Goal: Task Accomplishment & Management: Use online tool/utility

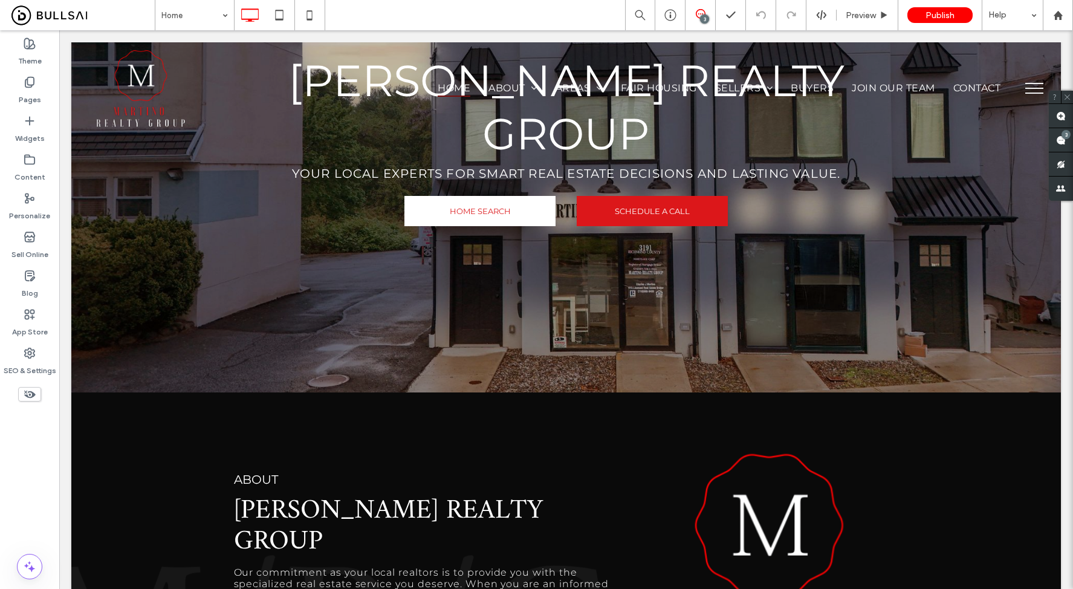
scroll to position [281, 0]
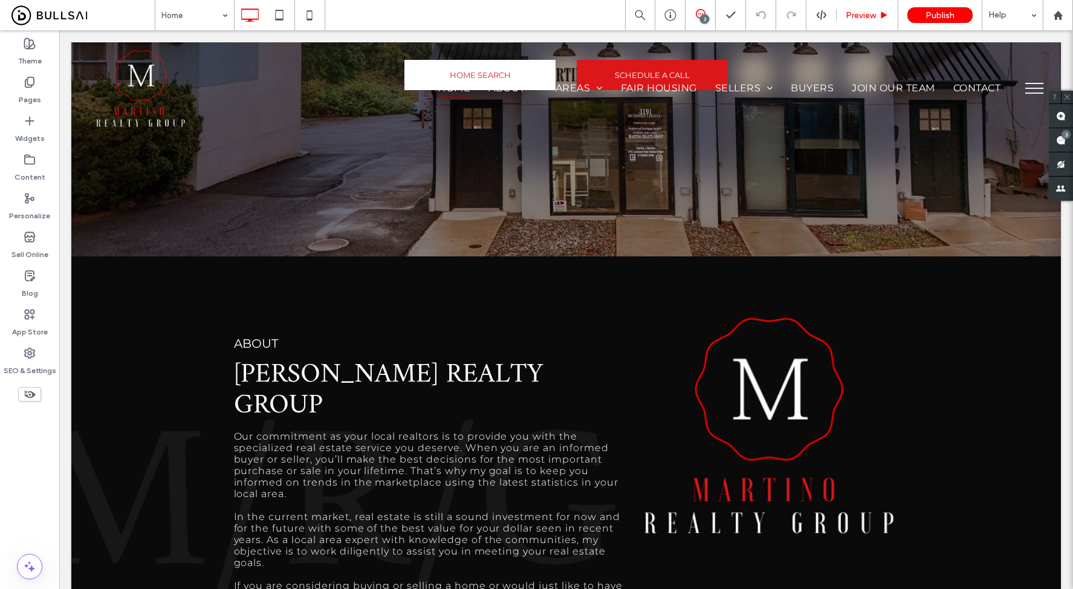
click at [859, 21] on div "Preview" at bounding box center [868, 15] width 62 height 30
click at [864, 16] on span "Preview" at bounding box center [861, 15] width 30 height 10
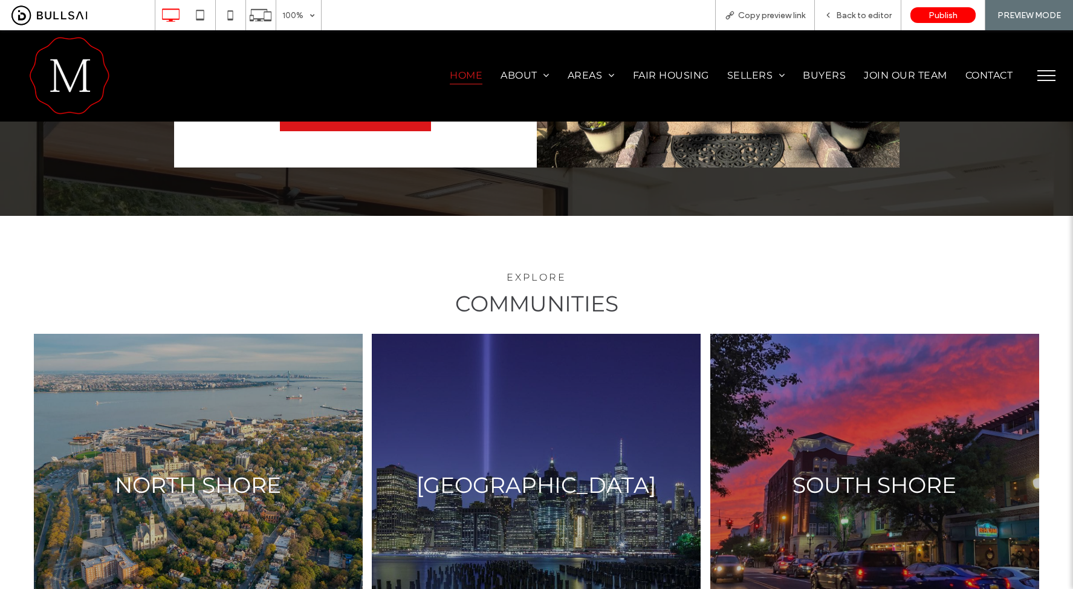
scroll to position [1501, 0]
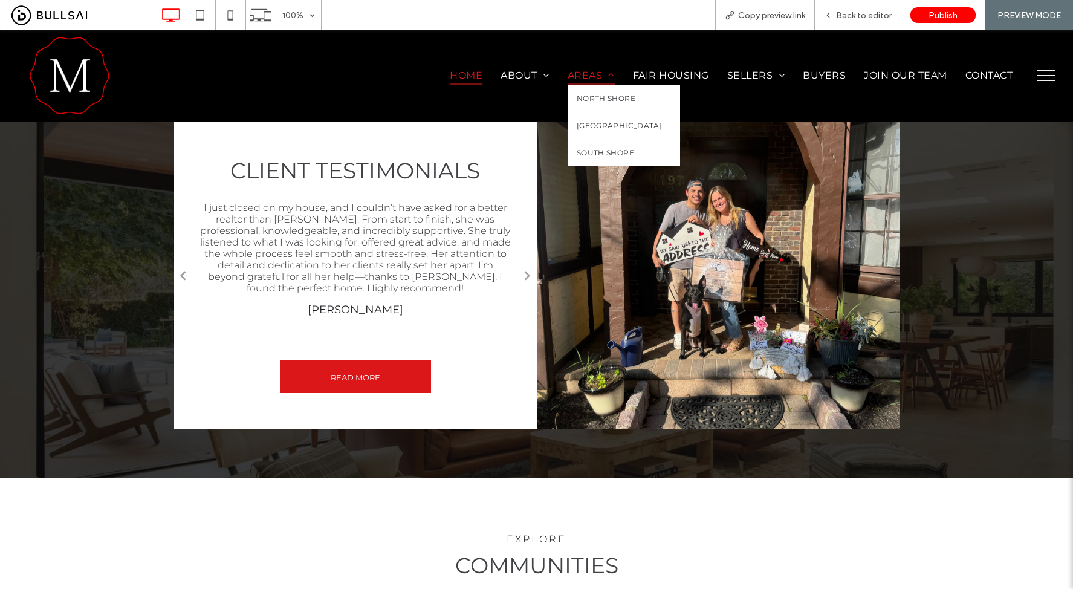
click at [576, 70] on span "Areas" at bounding box center [591, 76] width 47 height 18
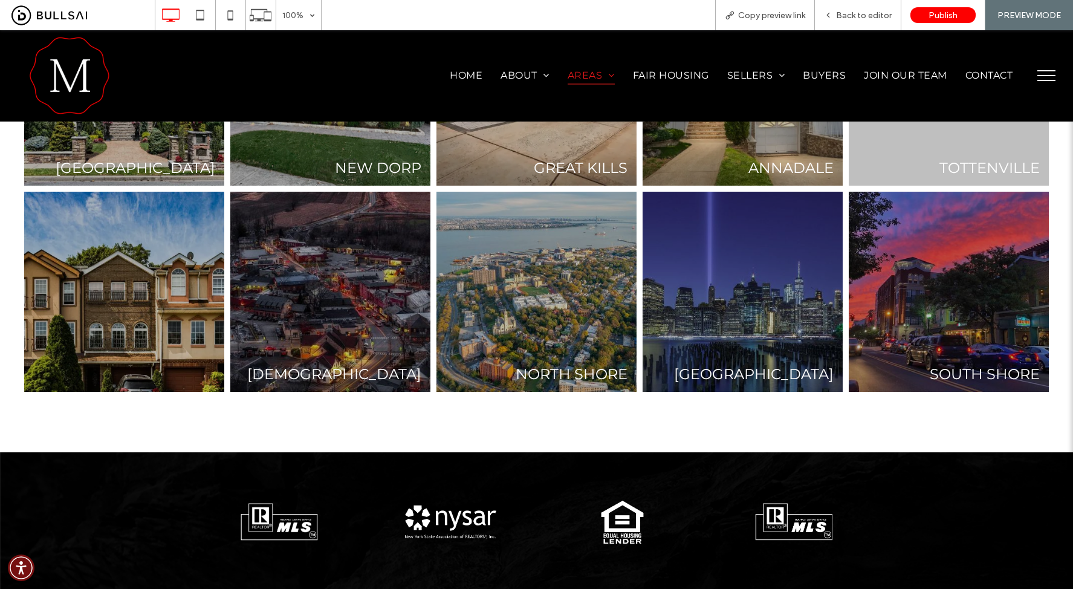
scroll to position [97, 0]
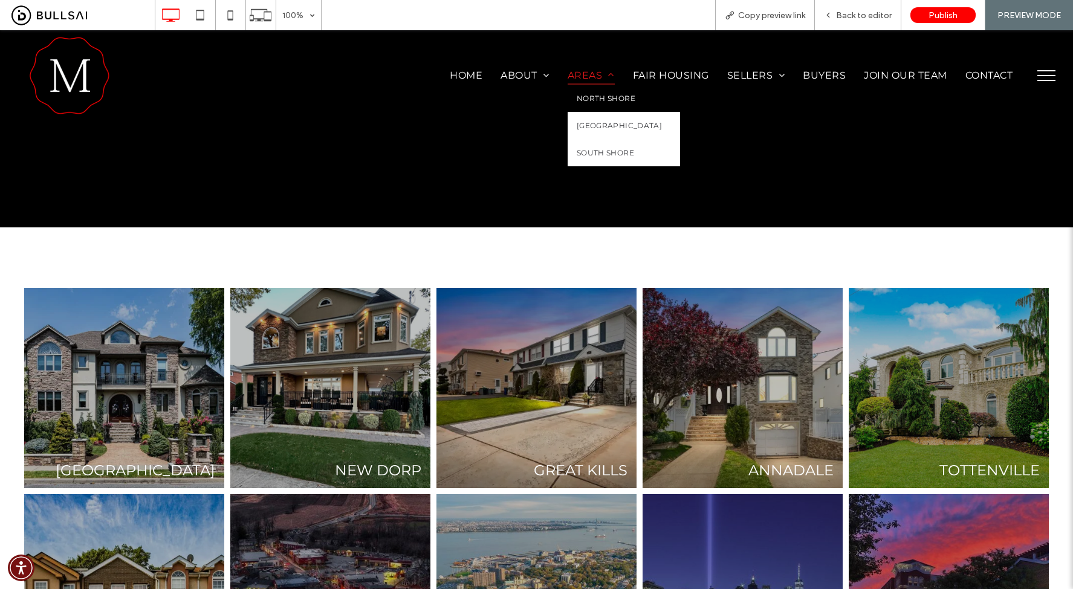
click at [577, 94] on span "North Shore" at bounding box center [606, 98] width 59 height 9
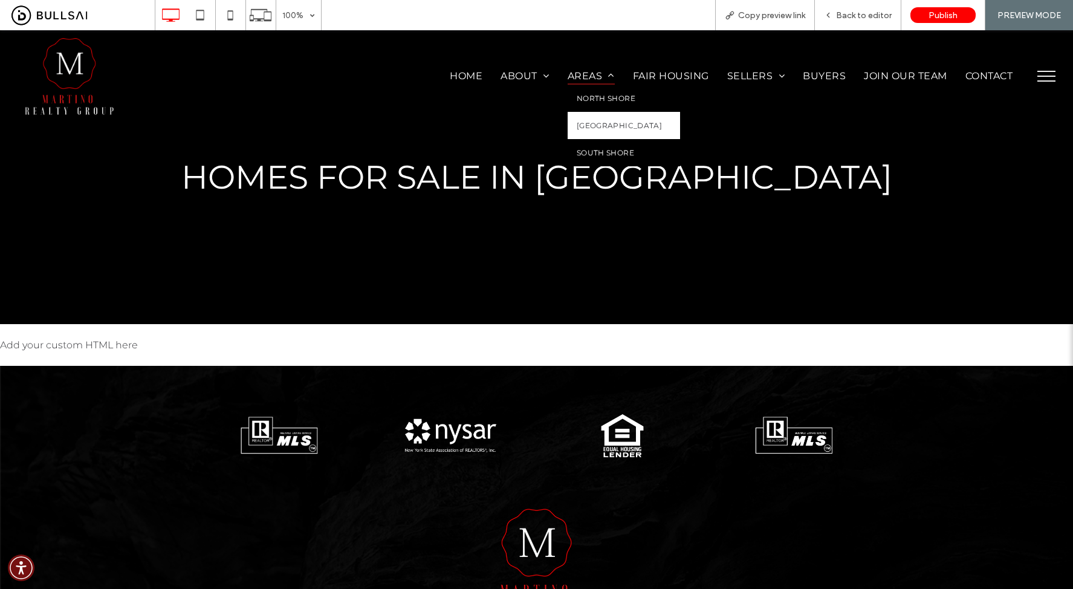
click at [585, 150] on span "South Shore" at bounding box center [605, 152] width 57 height 9
click at [576, 75] on span "Areas" at bounding box center [591, 76] width 47 height 18
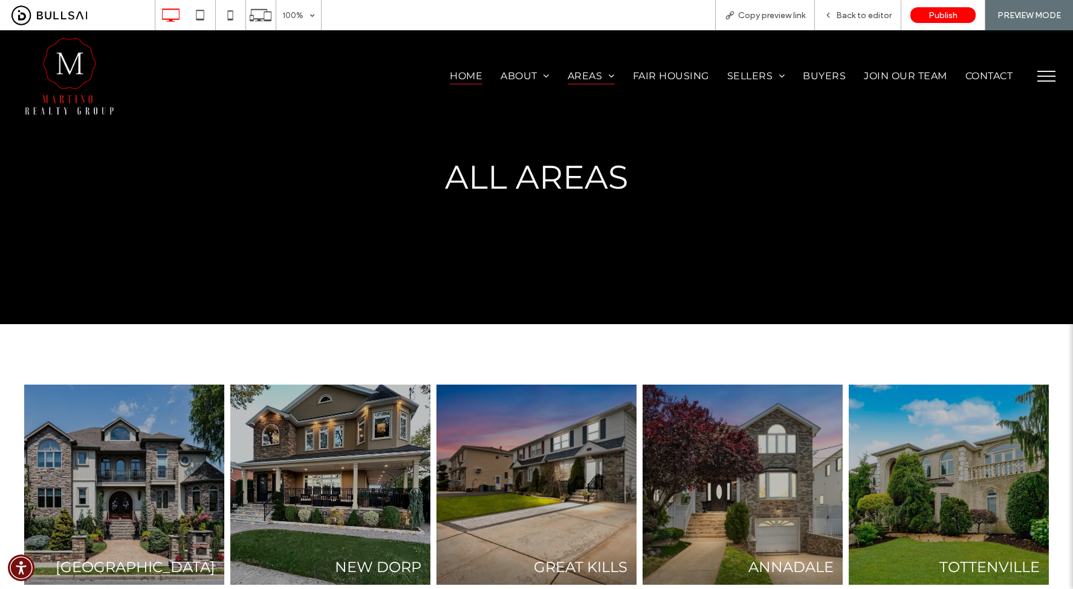
click at [450, 74] on span "Home" at bounding box center [466, 76] width 33 height 18
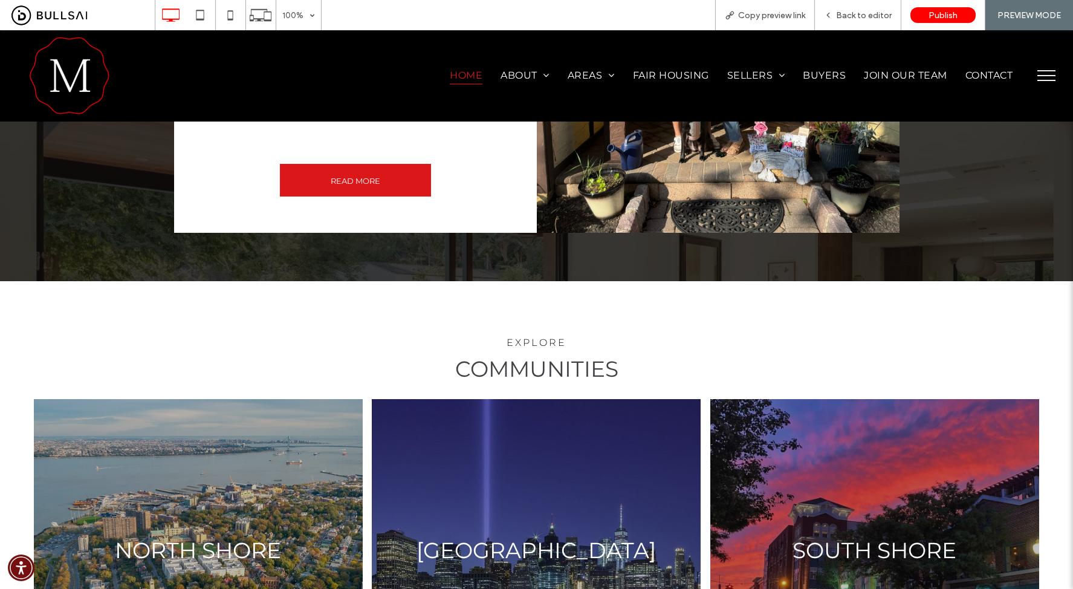
scroll to position [1545, 0]
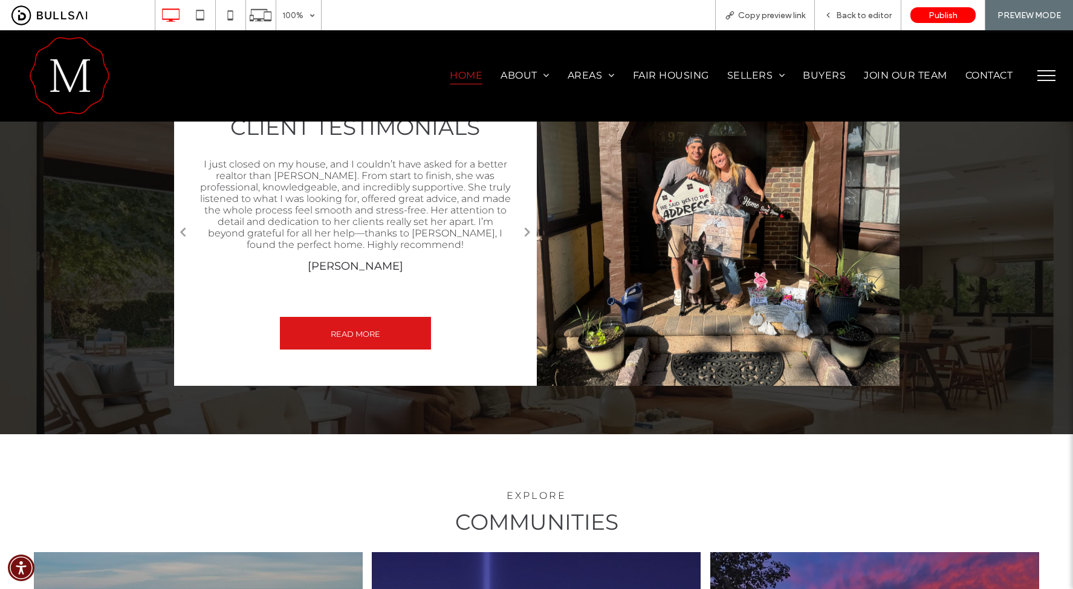
click at [1031, 76] on button "menu" at bounding box center [1046, 75] width 31 height 31
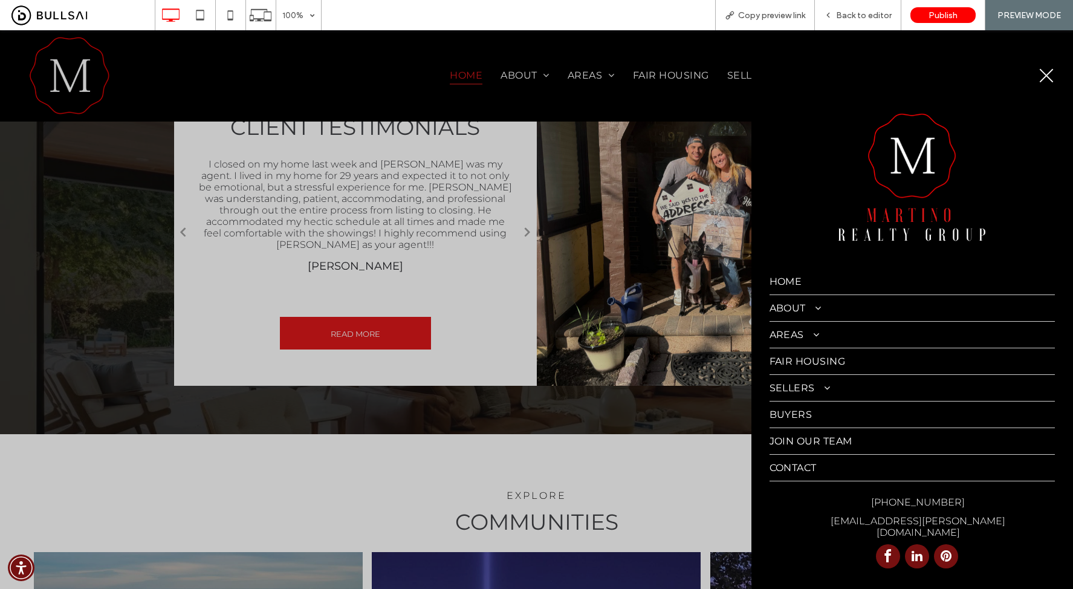
click at [816, 337] on span at bounding box center [811, 335] width 15 height 10
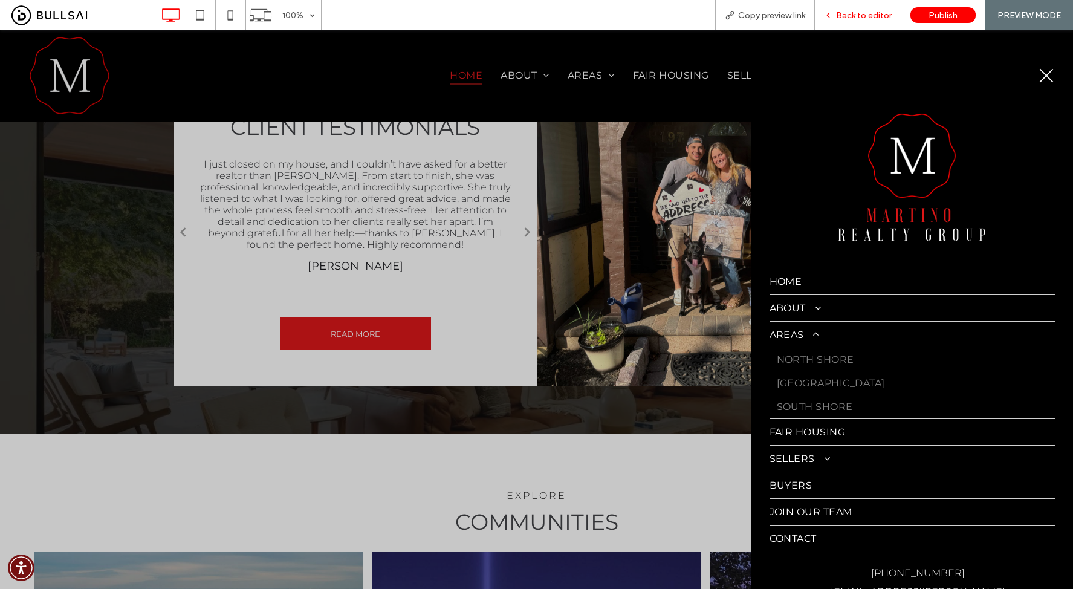
click at [851, 10] on span "Back to editor" at bounding box center [864, 15] width 56 height 10
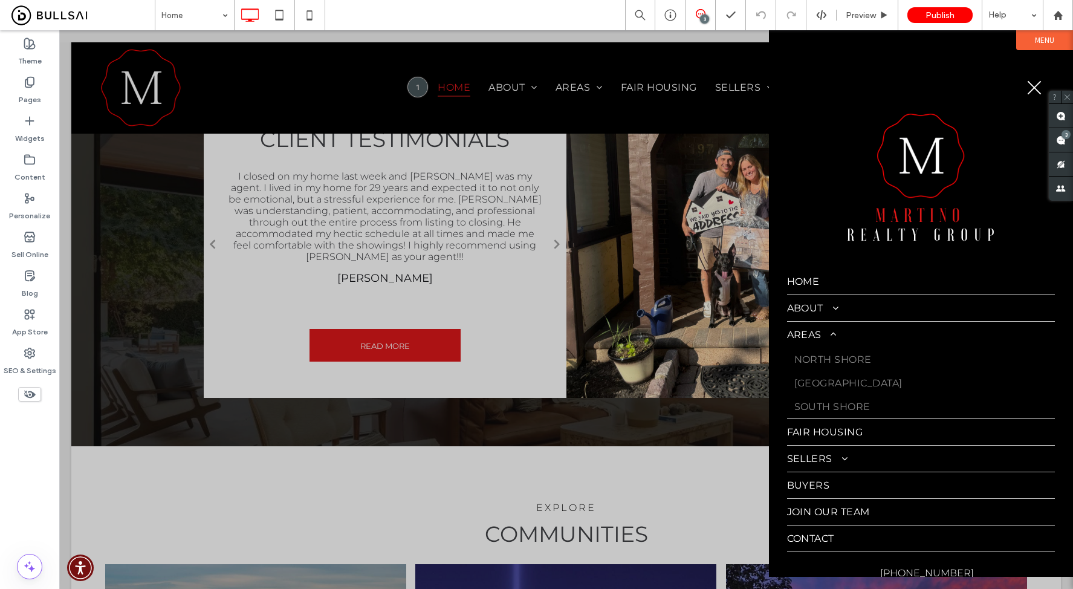
click at [1029, 87] on button "menu" at bounding box center [1034, 87] width 31 height 31
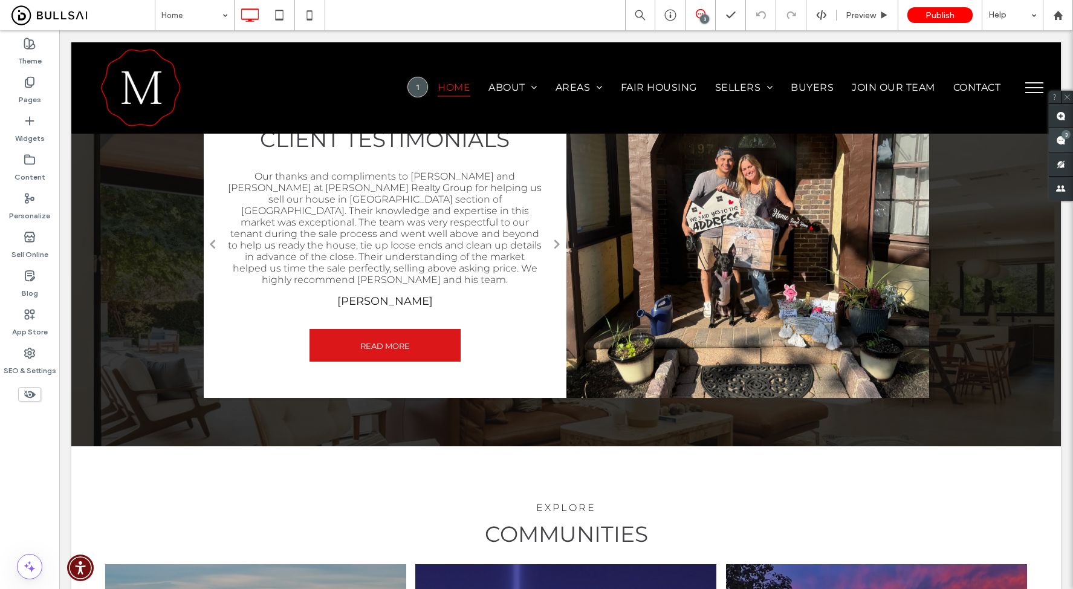
click at [1065, 140] on span at bounding box center [1061, 140] width 24 height 24
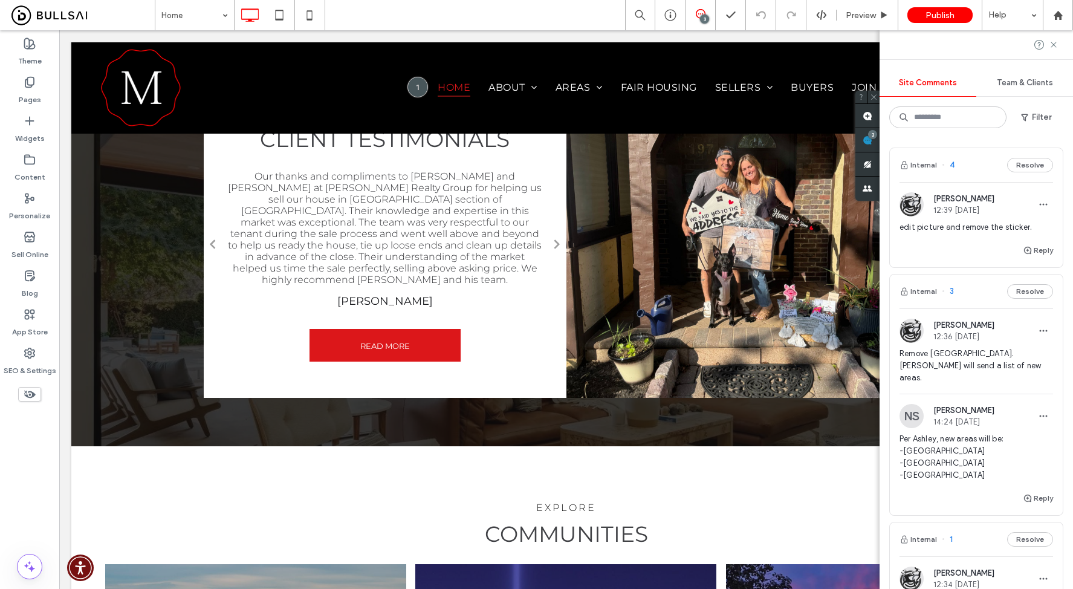
scroll to position [238, 0]
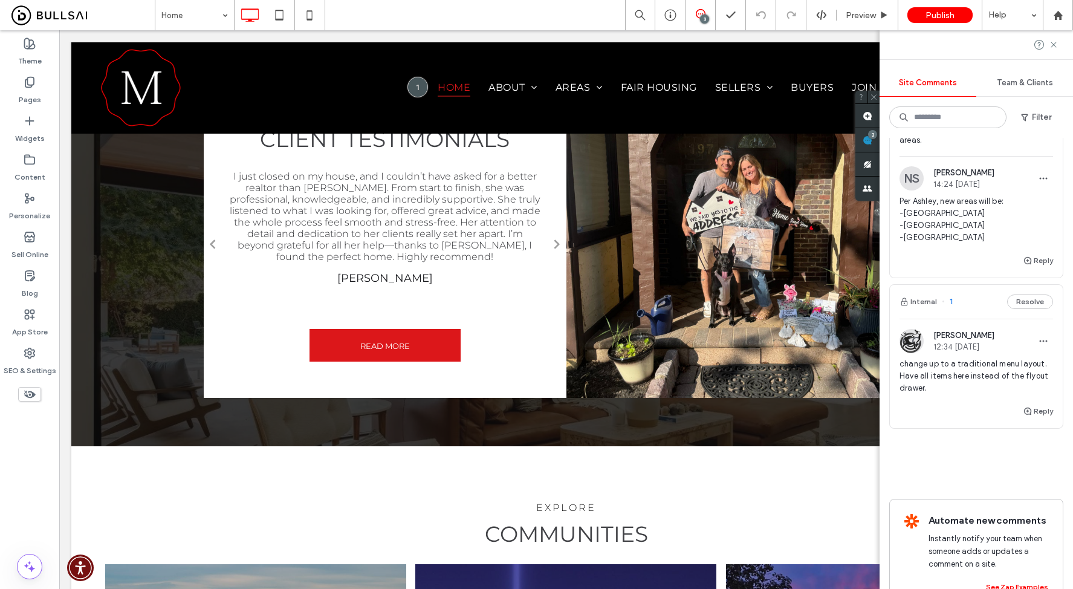
click at [1004, 358] on span "change up to a traditional menu layout. Have all items here instead of the flyo…" at bounding box center [977, 376] width 154 height 36
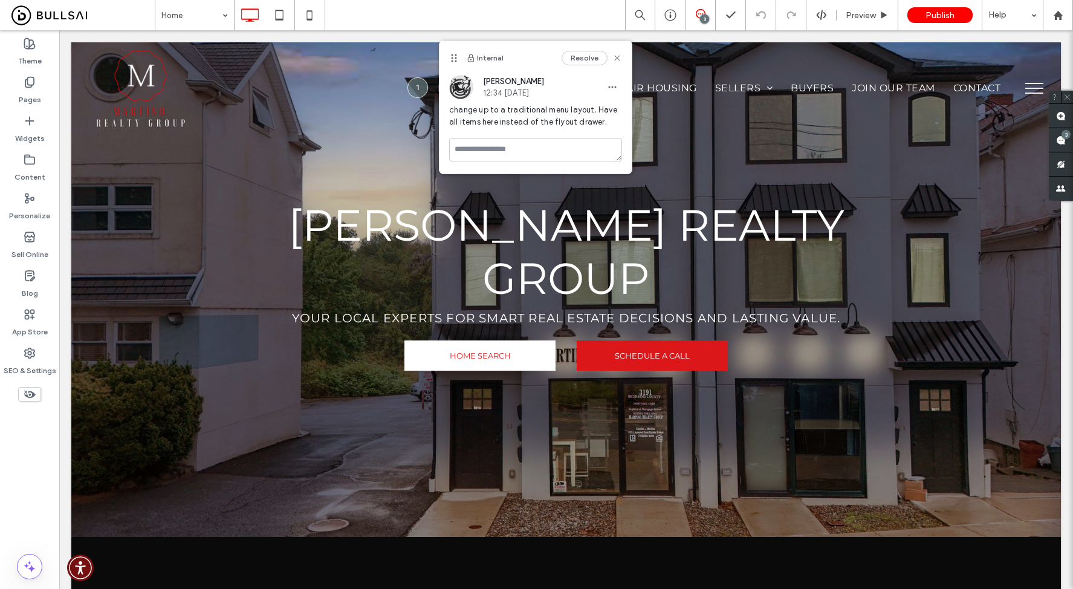
scroll to position [0, 0]
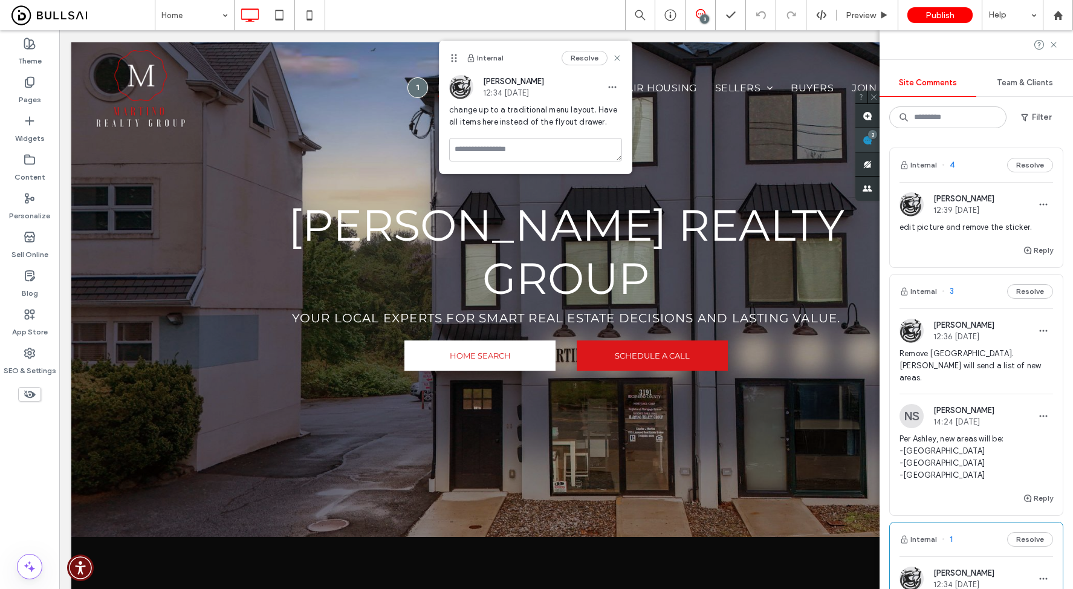
click at [880, 140] on span at bounding box center [868, 140] width 24 height 24
click at [959, 227] on span "edit picture and remove the sticker." at bounding box center [977, 227] width 154 height 12
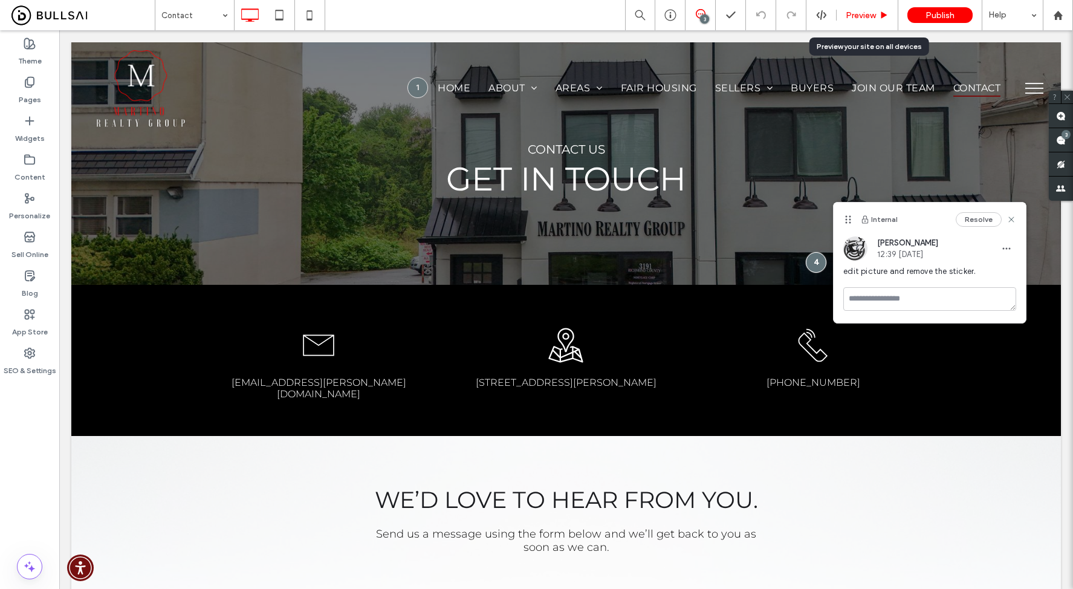
click at [868, 19] on span "Preview" at bounding box center [861, 15] width 30 height 10
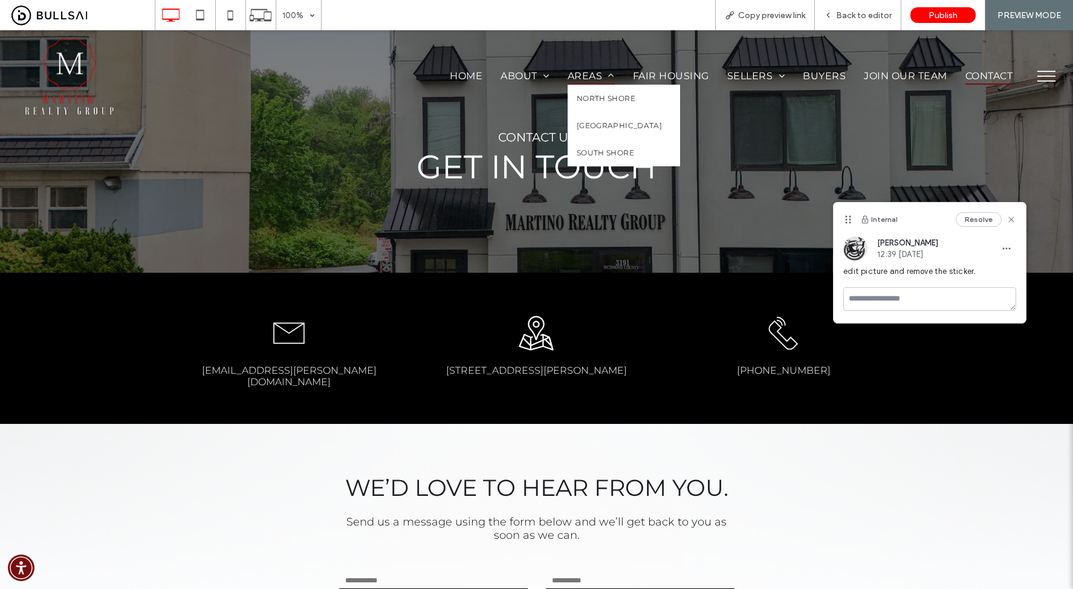
click at [571, 76] on span "Areas" at bounding box center [591, 76] width 47 height 18
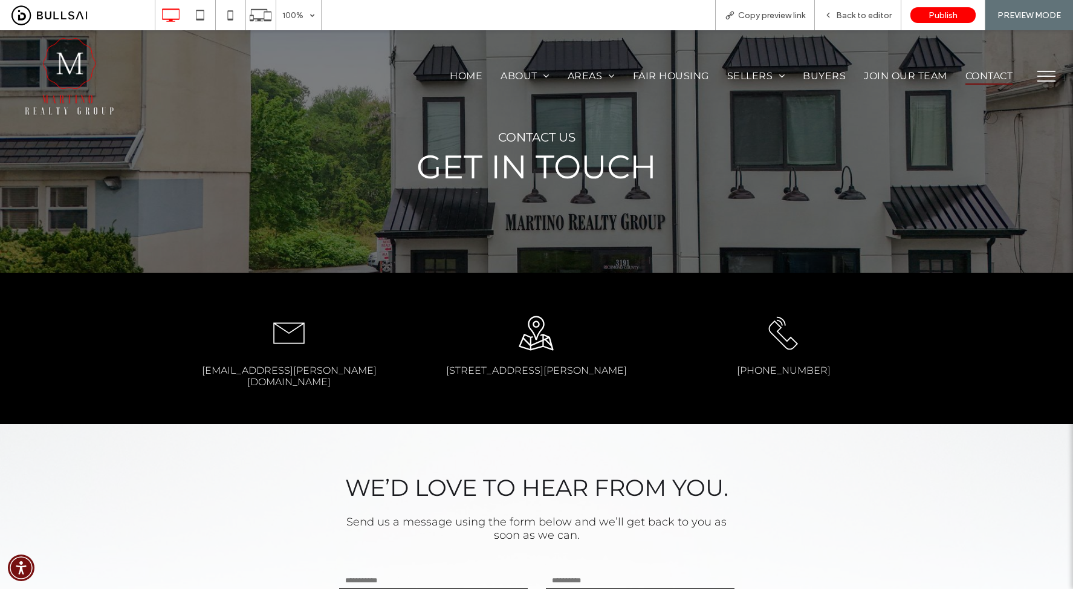
click at [72, 76] on img at bounding box center [69, 76] width 91 height 81
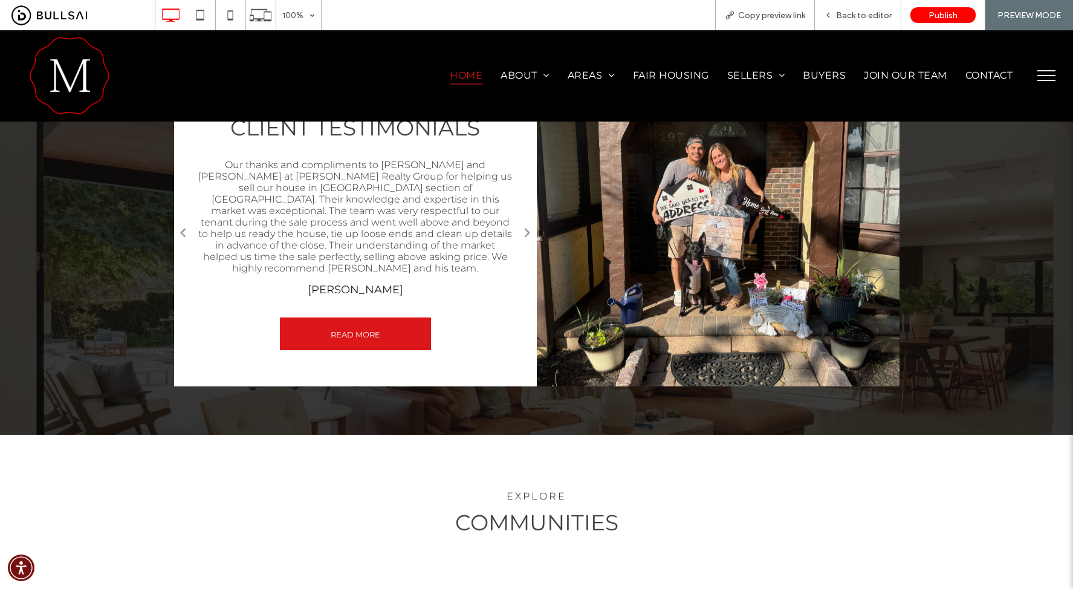
scroll to position [1847, 0]
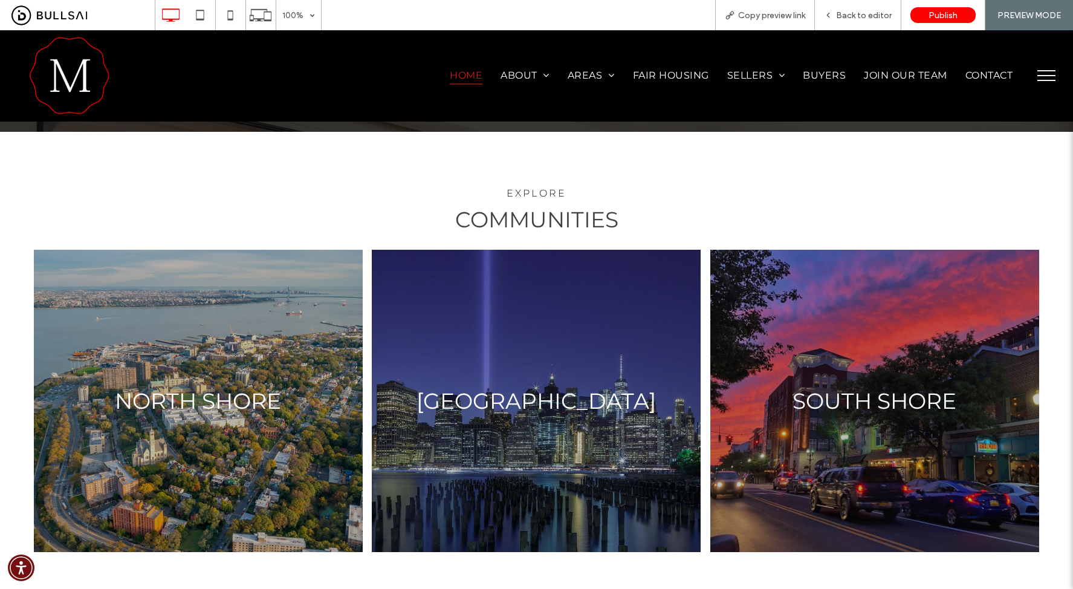
click at [1038, 71] on button "menu" at bounding box center [1046, 75] width 31 height 31
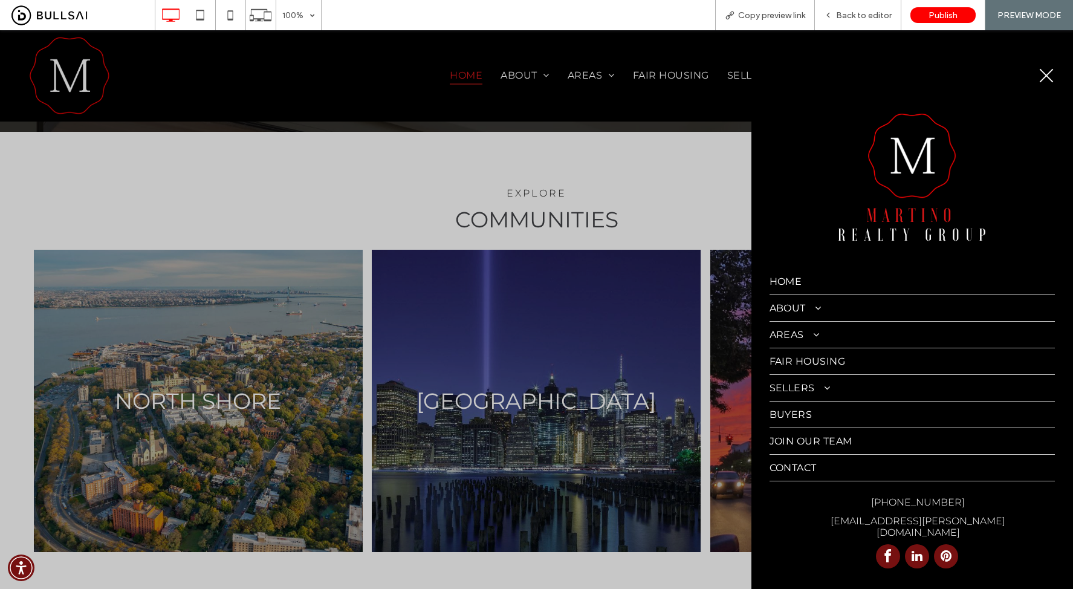
click at [817, 334] on span at bounding box center [811, 335] width 15 height 10
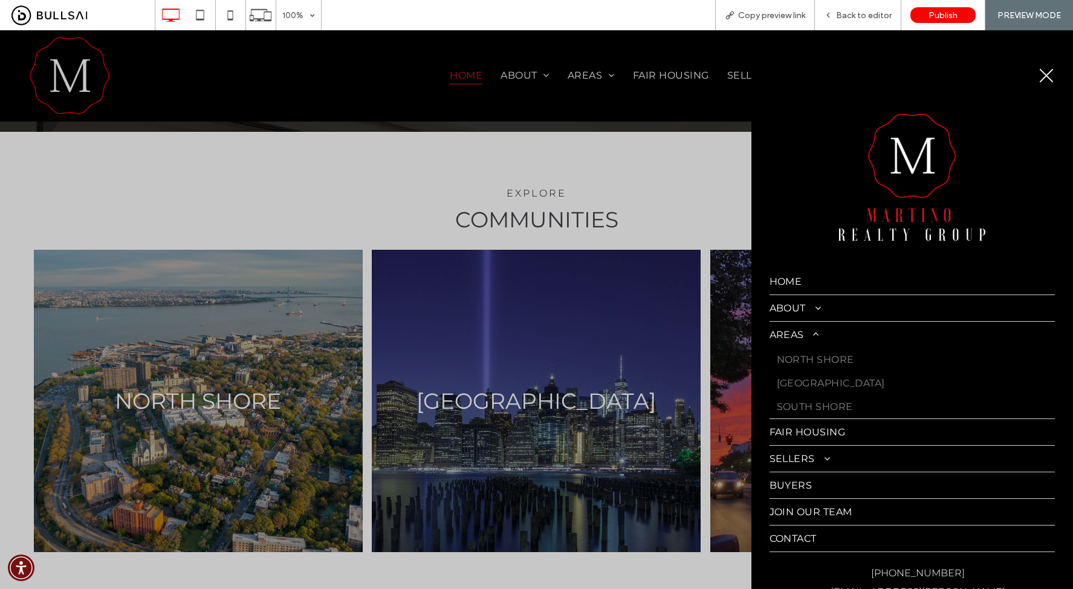
click at [792, 304] on span "About" at bounding box center [796, 307] width 52 height 11
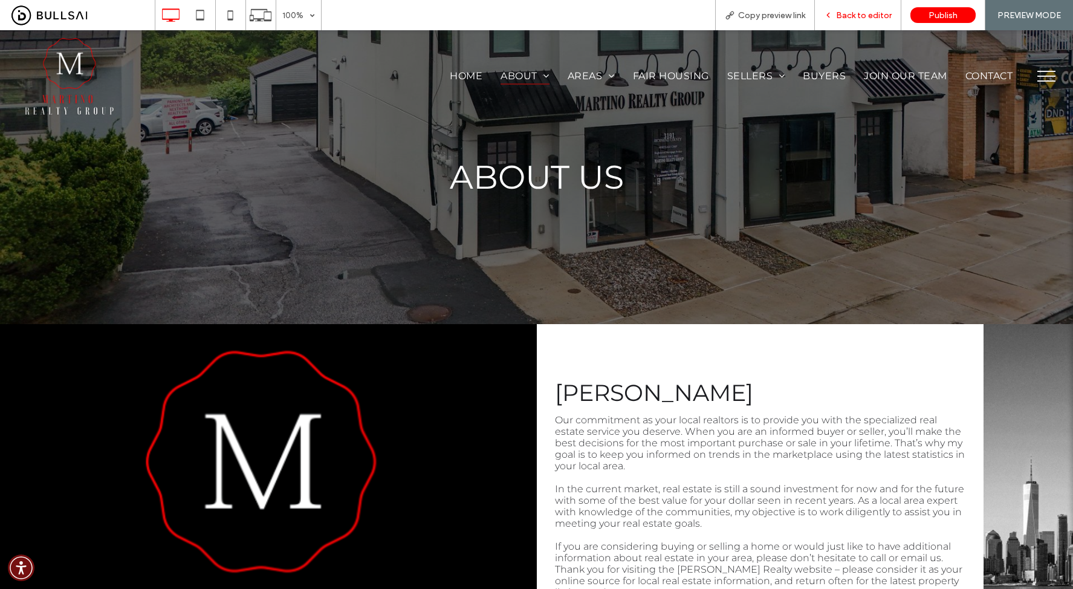
click at [854, 19] on span "Back to editor" at bounding box center [864, 15] width 56 height 10
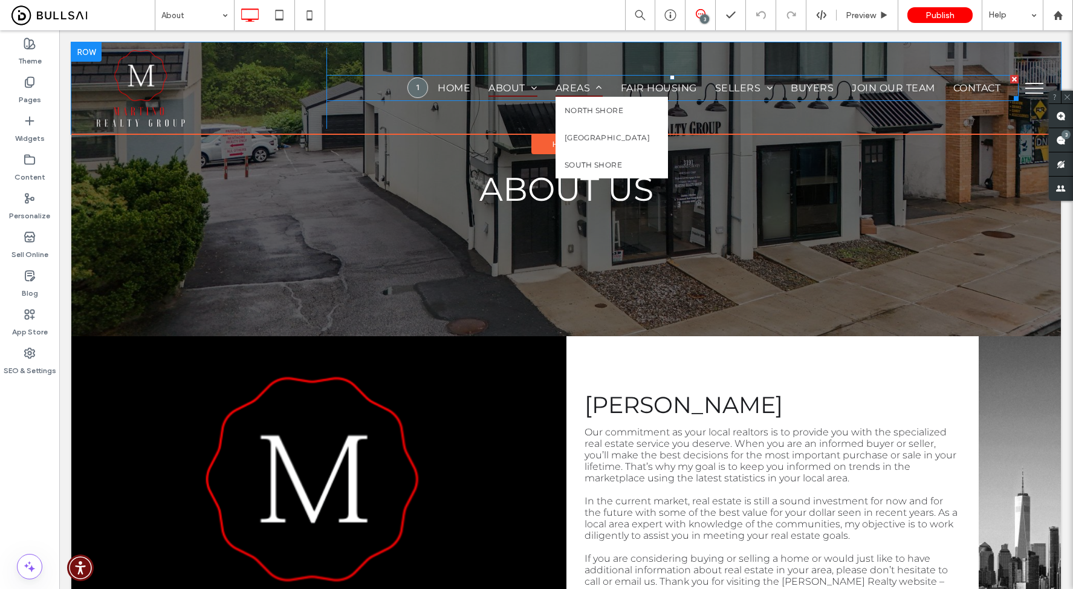
click at [562, 85] on span "Areas" at bounding box center [579, 88] width 47 height 18
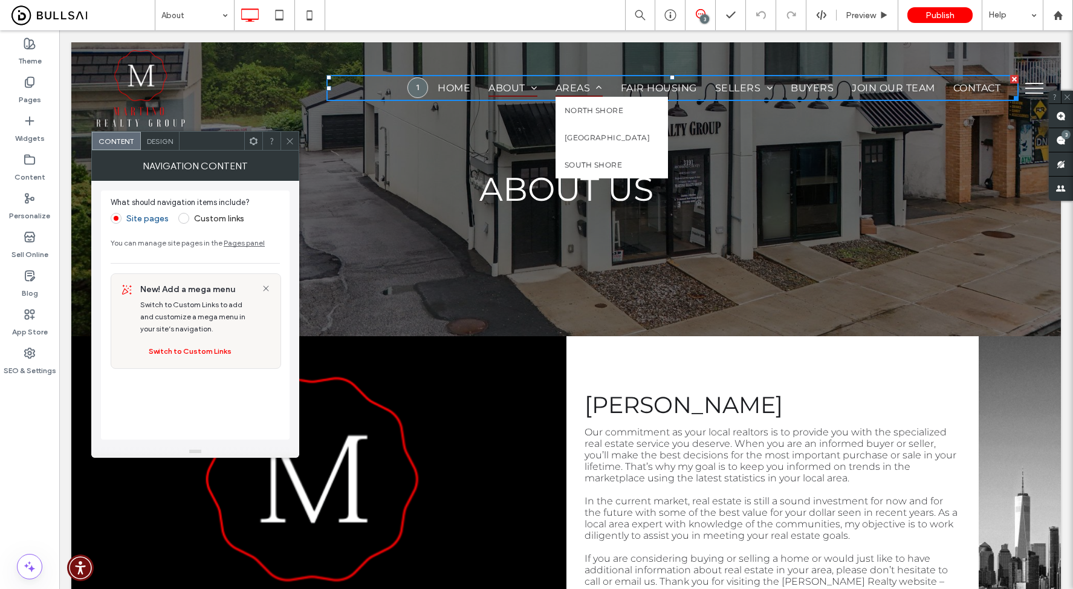
click at [565, 88] on span "Areas" at bounding box center [579, 88] width 47 height 18
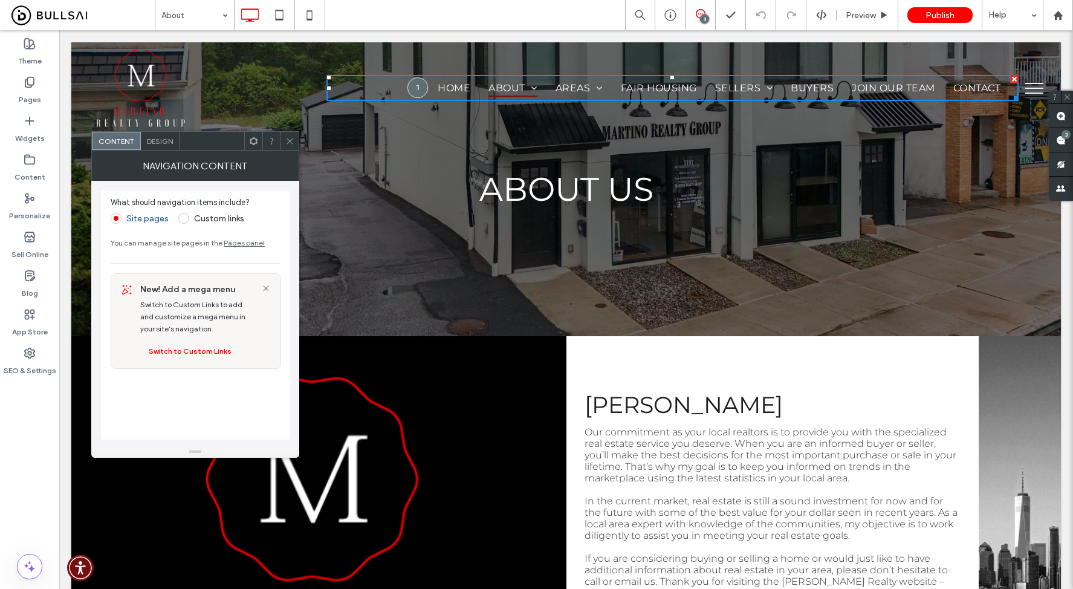
click at [187, 219] on span at bounding box center [183, 218] width 11 height 11
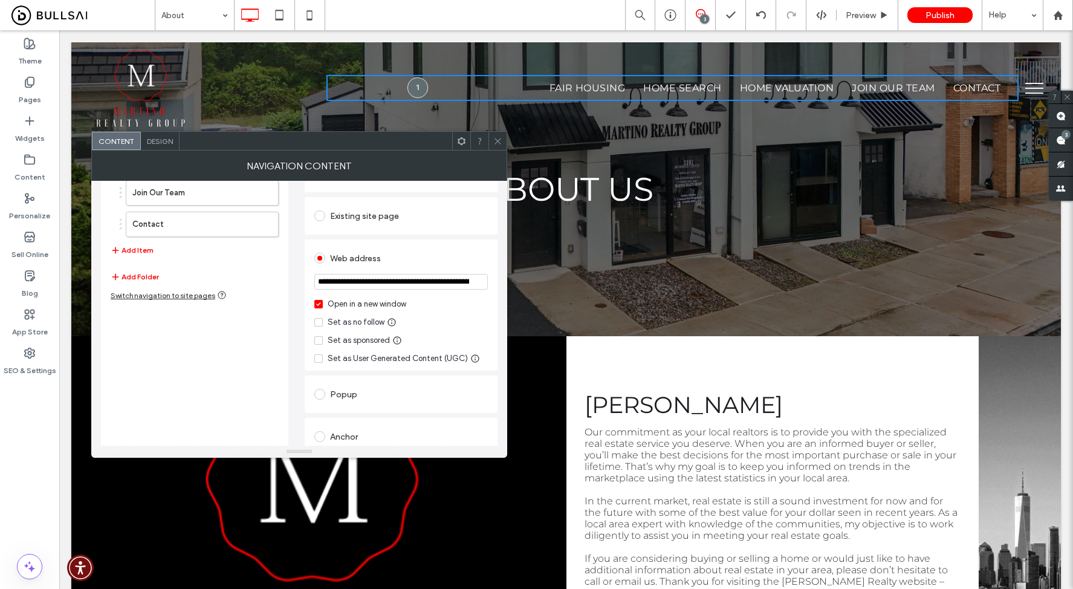
scroll to position [33, 0]
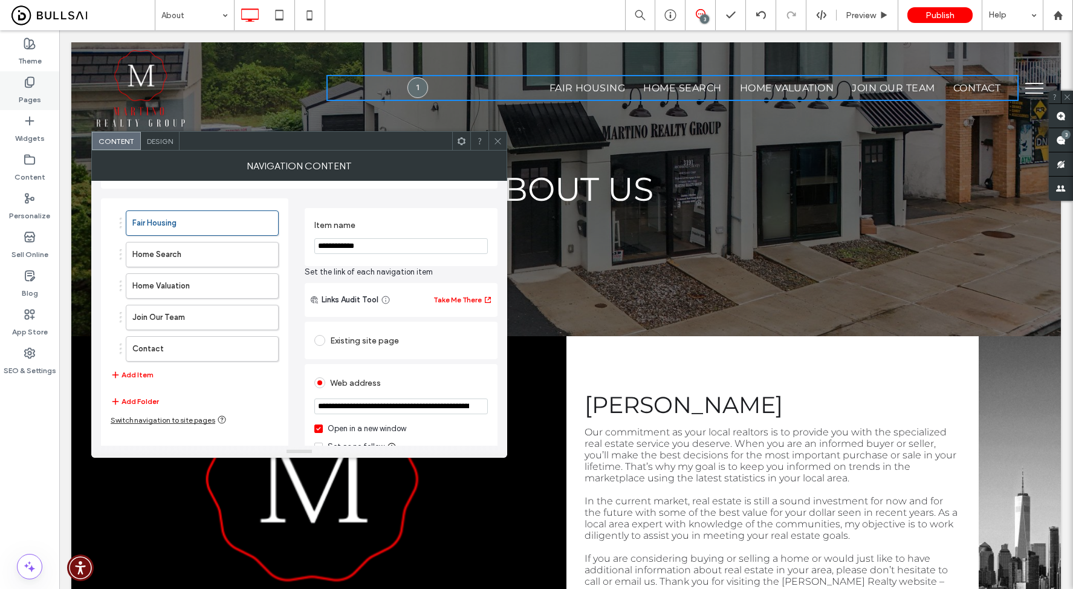
click at [30, 100] on label "Pages" at bounding box center [30, 96] width 22 height 17
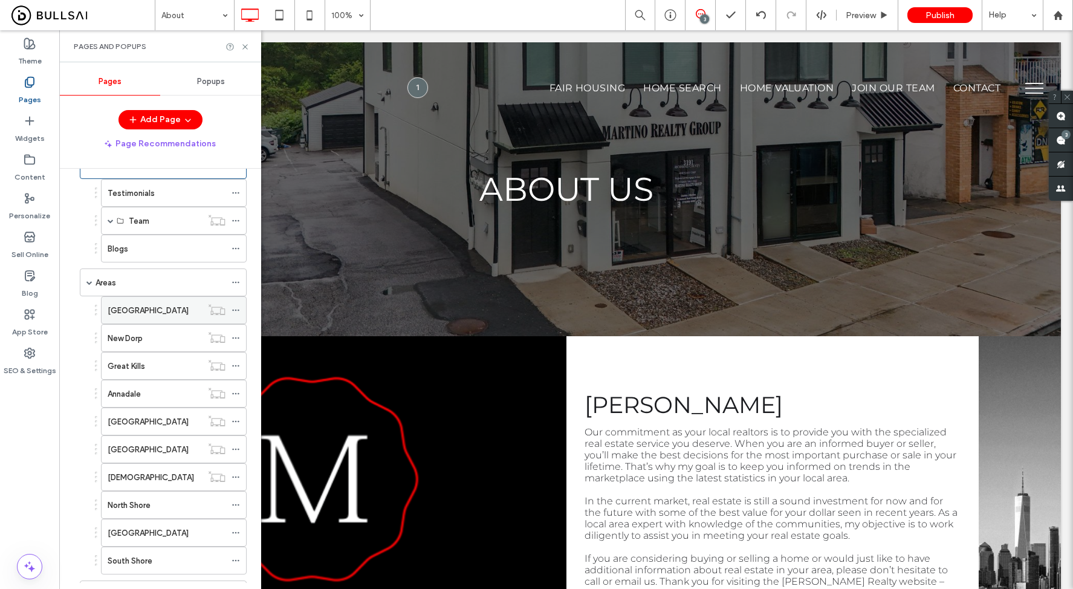
scroll to position [79, 0]
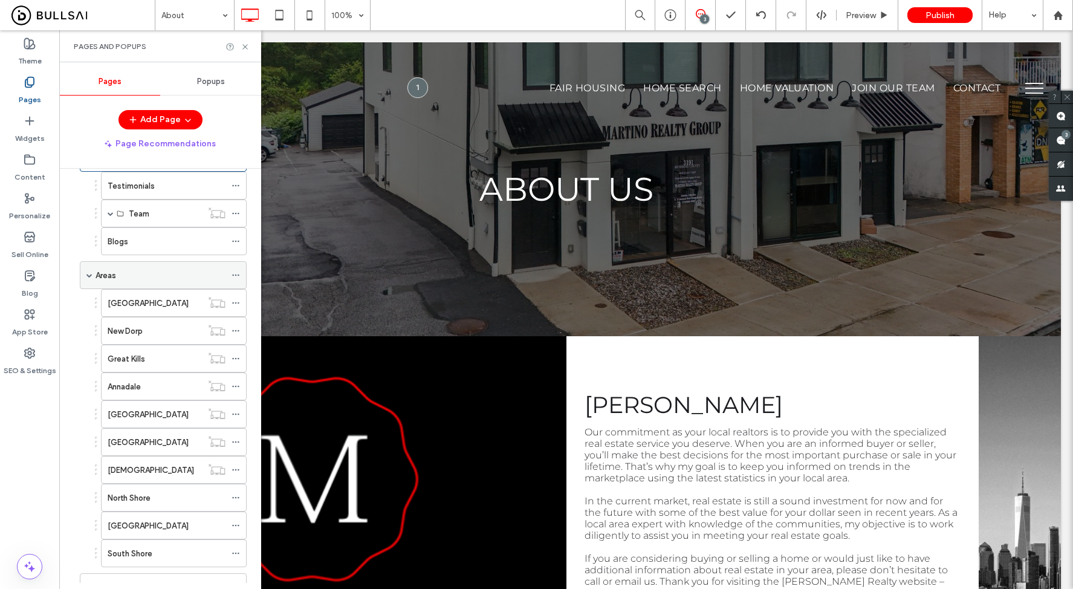
click at [199, 272] on div "Areas" at bounding box center [161, 275] width 130 height 13
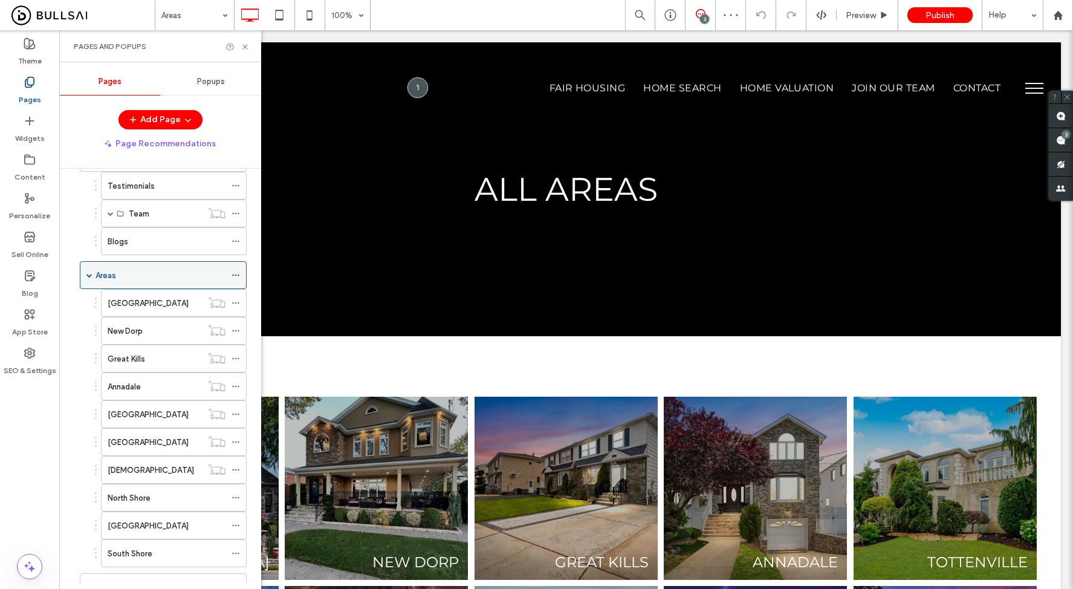
click at [237, 274] on icon at bounding box center [236, 275] width 8 height 8
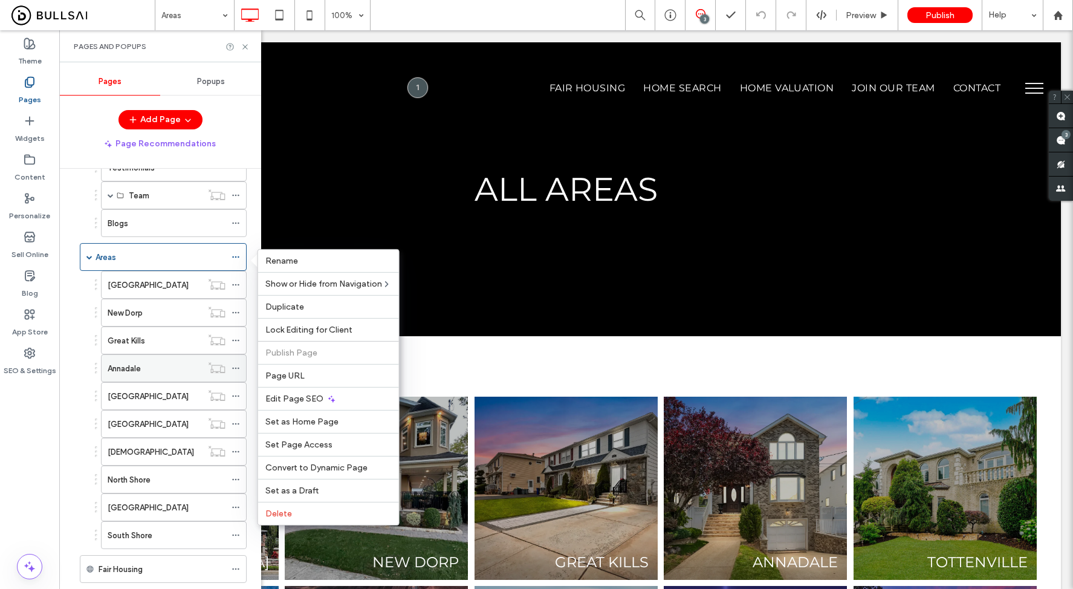
scroll to position [103, 0]
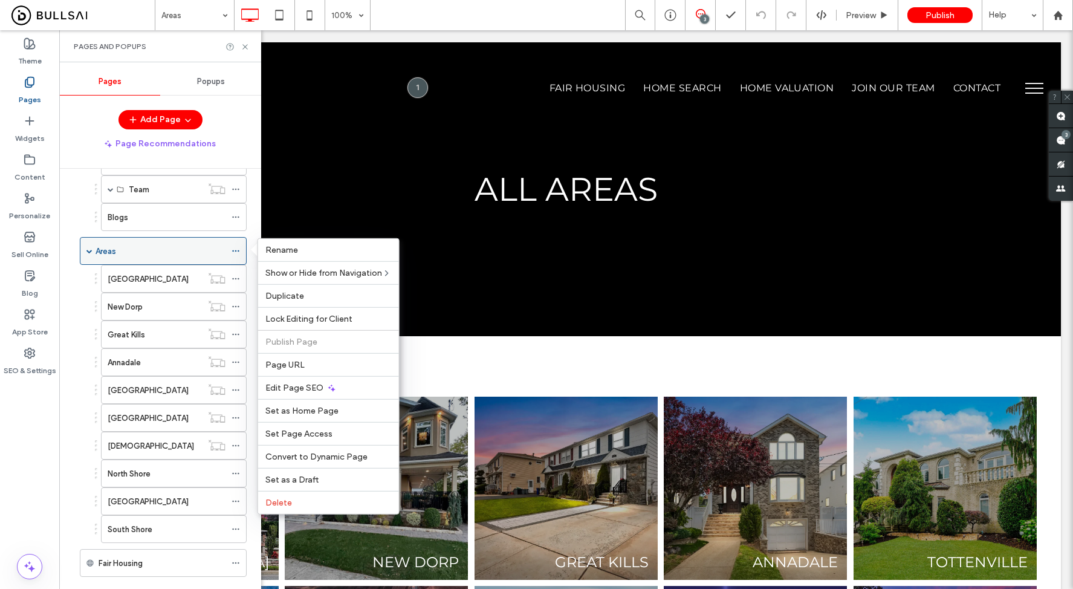
click at [206, 251] on div "Areas" at bounding box center [161, 251] width 130 height 13
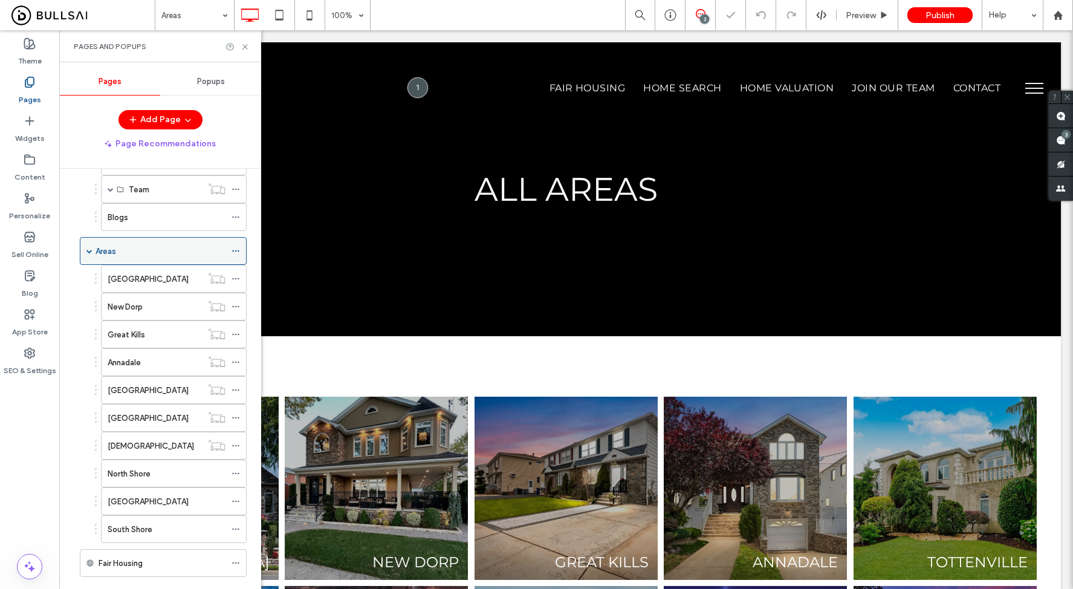
scroll to position [0, 0]
click at [245, 46] on icon at bounding box center [245, 46] width 9 height 9
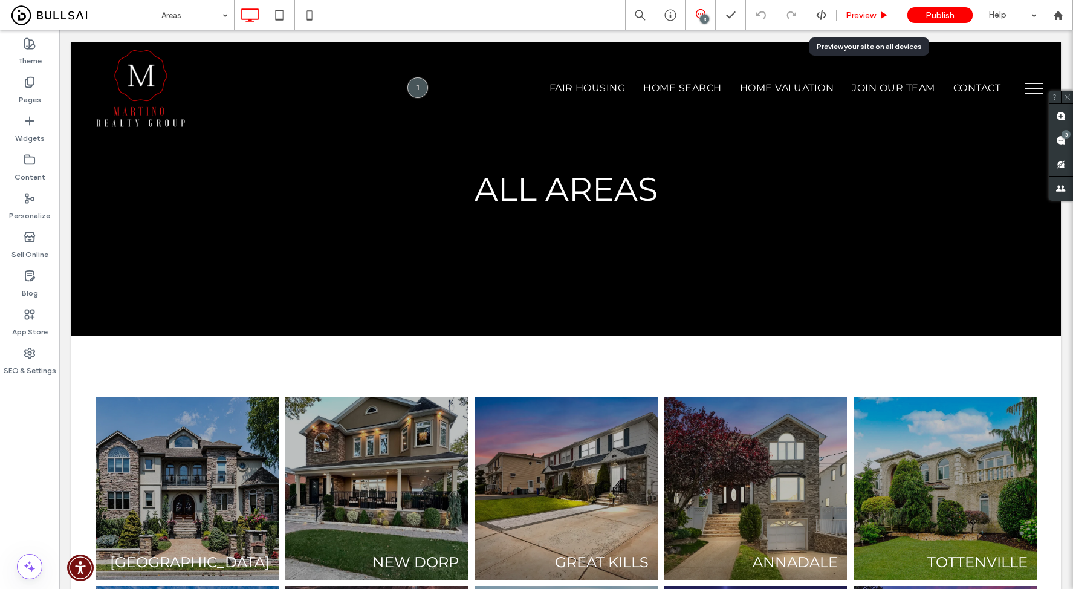
click at [865, 15] on span "Preview" at bounding box center [861, 15] width 30 height 10
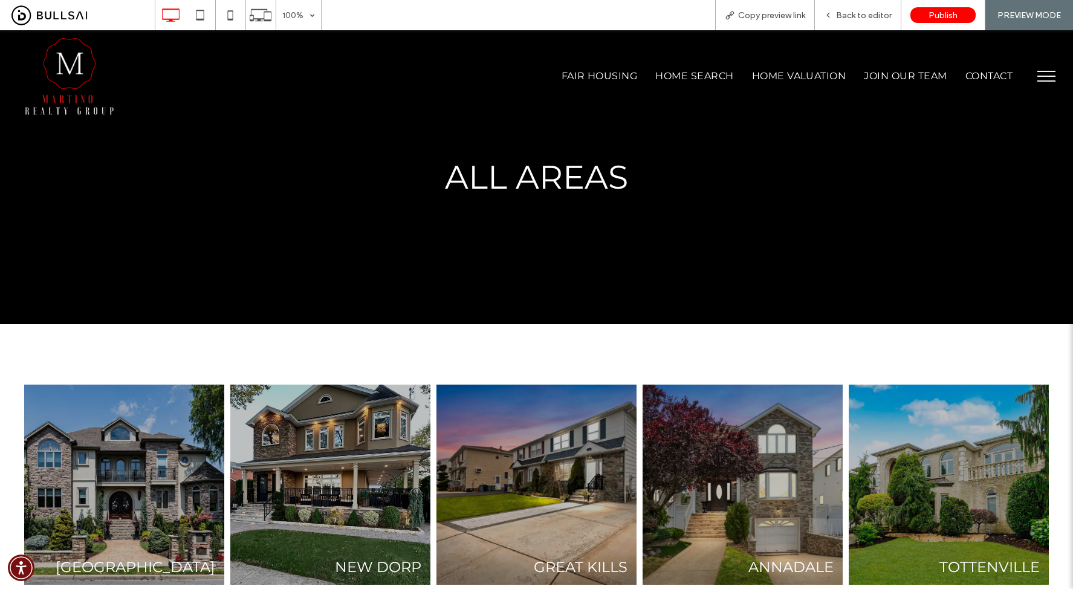
click at [80, 69] on img at bounding box center [69, 76] width 91 height 81
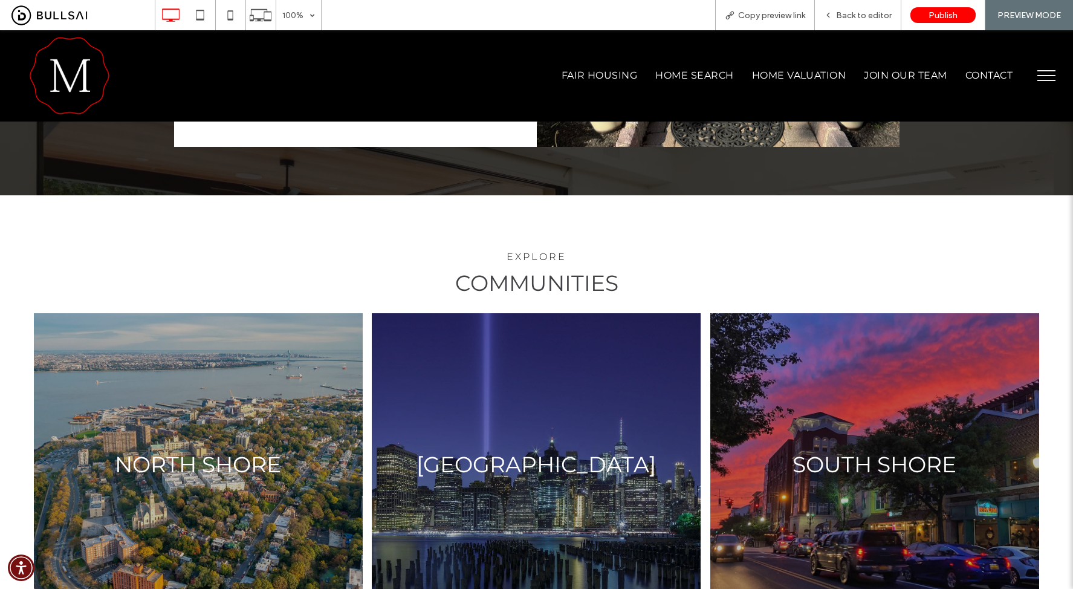
scroll to position [1784, 0]
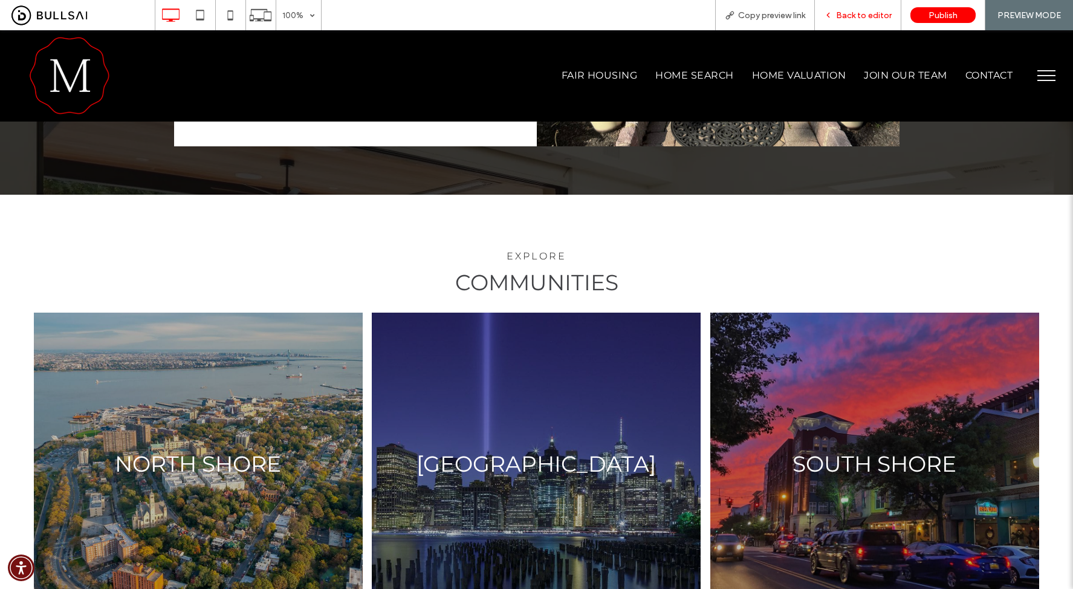
click at [877, 7] on div "Back to editor" at bounding box center [858, 15] width 86 height 30
click at [867, 18] on span "Back to editor" at bounding box center [864, 15] width 56 height 10
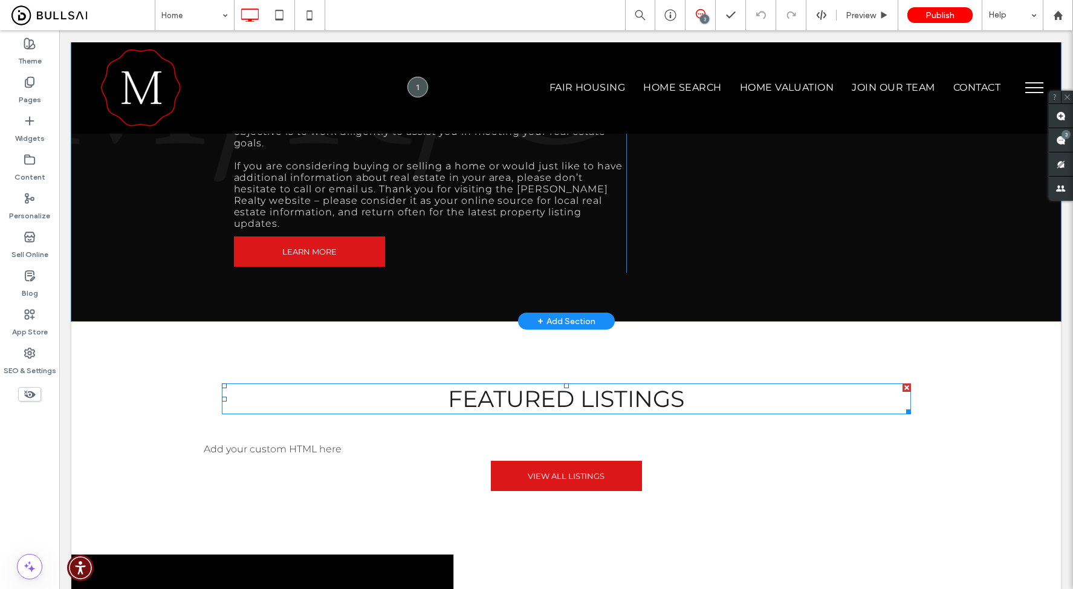
scroll to position [351, 0]
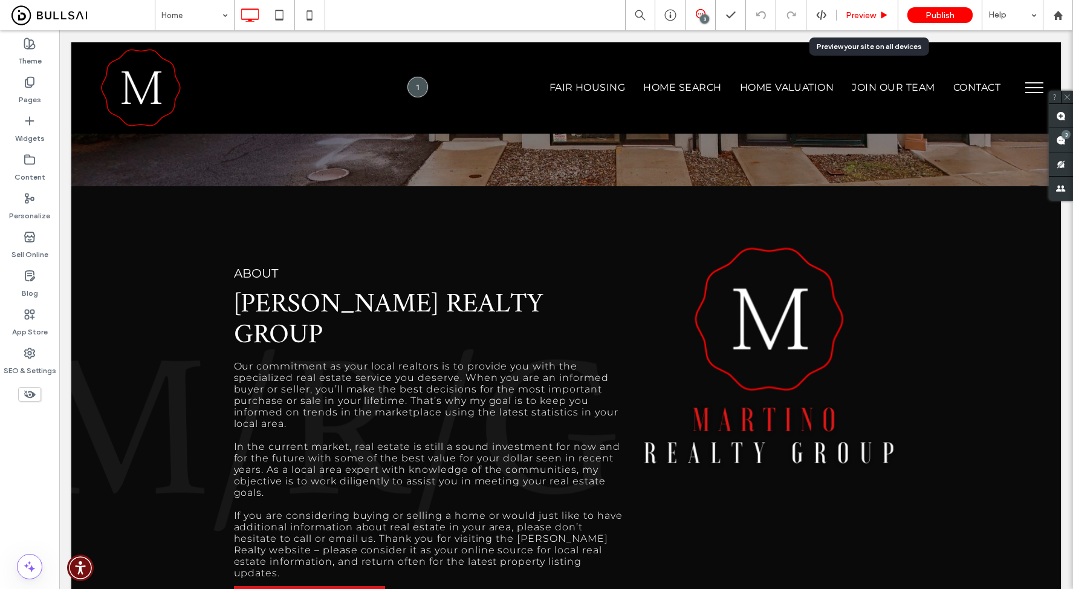
click at [859, 12] on span "Preview" at bounding box center [861, 15] width 30 height 10
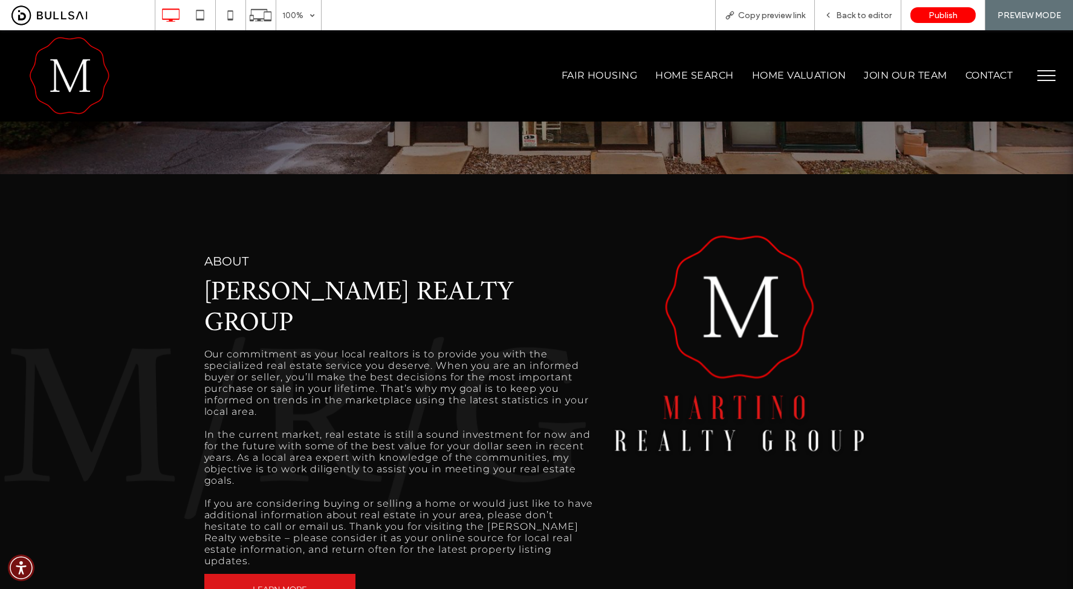
click at [52, 88] on img at bounding box center [69, 76] width 91 height 80
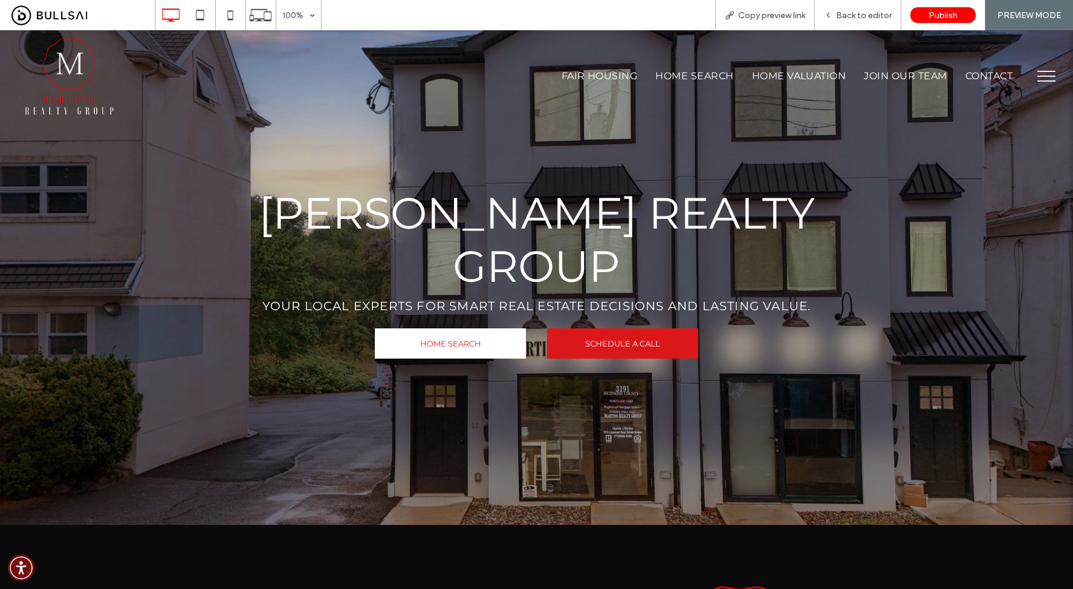
click at [1031, 82] on button "menu" at bounding box center [1046, 75] width 31 height 31
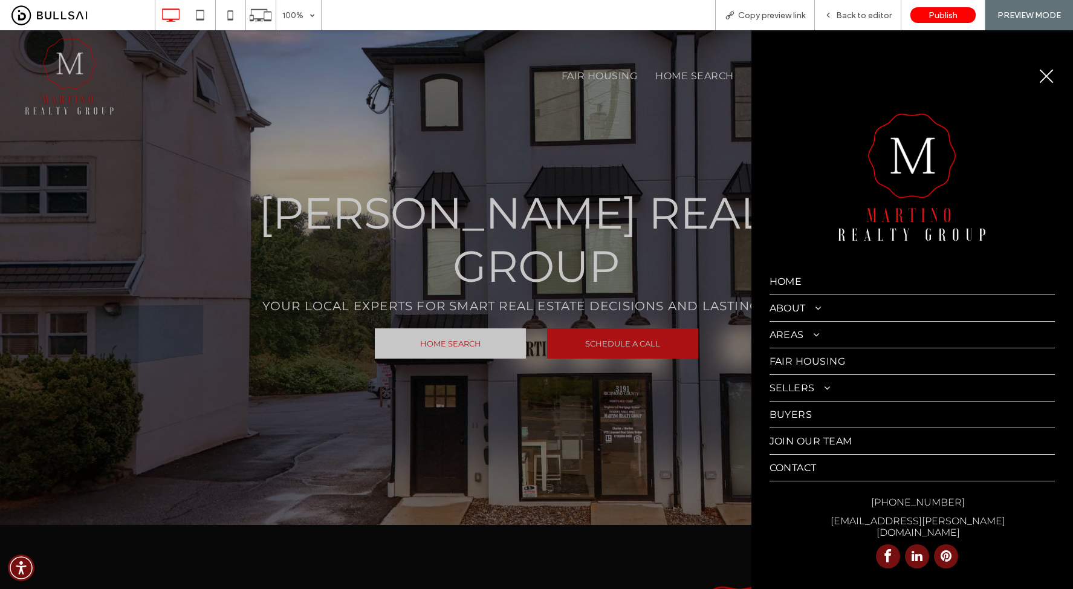
click at [1046, 70] on button "menu" at bounding box center [1046, 75] width 31 height 31
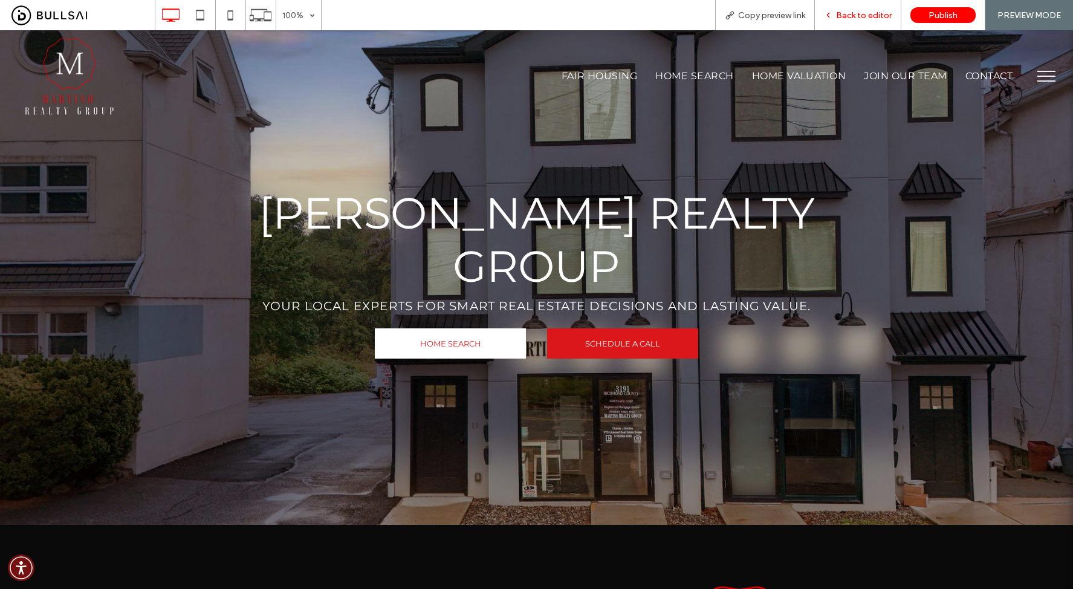
click at [853, 18] on span "Back to editor" at bounding box center [864, 15] width 56 height 10
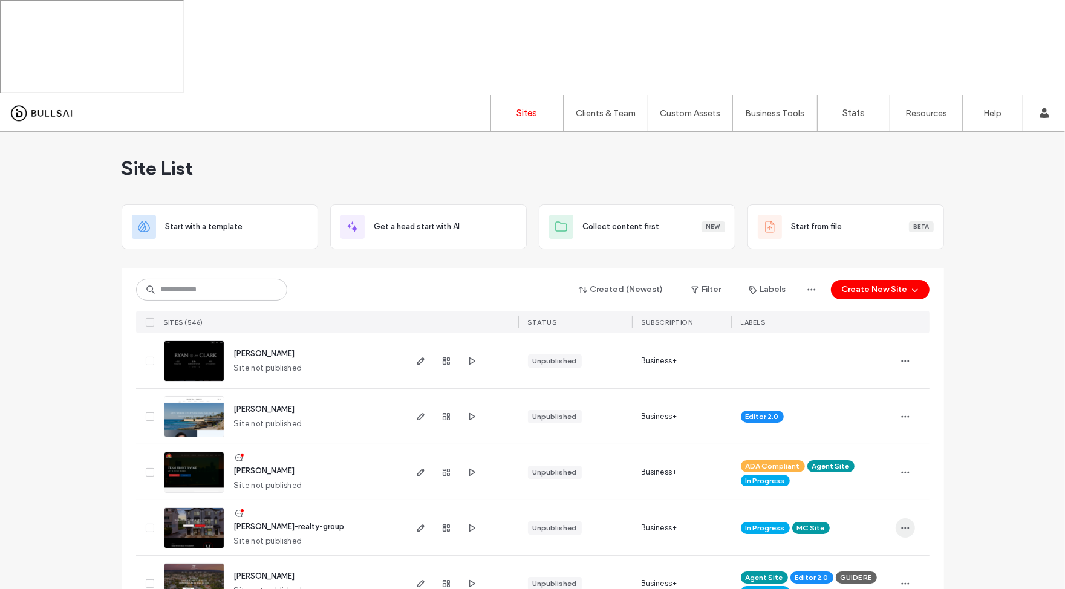
click at [900, 523] on icon "button" at bounding box center [905, 528] width 10 height 10
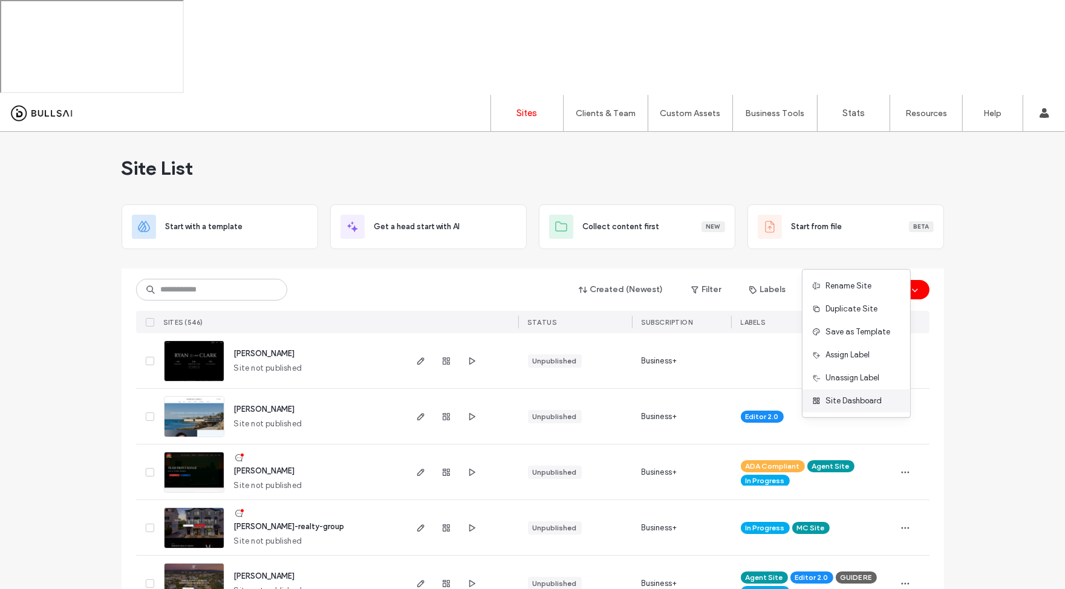
click at [864, 406] on span "Site Dashboard" at bounding box center [853, 401] width 56 height 12
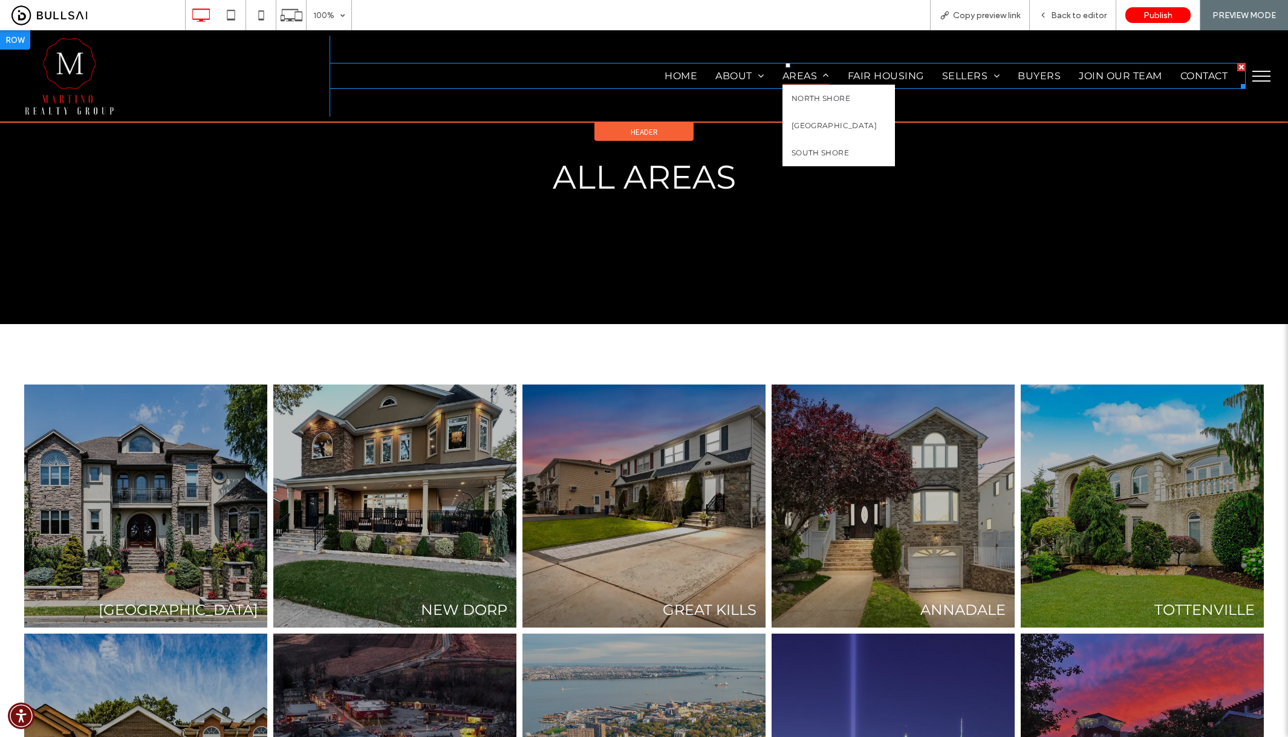
click at [795, 70] on span "Areas" at bounding box center [805, 76] width 47 height 18
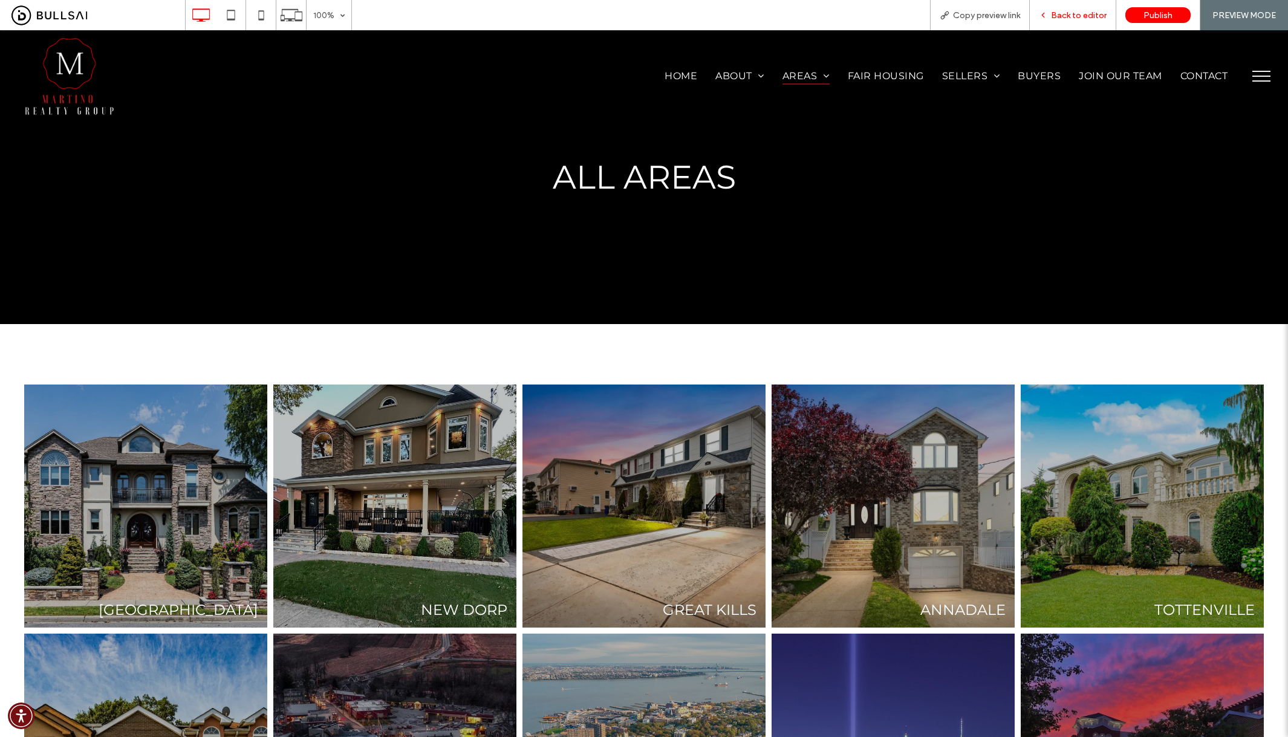
click at [1036, 14] on div "Back to editor" at bounding box center [1073, 15] width 86 height 10
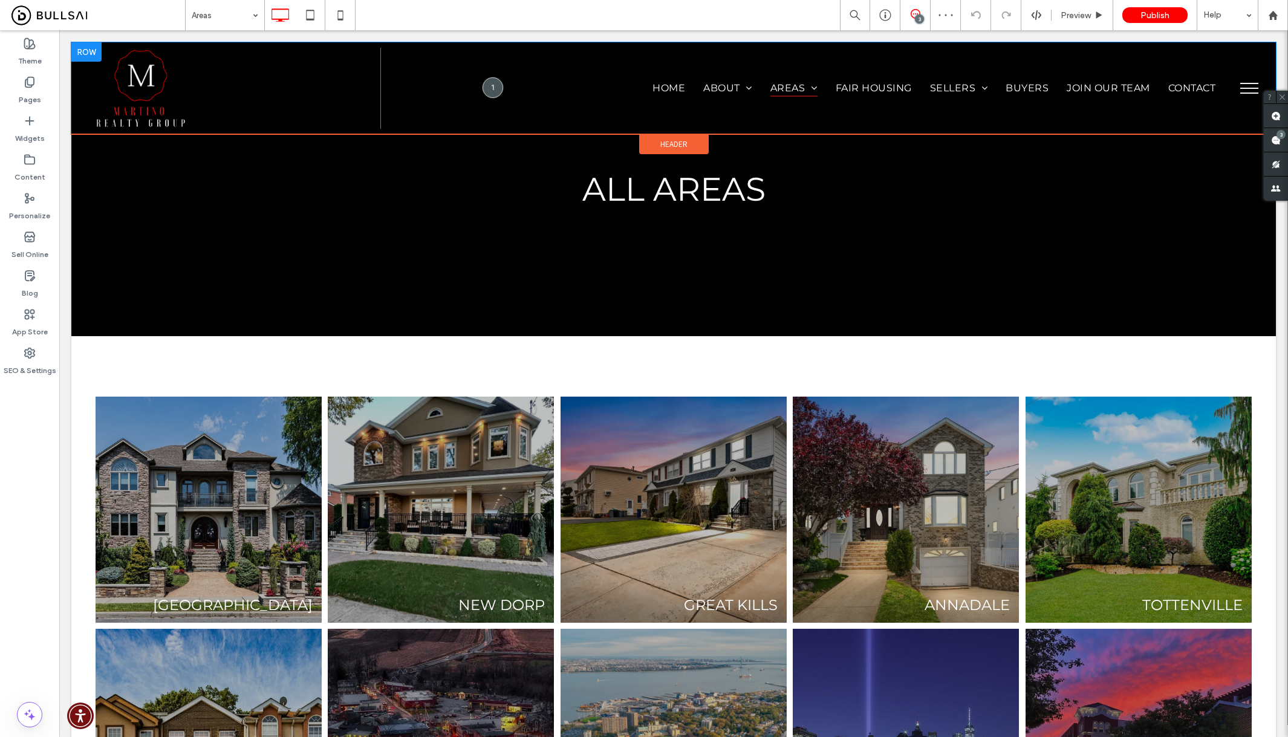
click at [281, 98] on div "Click To Paste" at bounding box center [238, 88] width 285 height 81
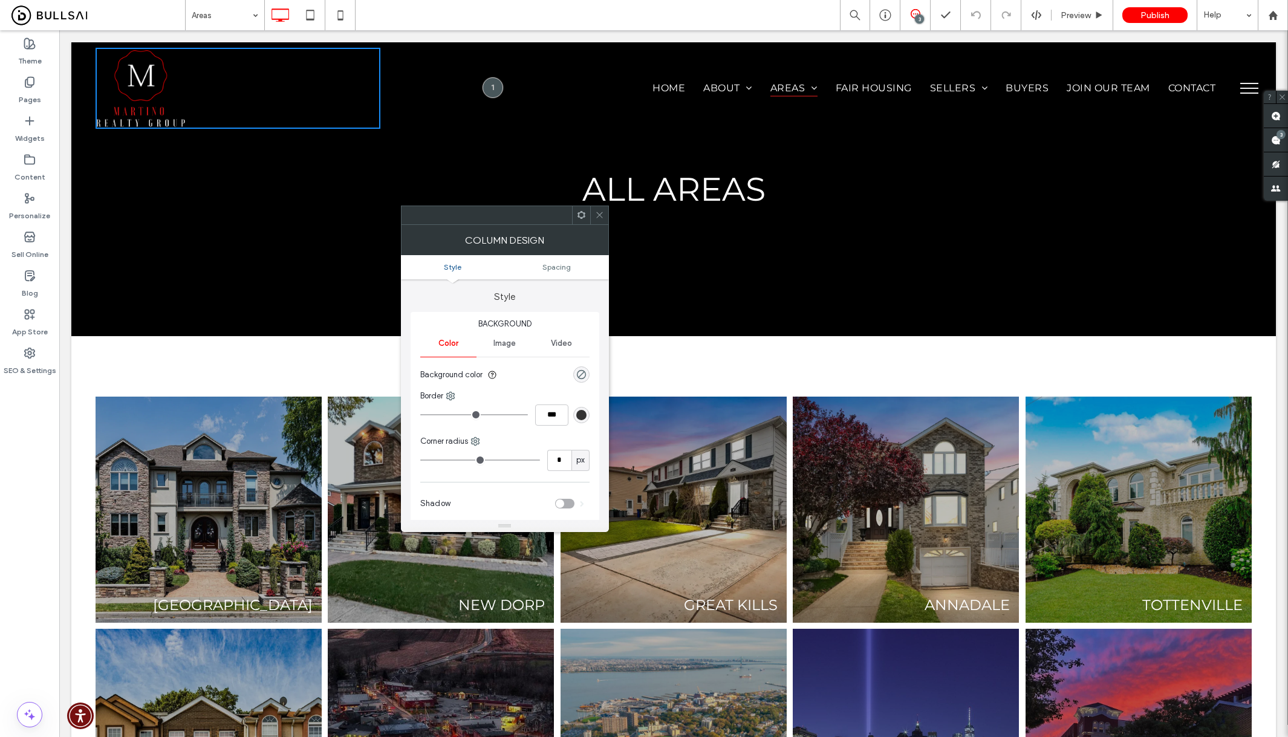
click at [558, 88] on nav "Home About Testimonials Blogs Areas North Shore Mid Island South Shore Fair Hou…" at bounding box center [807, 88] width 854 height 26
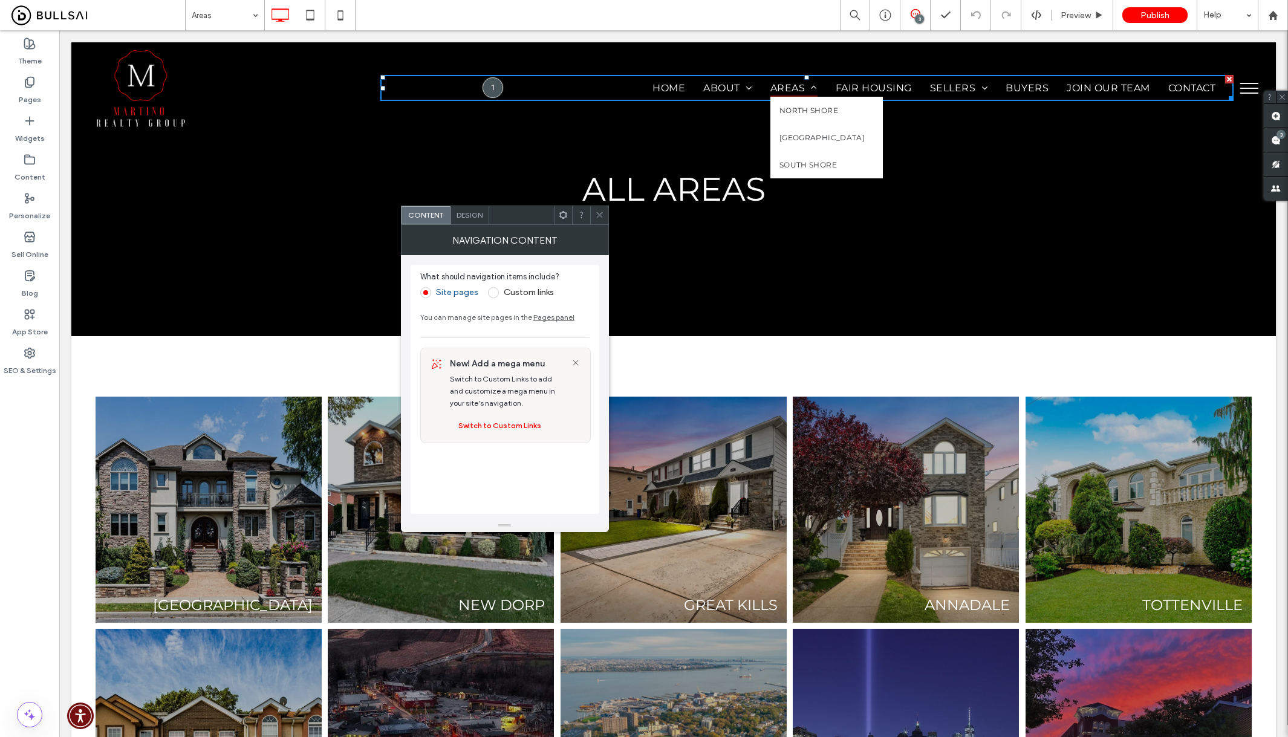
click at [778, 89] on span "Areas" at bounding box center [793, 88] width 47 height 18
click at [776, 82] on span "Areas" at bounding box center [793, 88] width 47 height 18
click at [458, 215] on span "Design" at bounding box center [470, 214] width 26 height 9
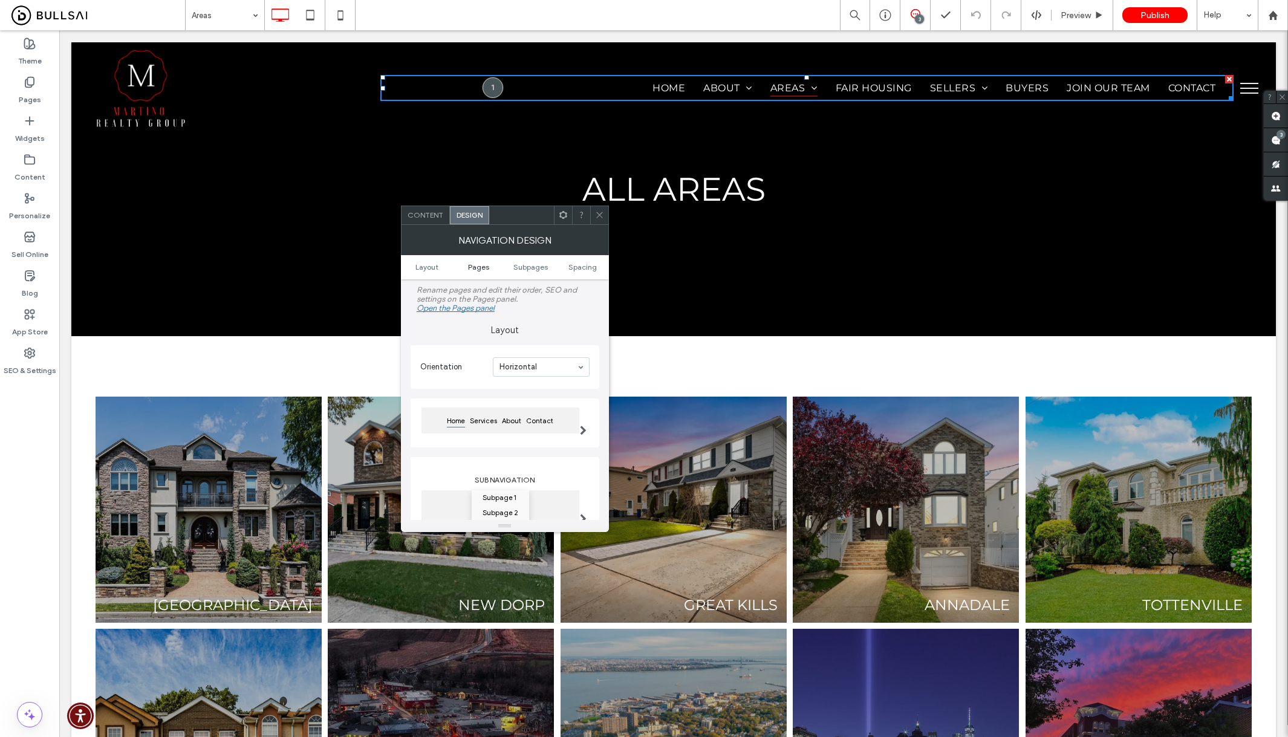
click at [475, 263] on span "Pages" at bounding box center [478, 266] width 21 height 9
click at [530, 262] on span "Subpages" at bounding box center [530, 266] width 34 height 9
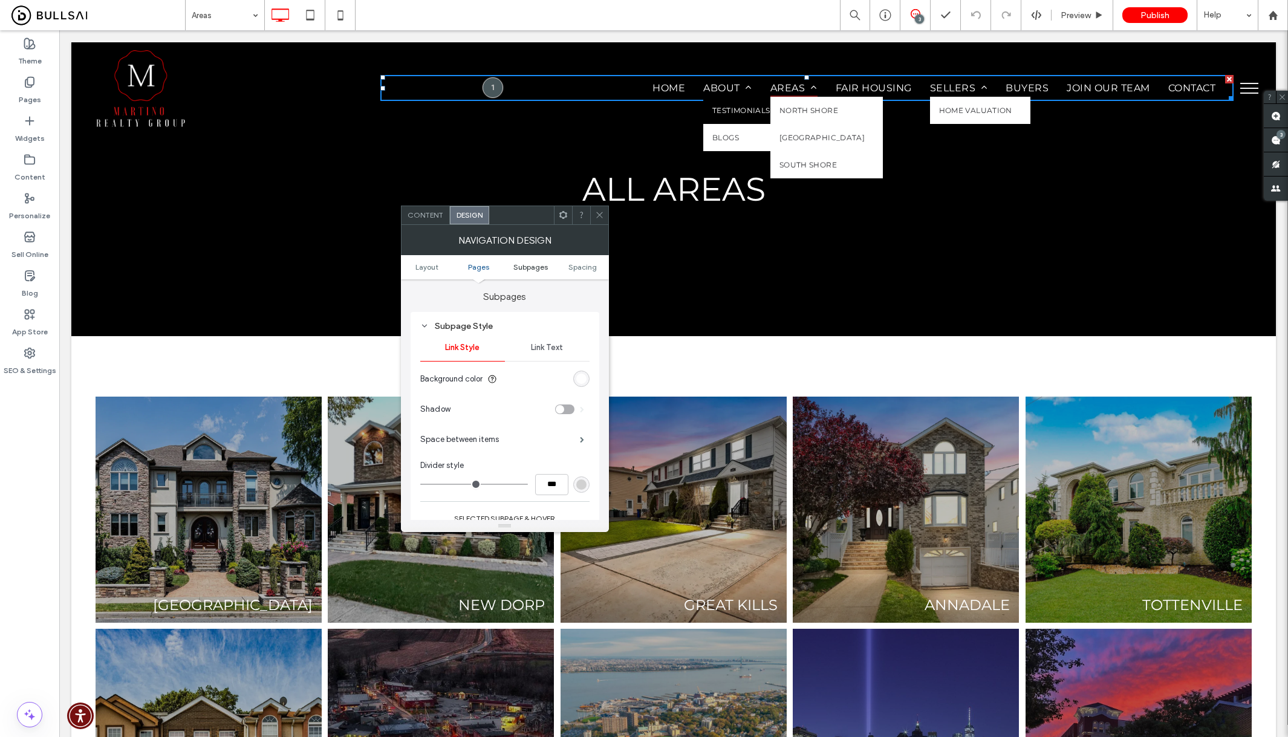
scroll to position [598, 0]
click at [547, 343] on span "Link Text" at bounding box center [547, 348] width 32 height 10
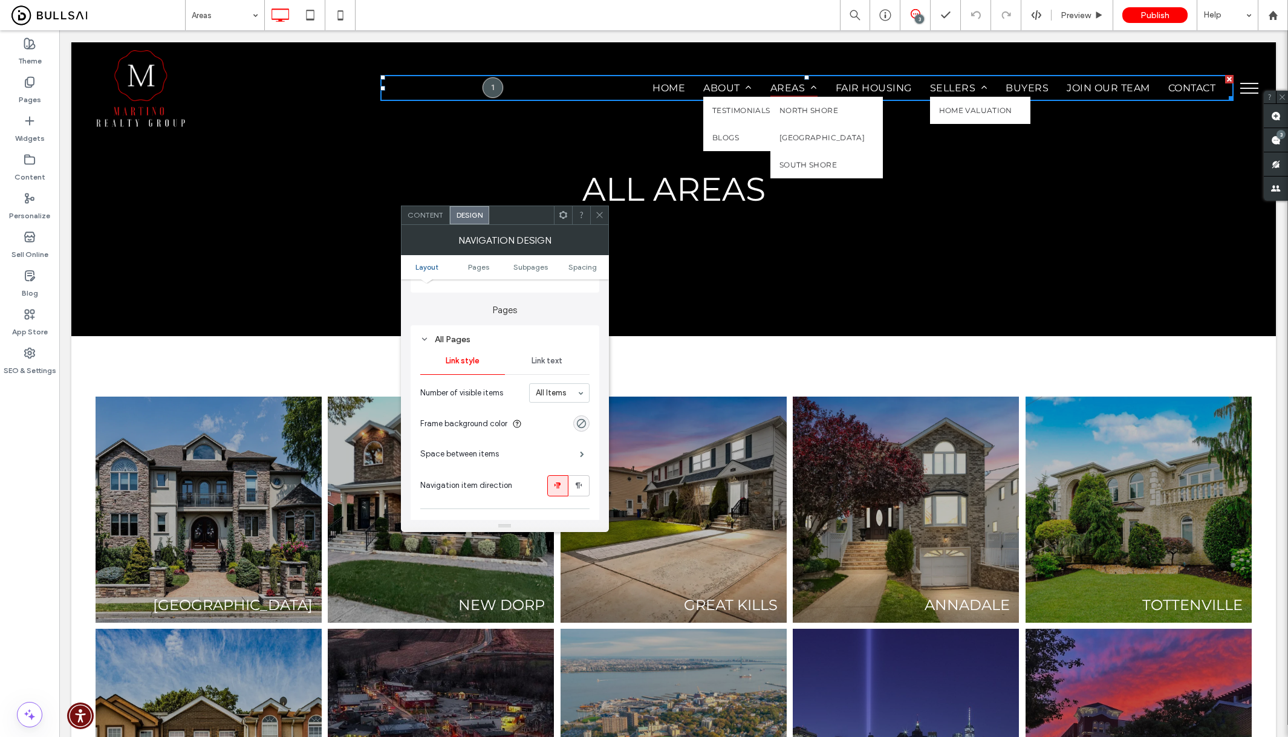
scroll to position [0, 0]
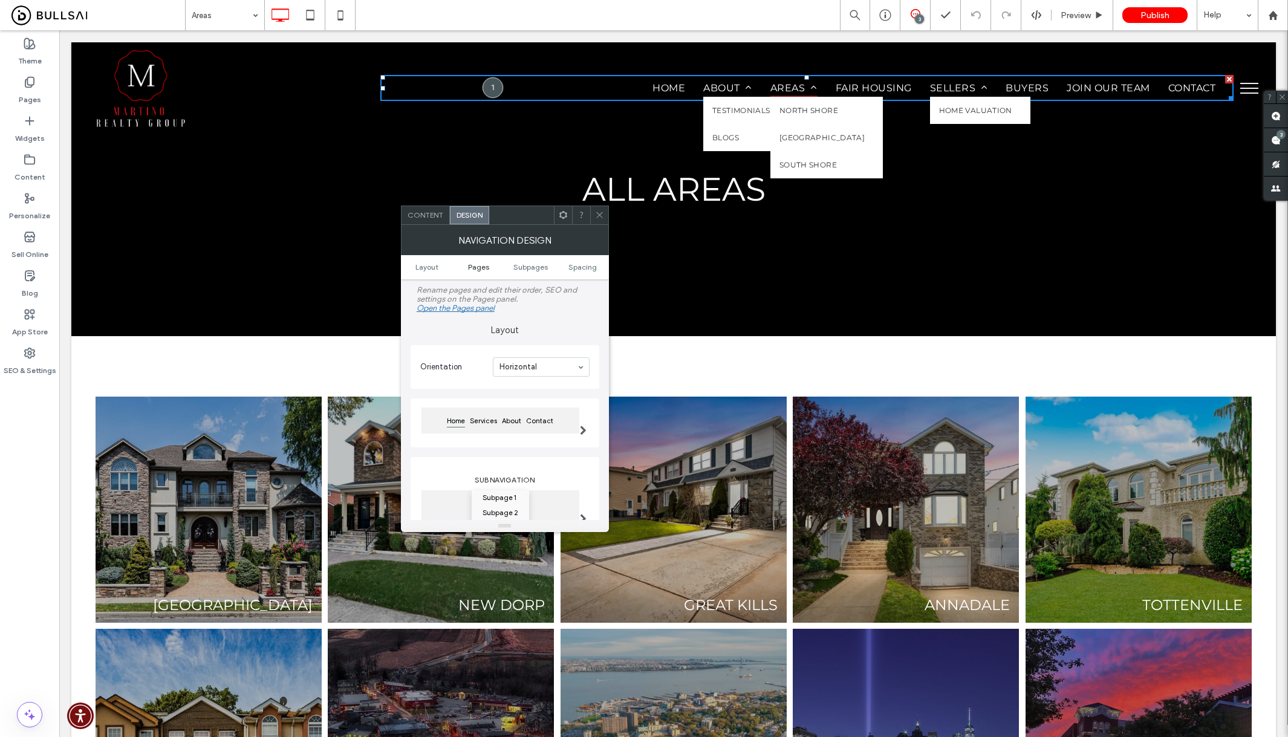
click at [475, 270] on span "Pages" at bounding box center [478, 266] width 21 height 9
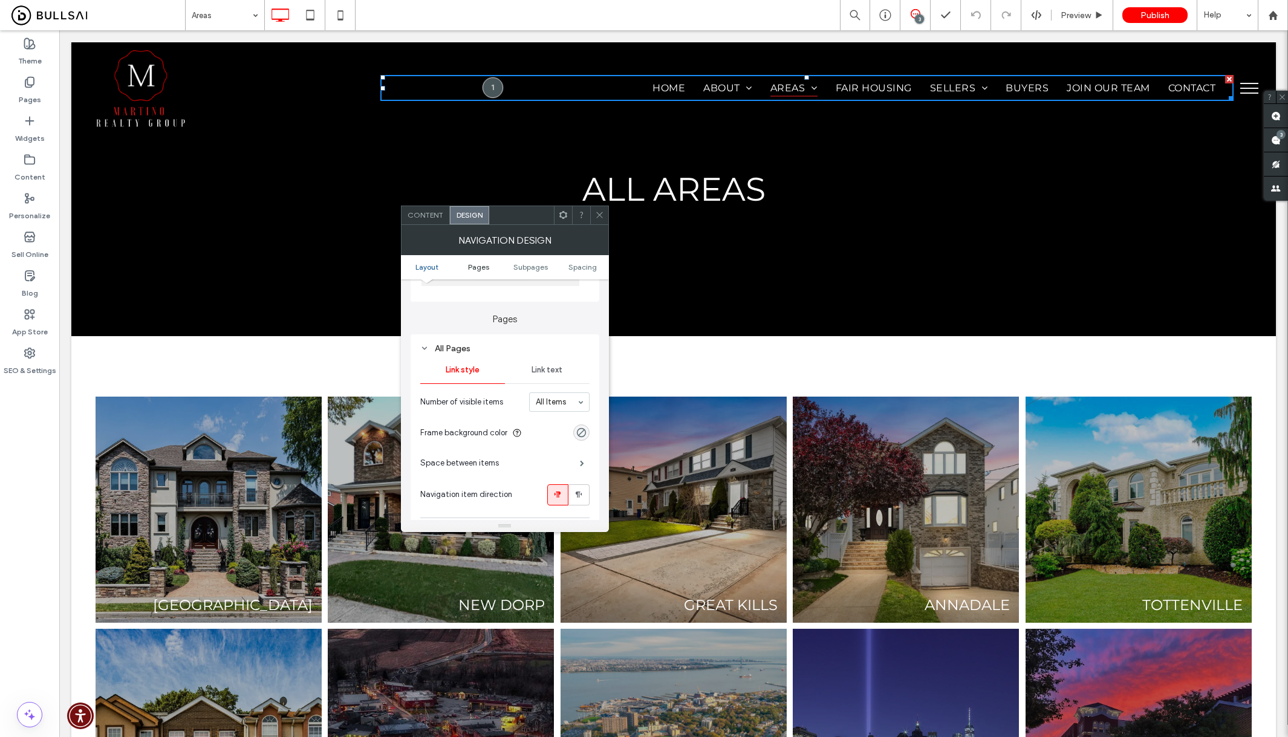
scroll to position [286, 0]
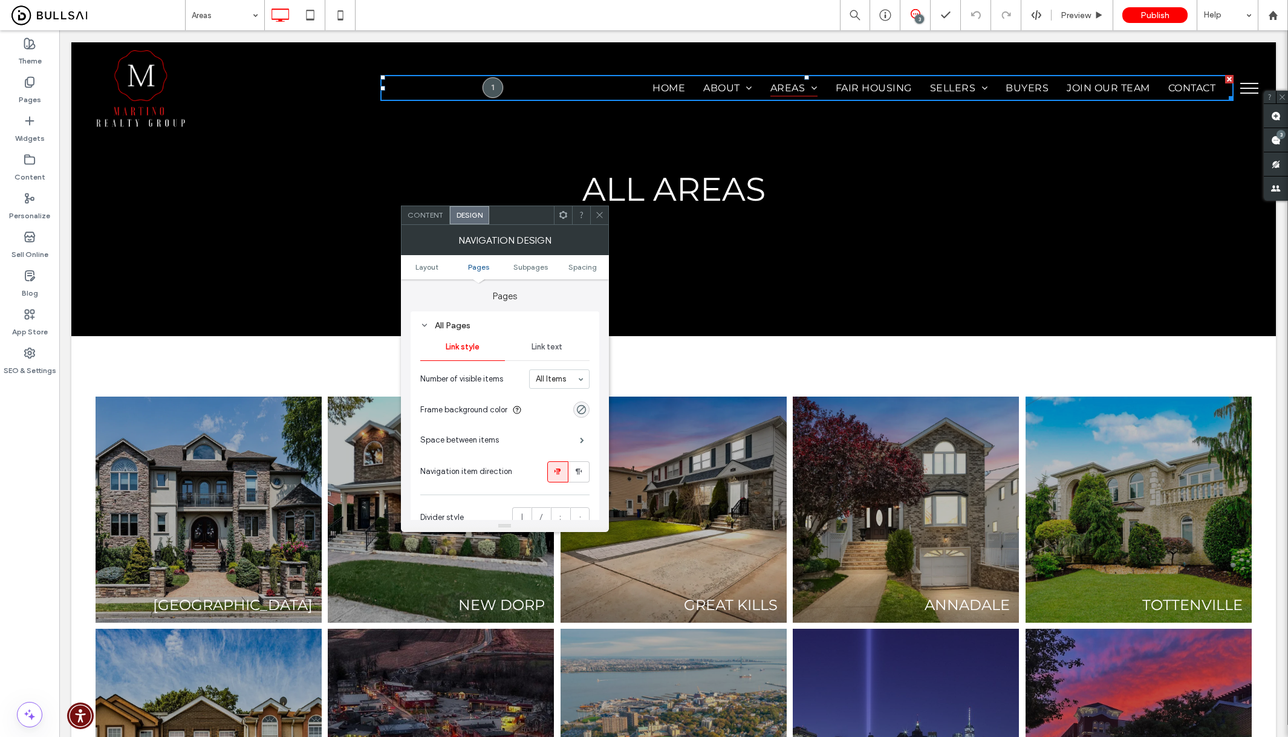
click at [535, 345] on span "Link text" at bounding box center [547, 347] width 31 height 10
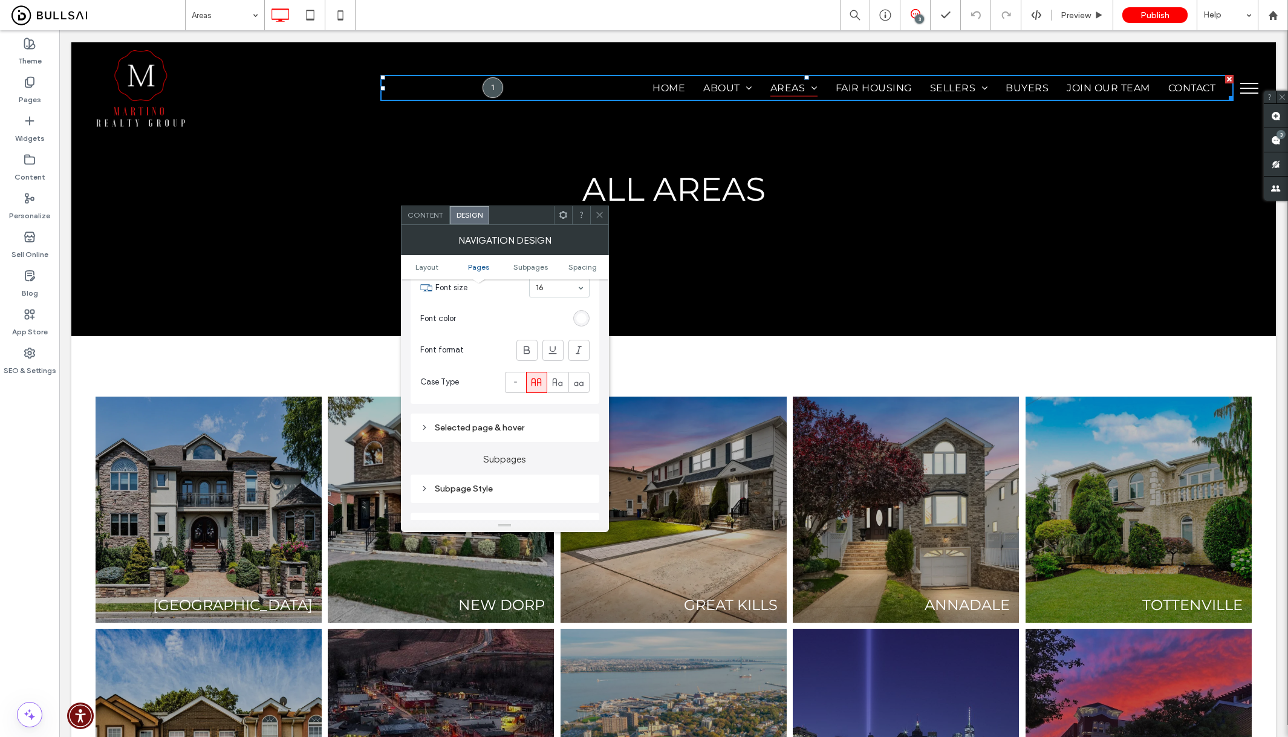
scroll to position [451, 0]
click at [440, 265] on link "Layout" at bounding box center [427, 266] width 52 height 9
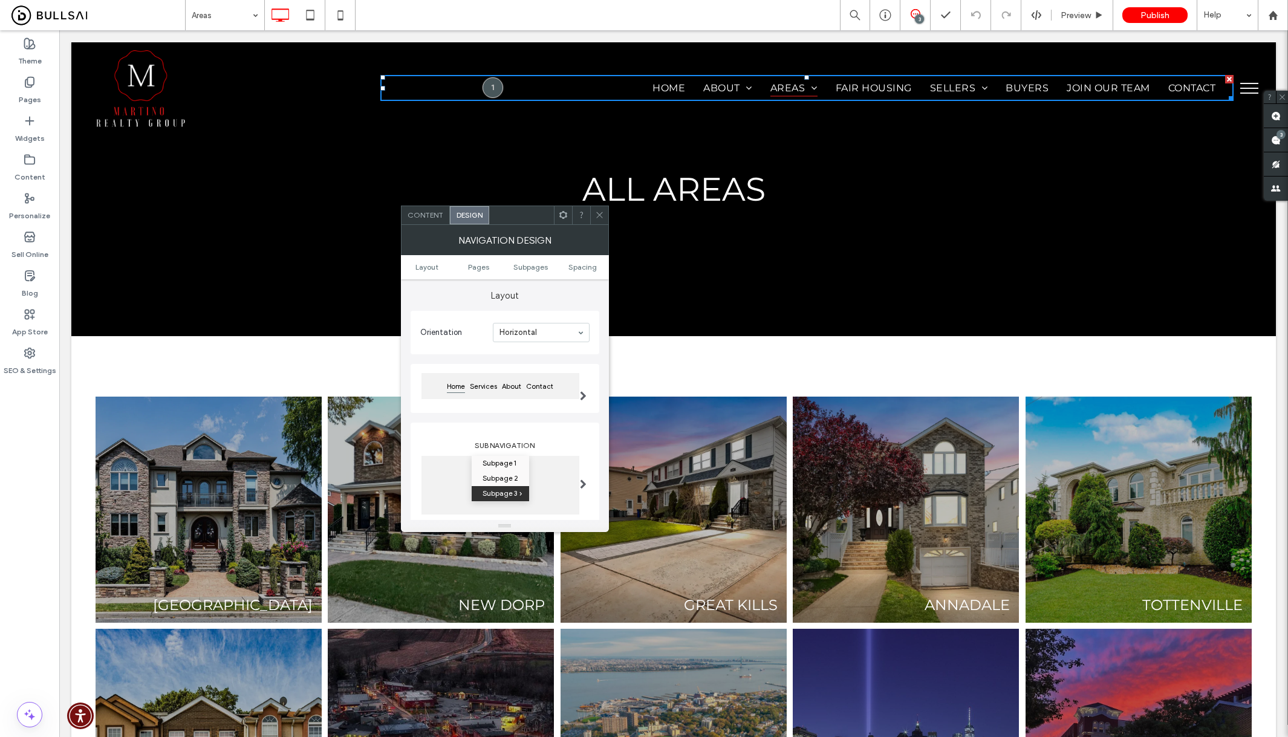
scroll to position [38, 0]
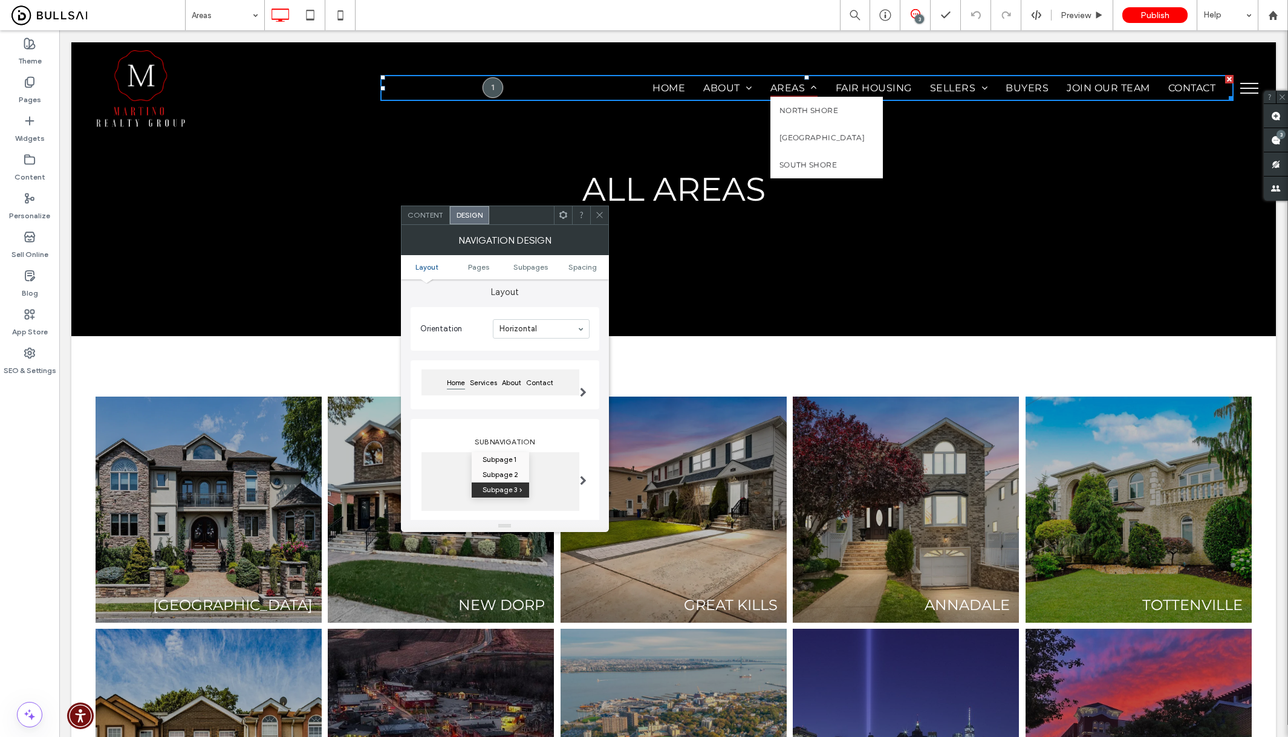
click at [770, 88] on span "Areas" at bounding box center [793, 88] width 47 height 18
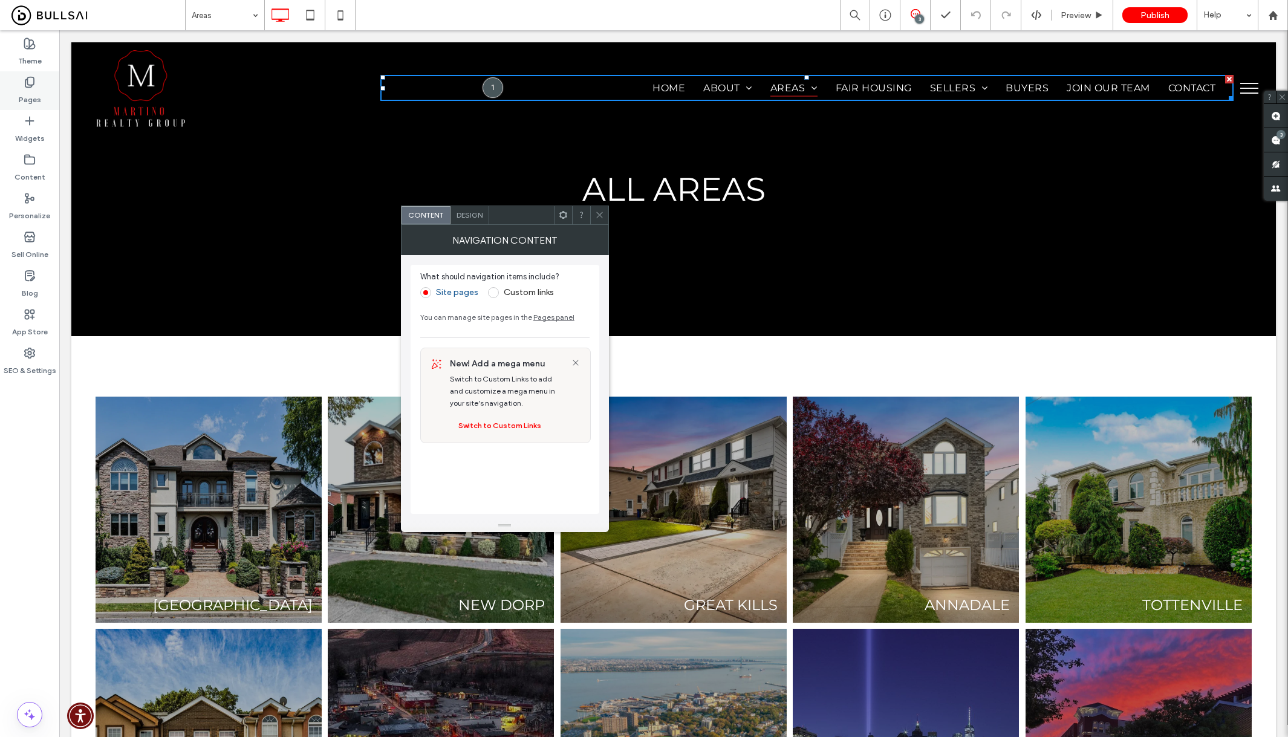
click at [30, 91] on label "Pages" at bounding box center [30, 96] width 22 height 17
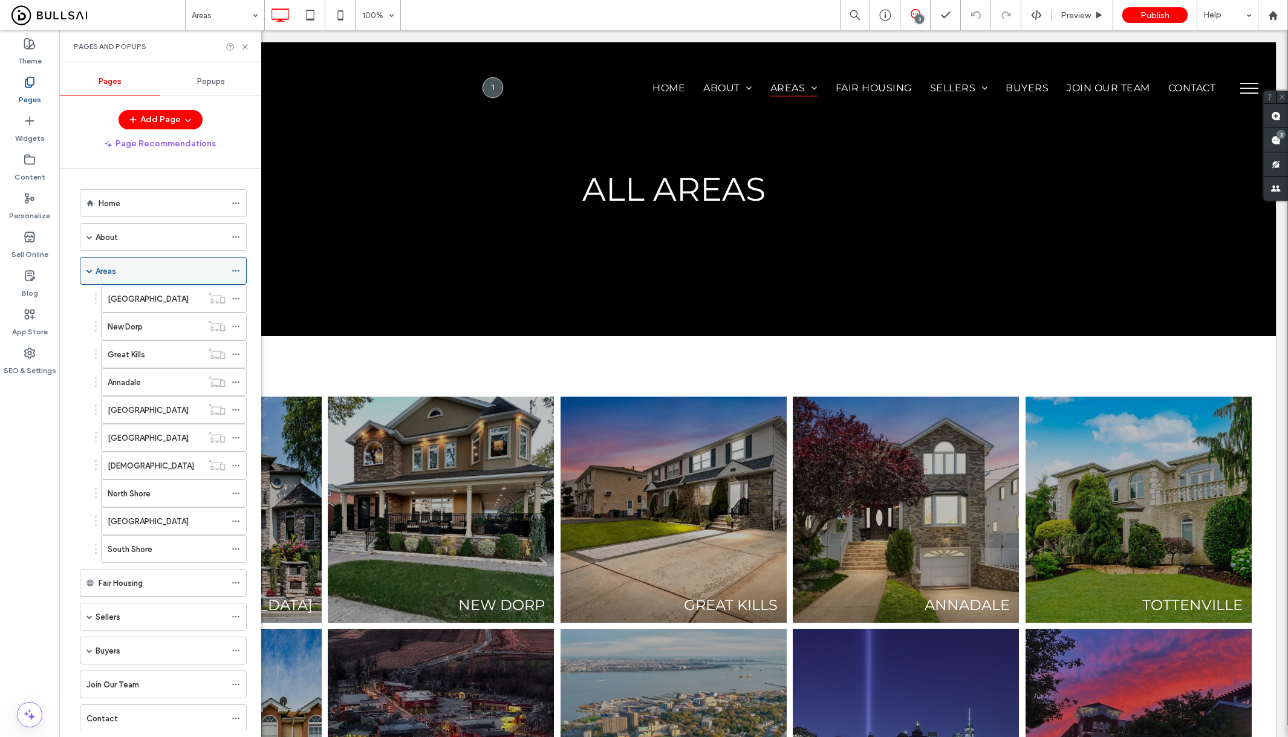
click at [234, 267] on icon at bounding box center [236, 271] width 8 height 8
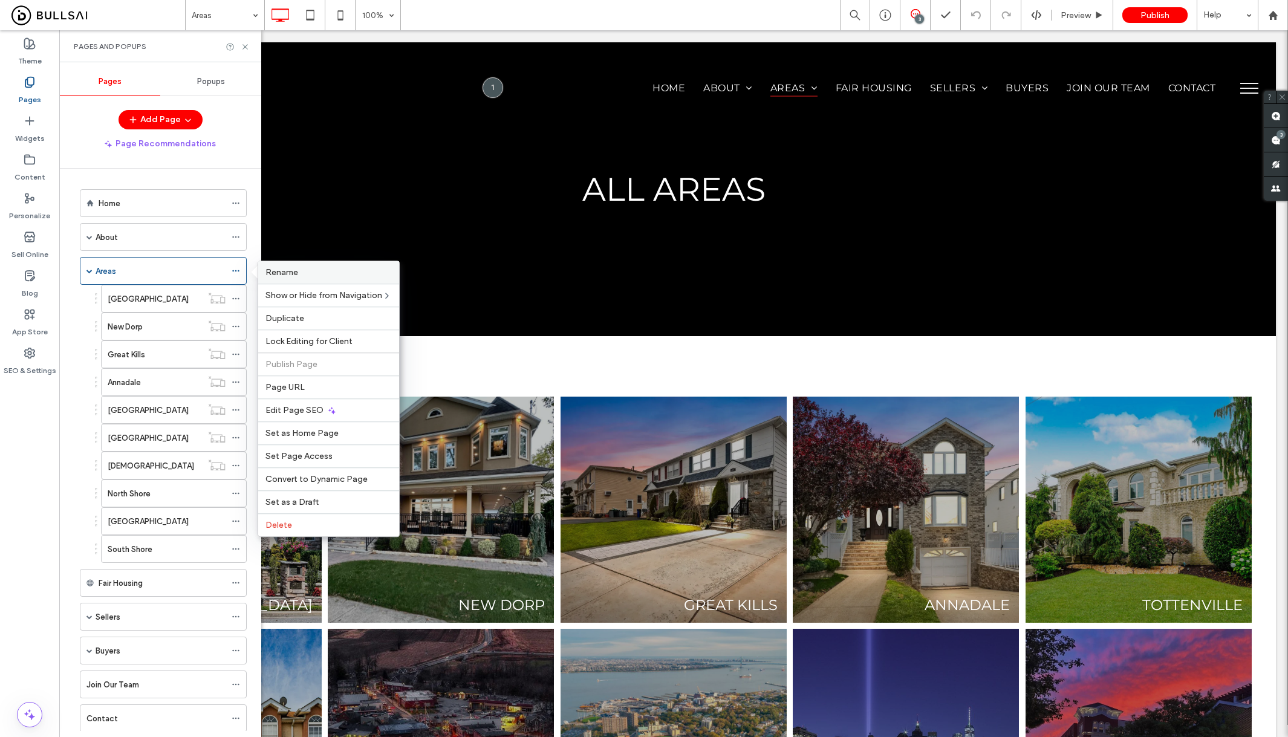
click at [343, 269] on label "Rename" at bounding box center [328, 272] width 126 height 10
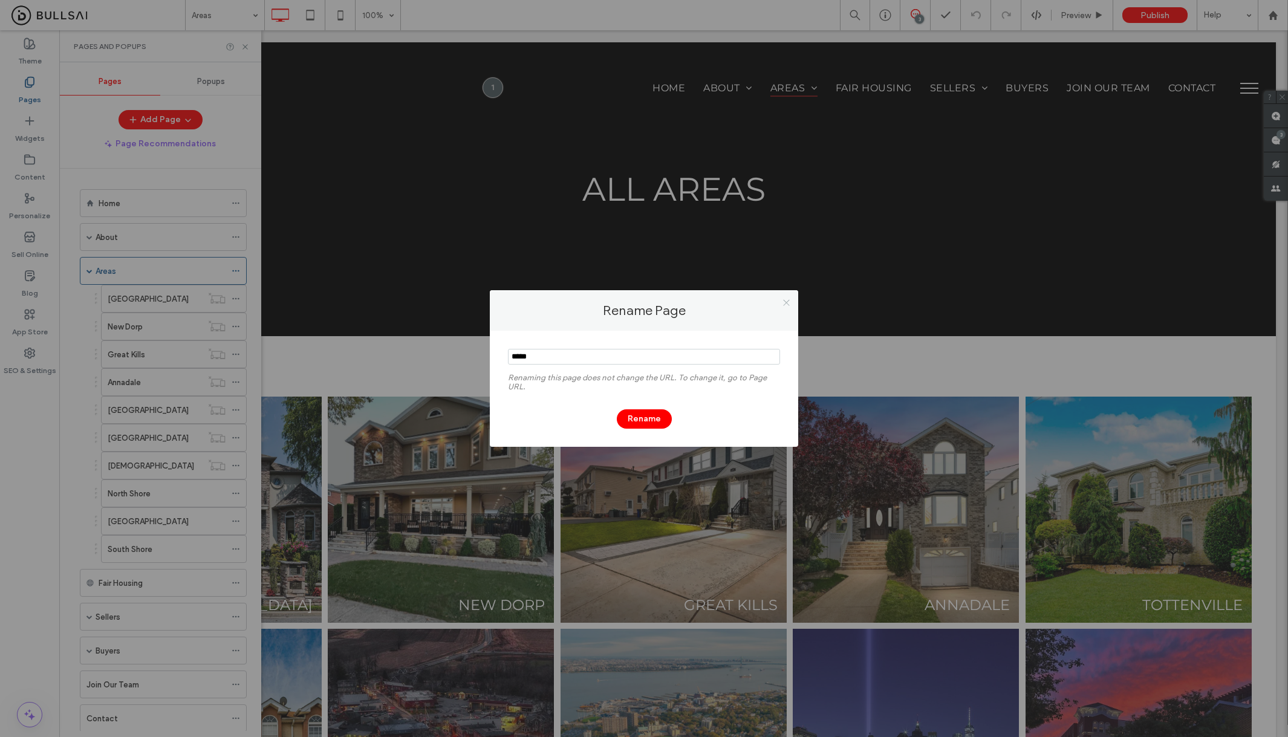
click at [787, 301] on use at bounding box center [786, 302] width 6 height 6
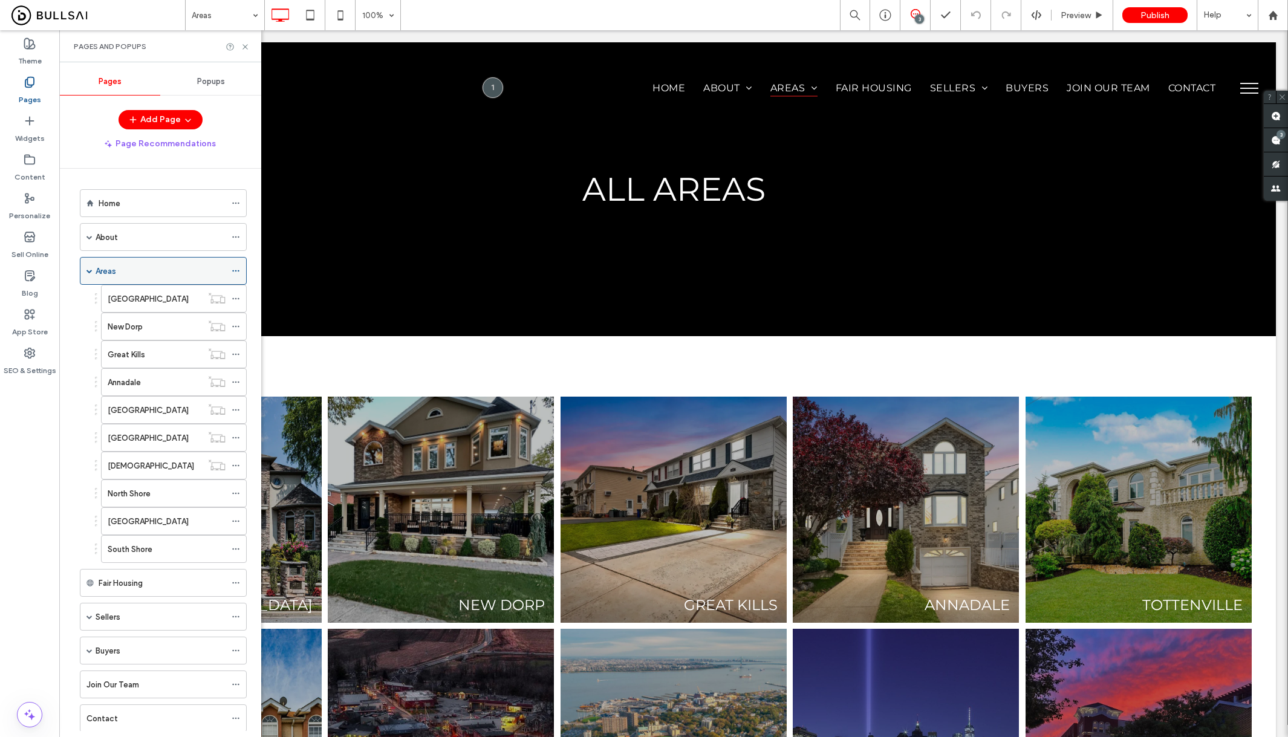
click at [239, 268] on icon at bounding box center [236, 271] width 8 height 8
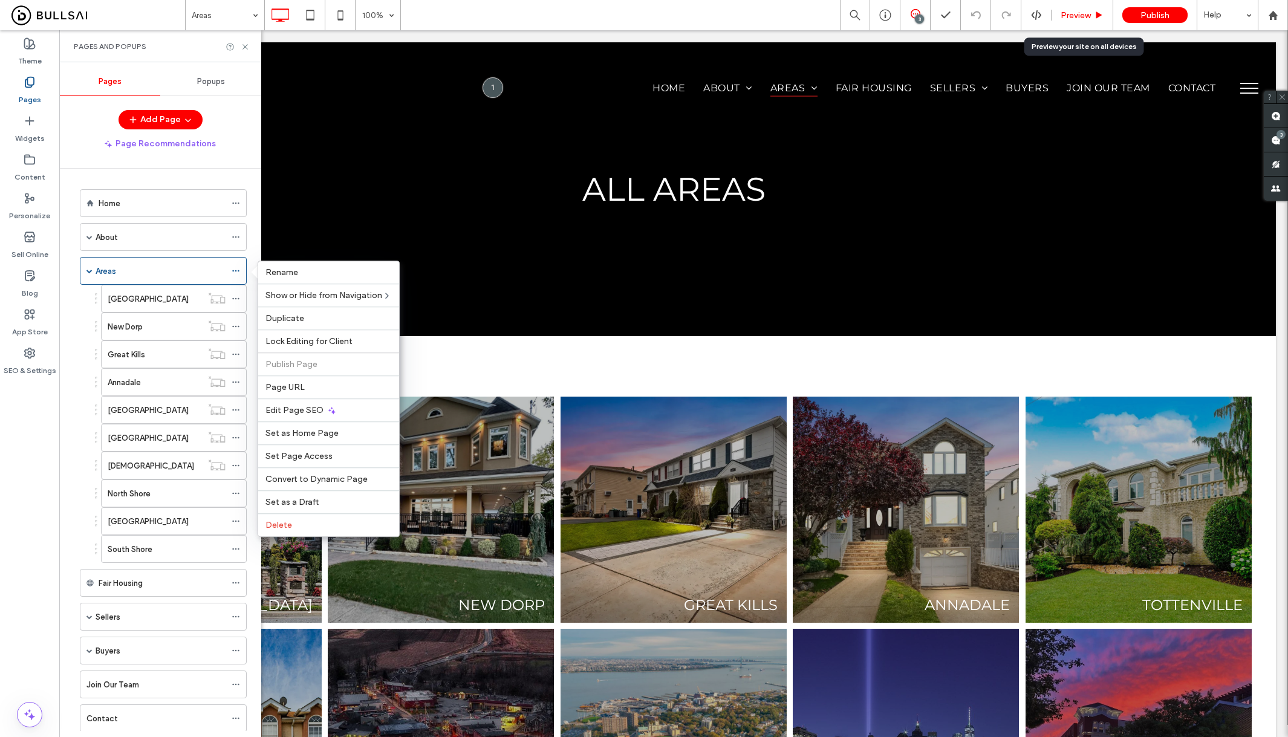
click at [1070, 20] on span "Preview" at bounding box center [1076, 15] width 30 height 10
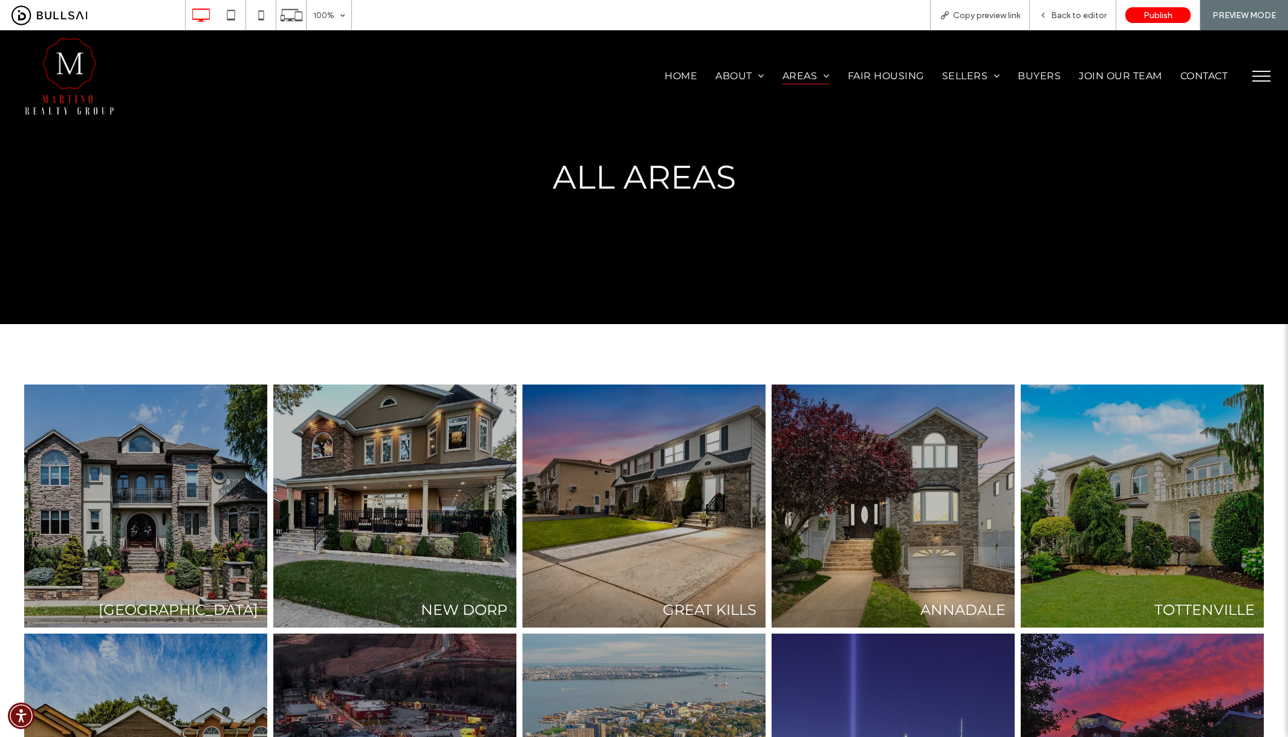
click at [85, 76] on img at bounding box center [69, 76] width 91 height 81
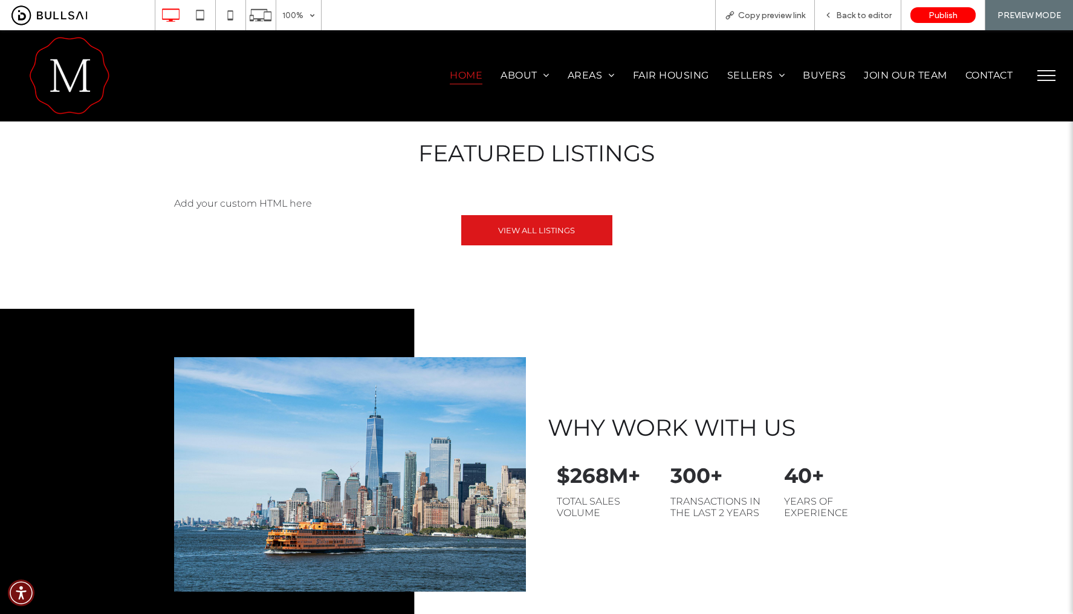
scroll to position [933, 0]
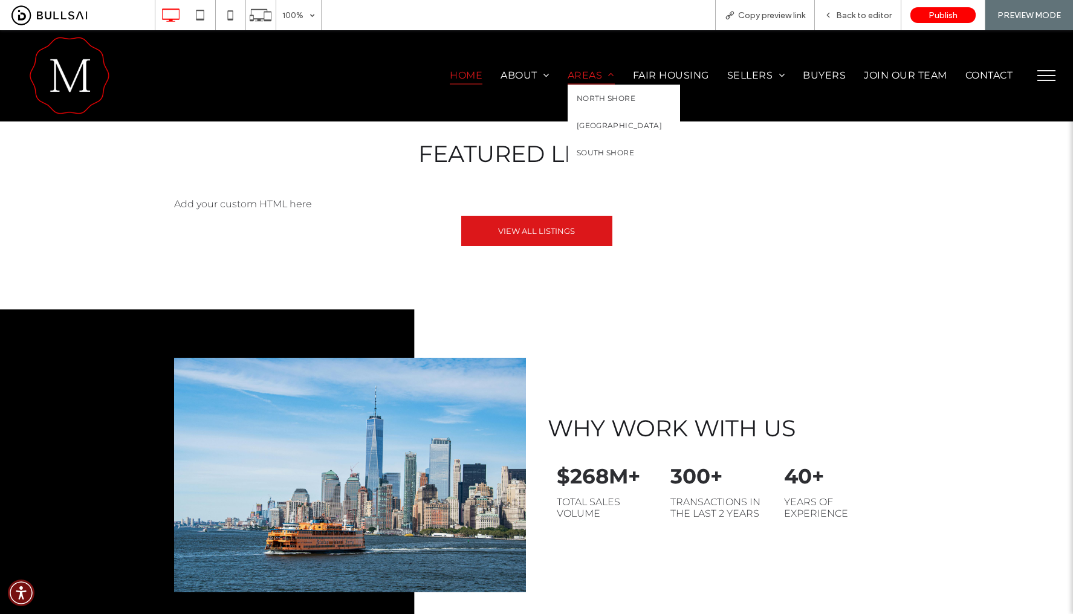
click at [579, 71] on span "Areas" at bounding box center [591, 76] width 47 height 18
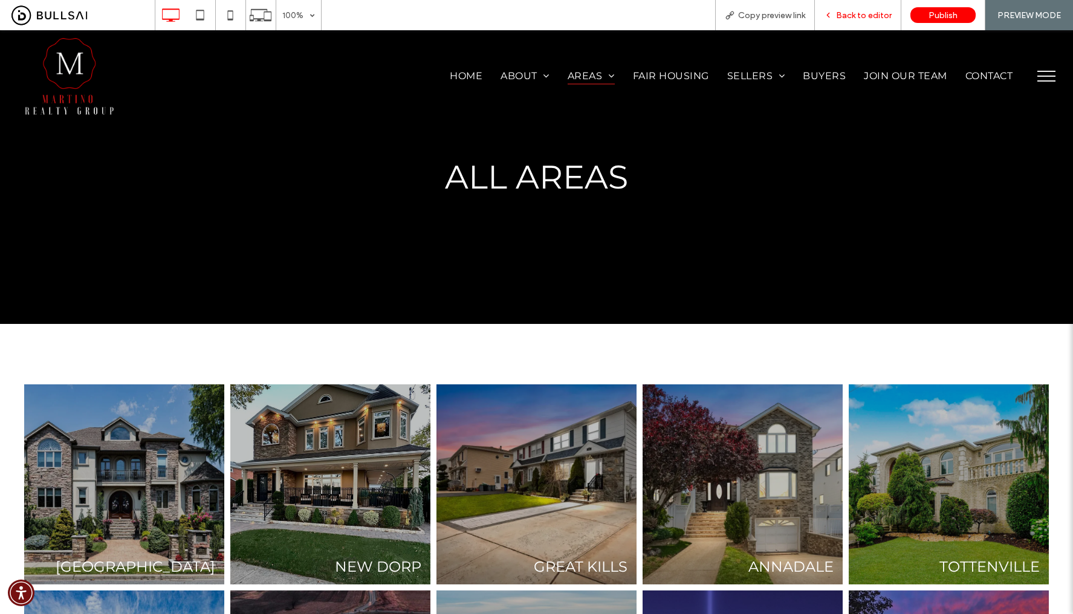
click at [845, 18] on span "Back to editor" at bounding box center [864, 15] width 56 height 10
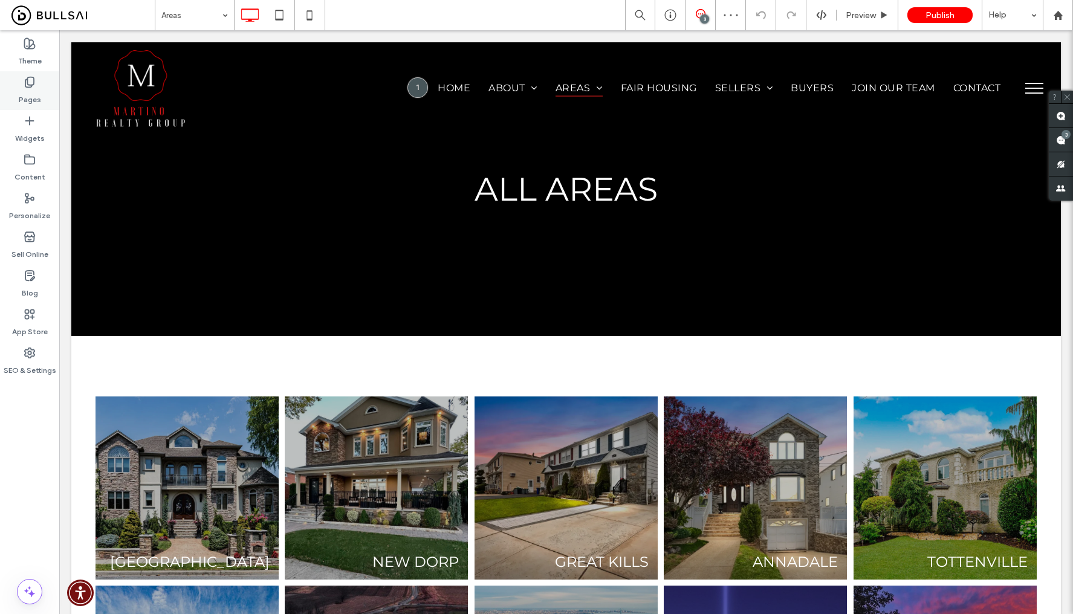
click at [24, 94] on label "Pages" at bounding box center [30, 96] width 22 height 17
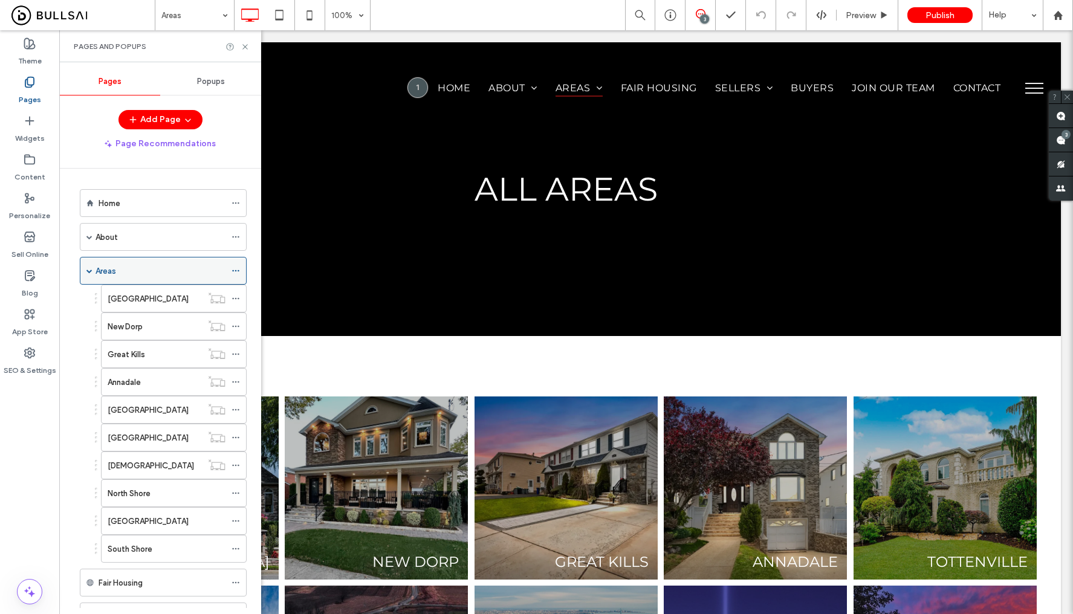
click at [235, 270] on icon at bounding box center [236, 271] width 8 height 8
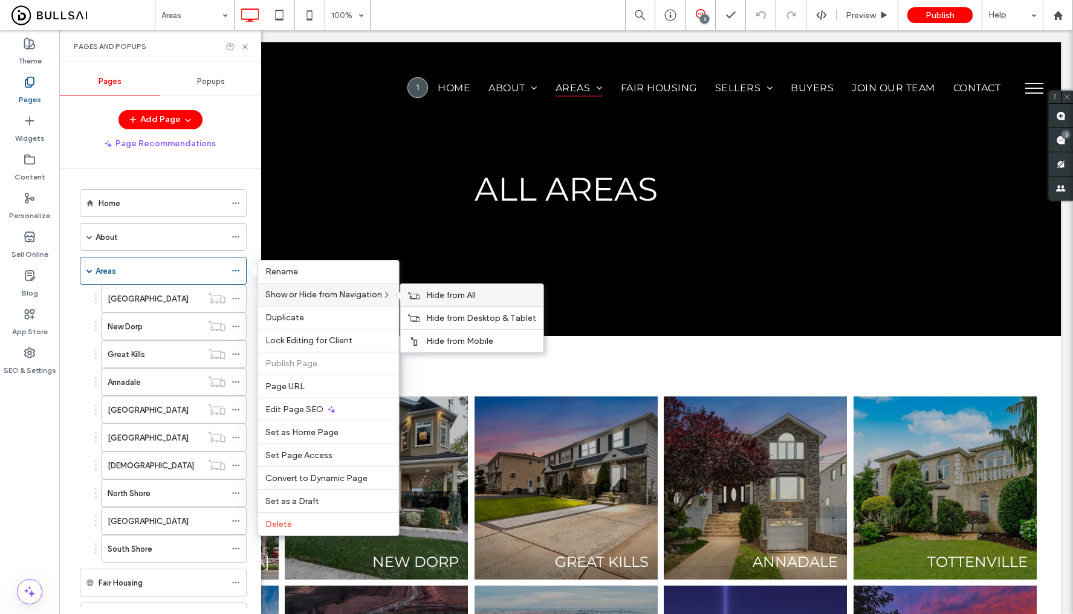
click at [465, 294] on span "Hide from All" at bounding box center [451, 295] width 50 height 10
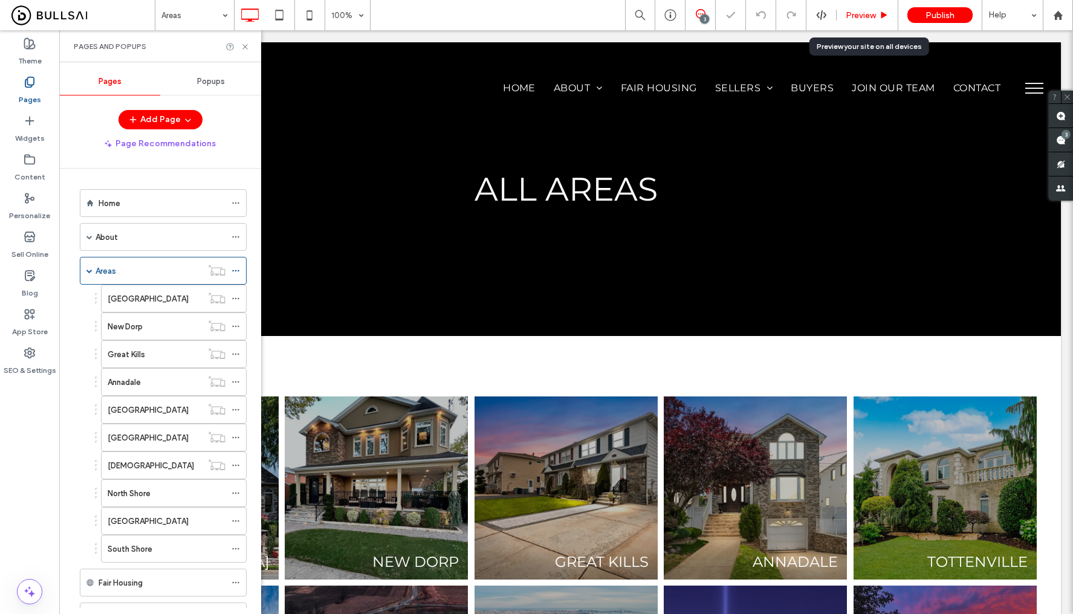
click at [861, 19] on span "Preview" at bounding box center [861, 15] width 30 height 10
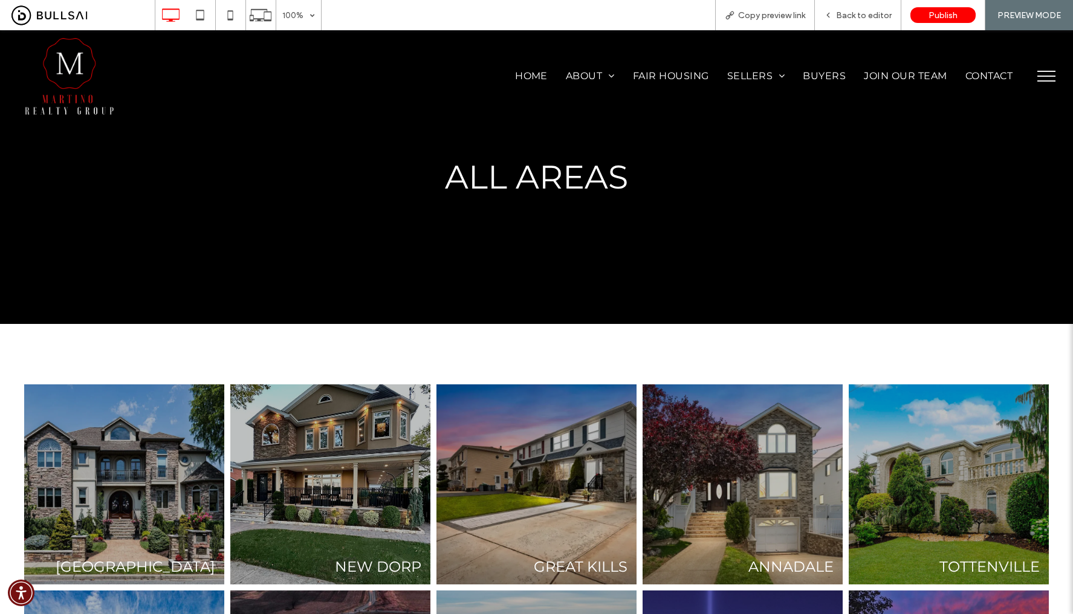
click at [54, 67] on img at bounding box center [69, 76] width 91 height 81
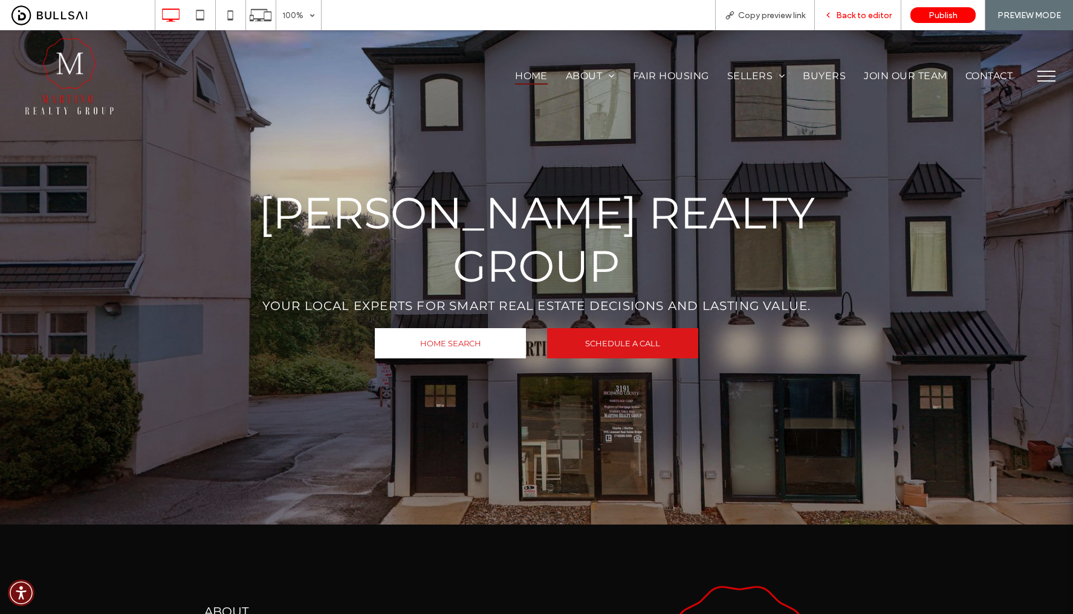
click at [858, 22] on div "Back to editor" at bounding box center [858, 15] width 86 height 30
click at [851, 16] on span "Back to editor" at bounding box center [864, 15] width 56 height 10
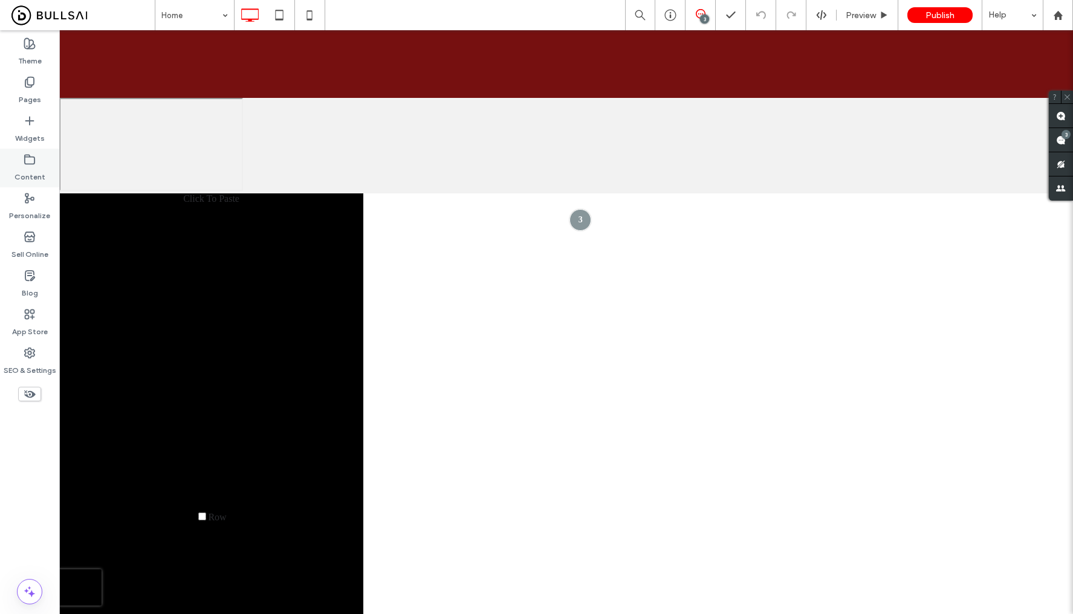
click at [34, 166] on label "Content" at bounding box center [30, 174] width 31 height 17
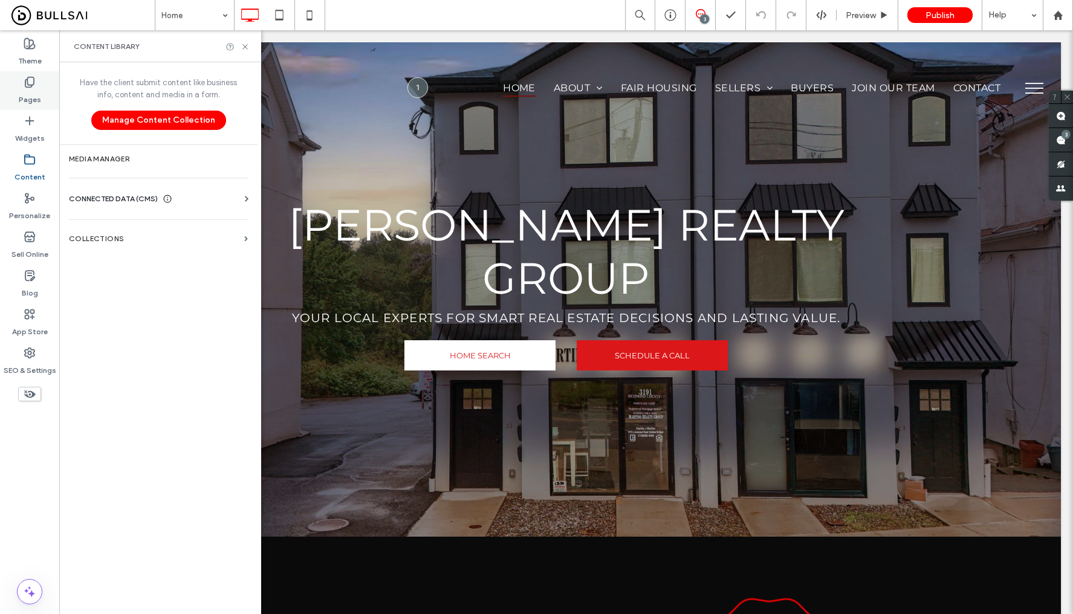
click at [36, 90] on label "Pages" at bounding box center [30, 96] width 22 height 17
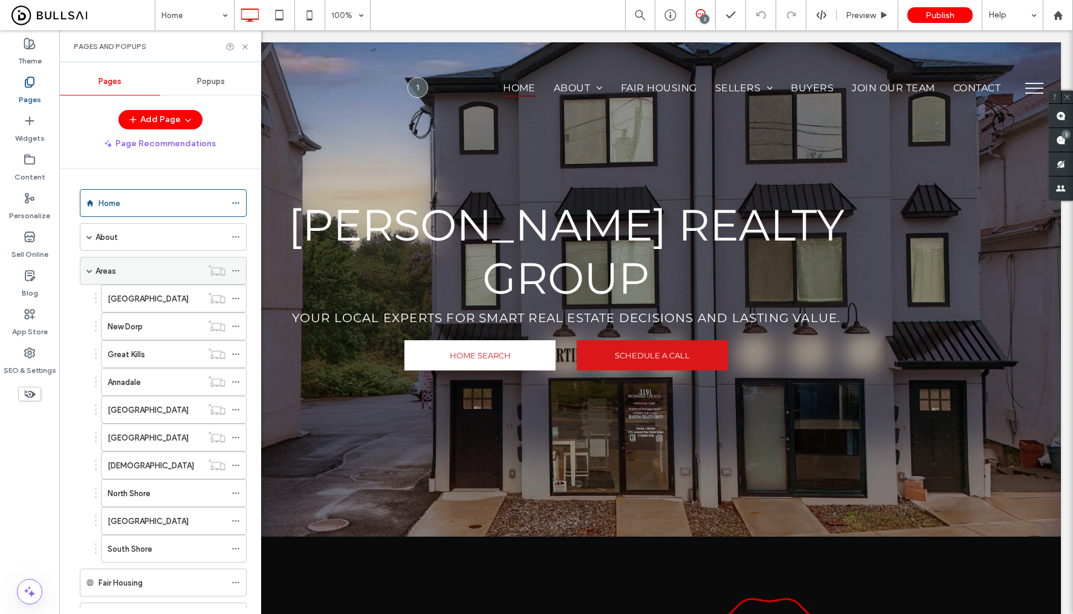
click at [238, 268] on icon at bounding box center [236, 271] width 8 height 8
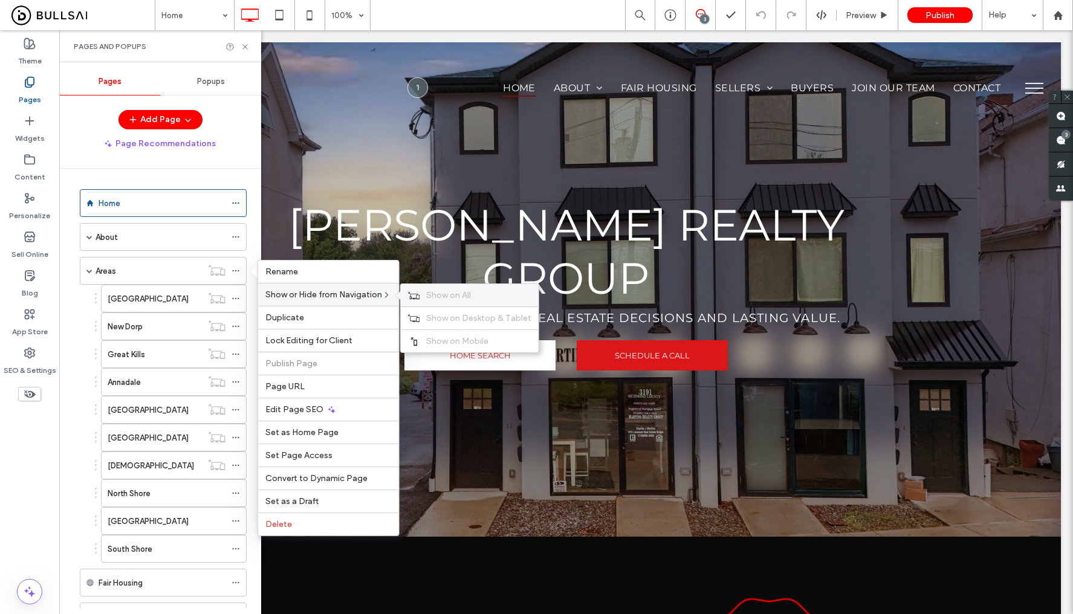
click at [455, 299] on span "Show on All" at bounding box center [448, 295] width 45 height 10
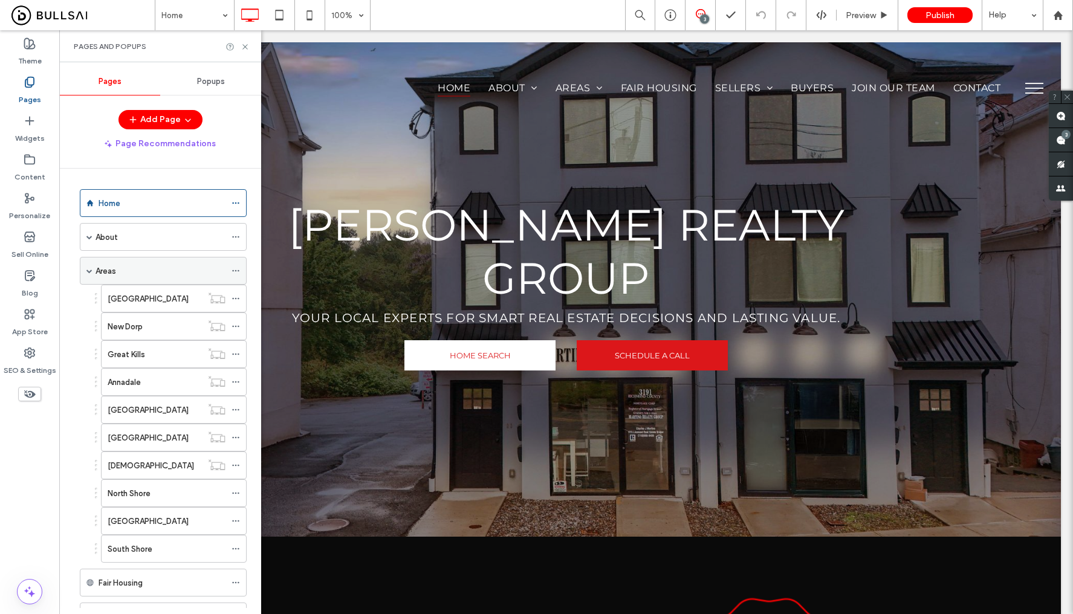
click at [193, 269] on div "Areas" at bounding box center [161, 271] width 130 height 13
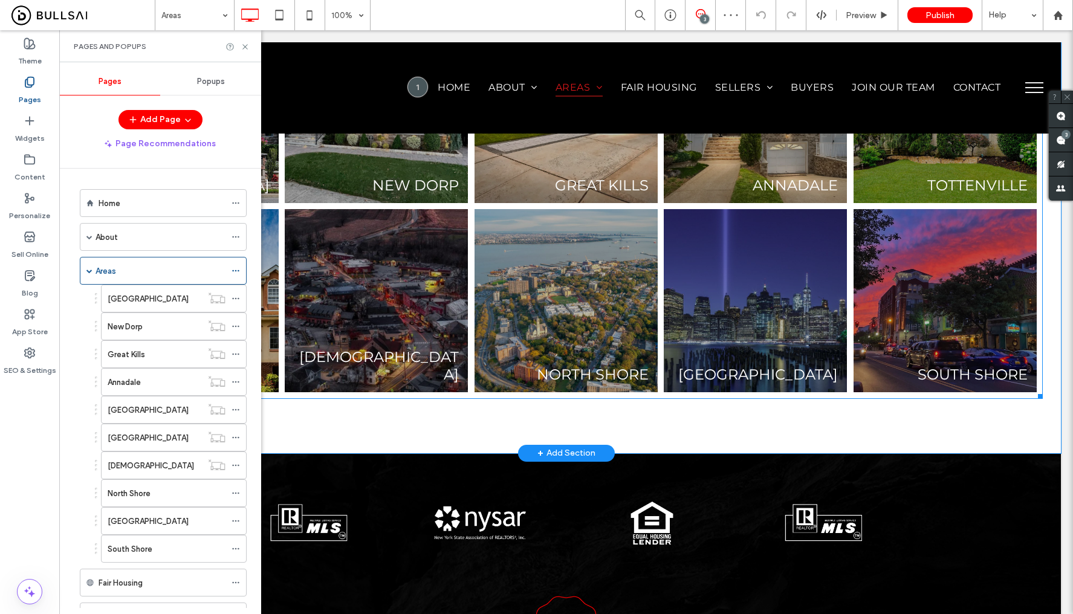
scroll to position [387, 0]
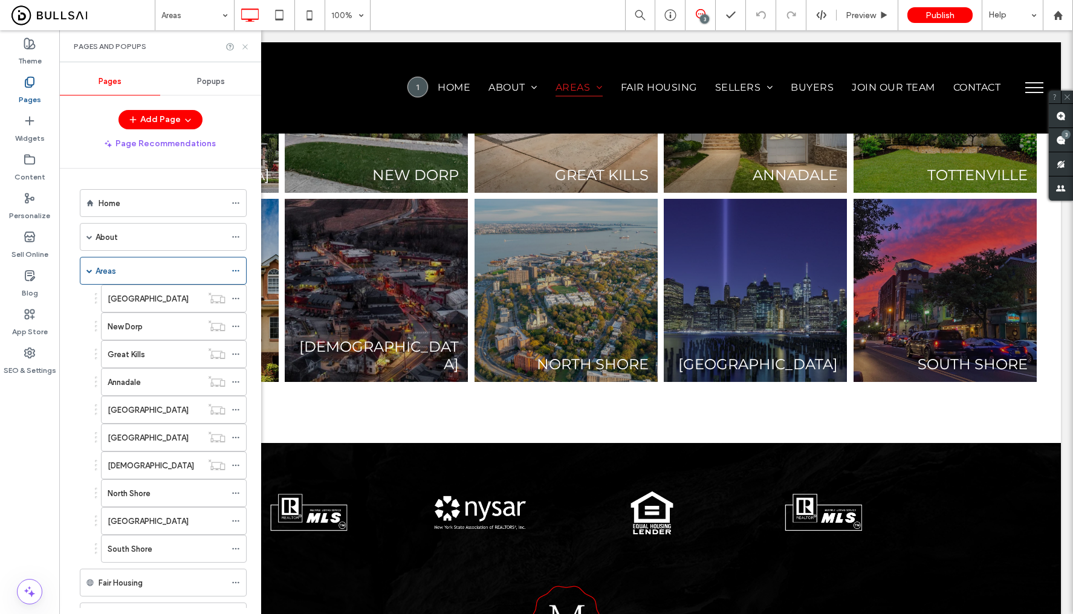
click at [247, 42] on icon at bounding box center [245, 46] width 9 height 9
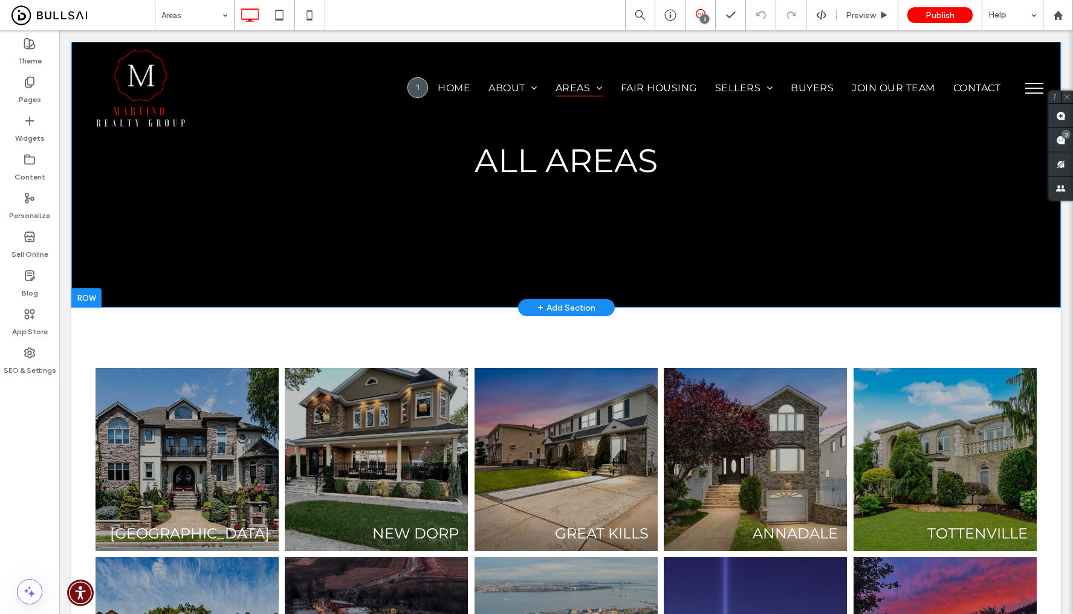
scroll to position [0, 0]
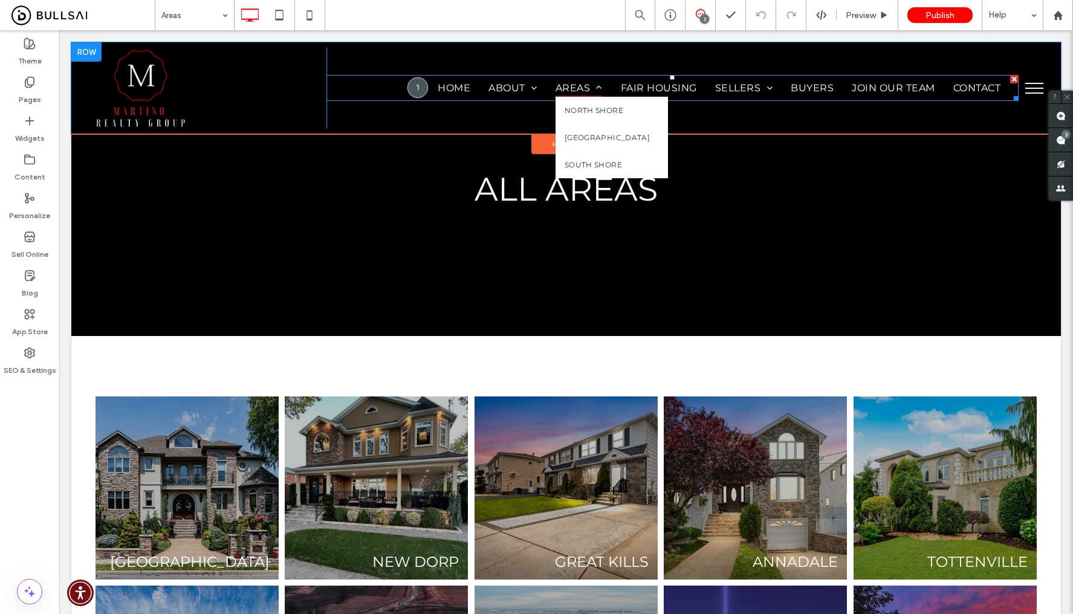
click at [565, 86] on span "Areas" at bounding box center [579, 88] width 47 height 18
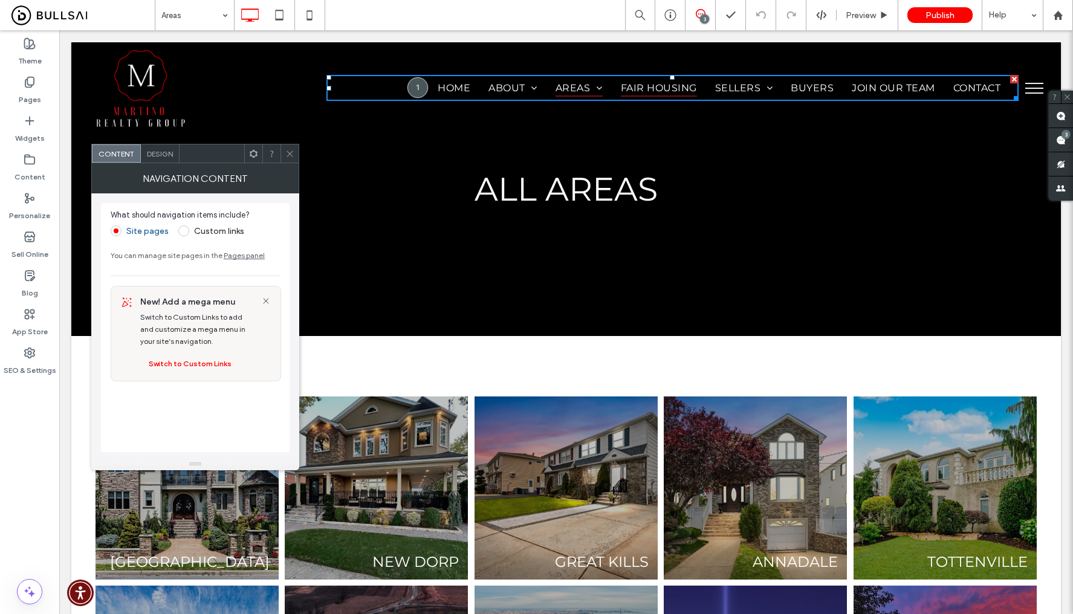
click at [639, 86] on span "Fair Housing" at bounding box center [659, 88] width 76 height 18
click at [155, 163] on div "NAVIGATION CONTENT" at bounding box center [195, 178] width 208 height 30
click at [167, 154] on span "Design" at bounding box center [160, 153] width 26 height 9
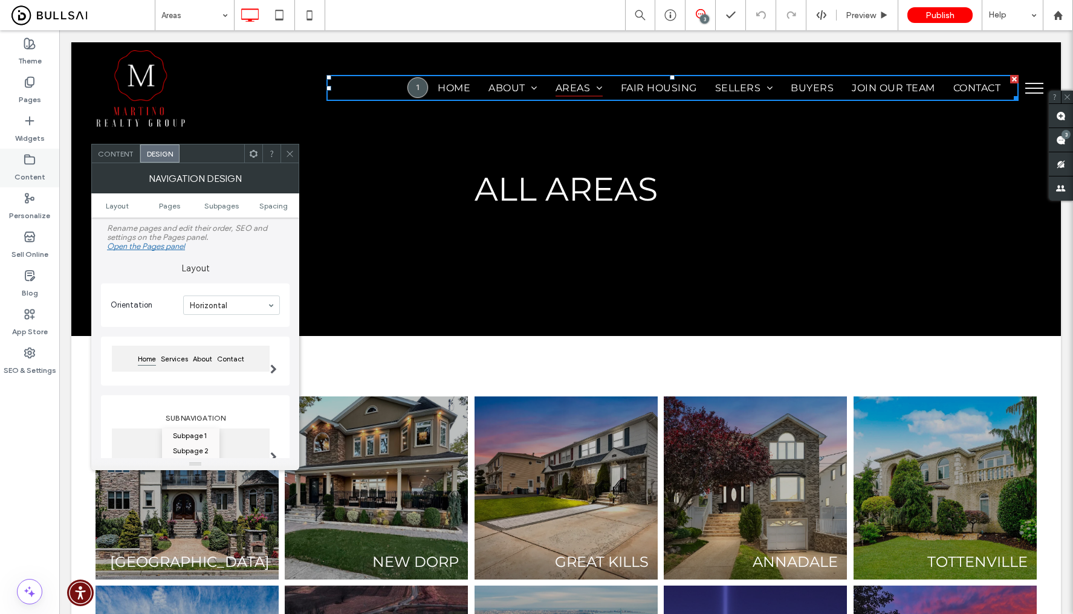
click at [41, 157] on div "Content" at bounding box center [29, 168] width 59 height 39
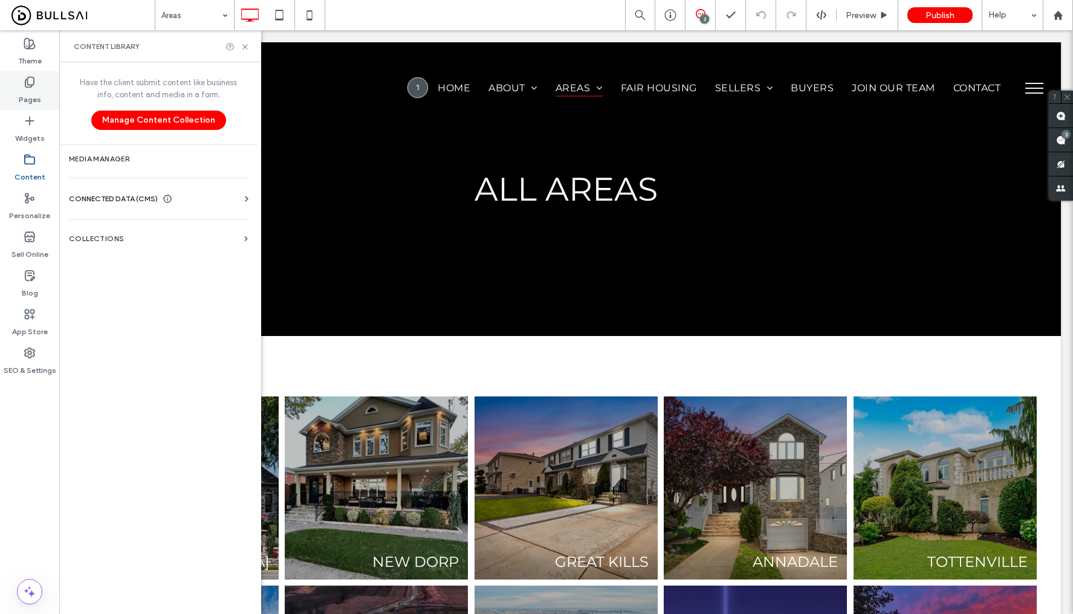
click at [24, 88] on icon at bounding box center [30, 82] width 12 height 12
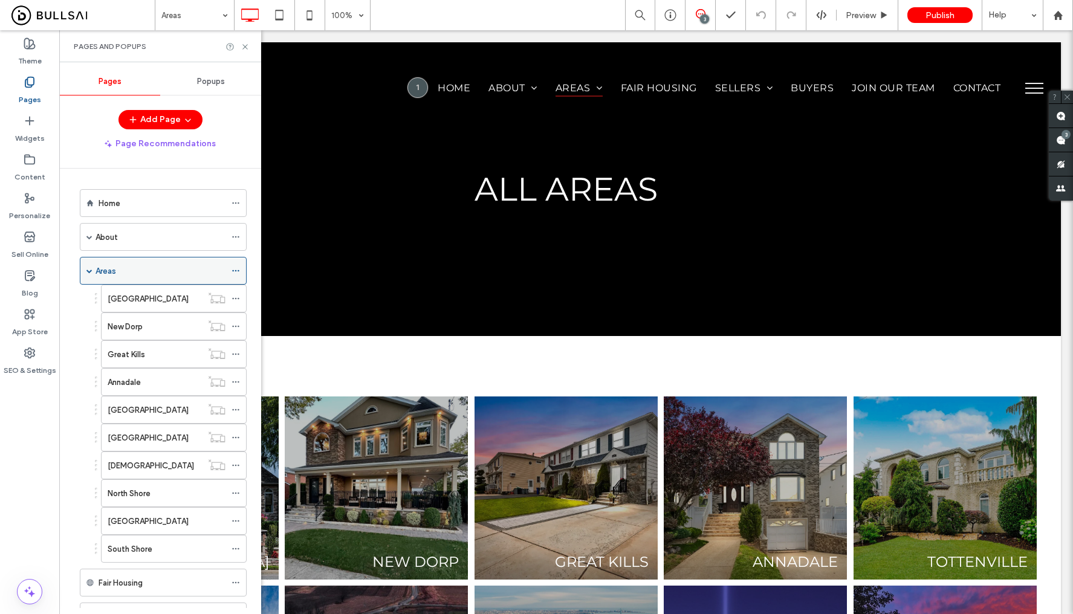
click at [91, 268] on span at bounding box center [89, 271] width 6 height 6
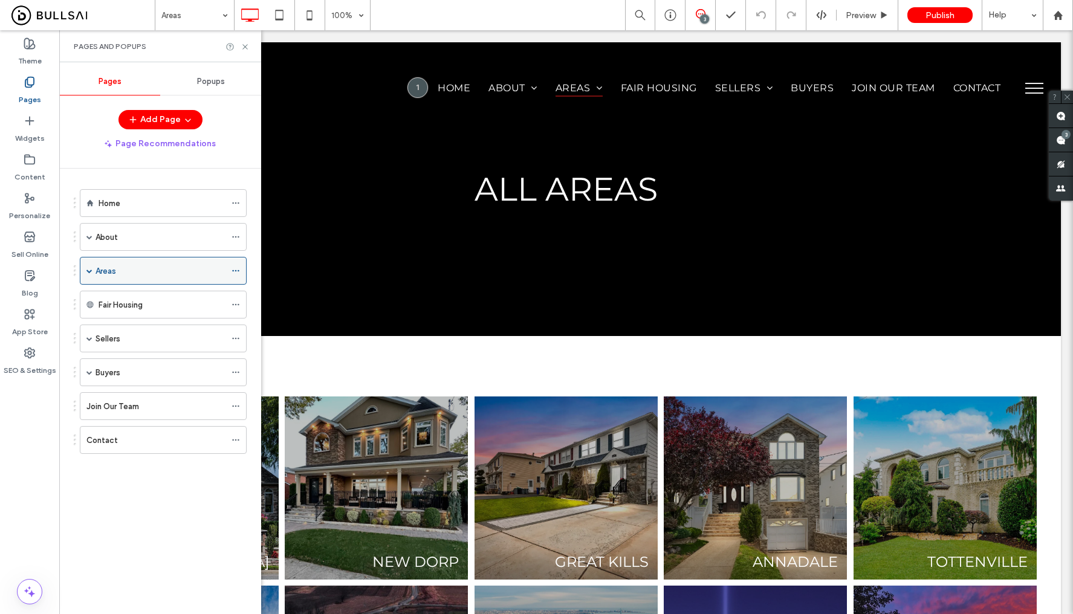
click at [91, 268] on span at bounding box center [89, 271] width 6 height 6
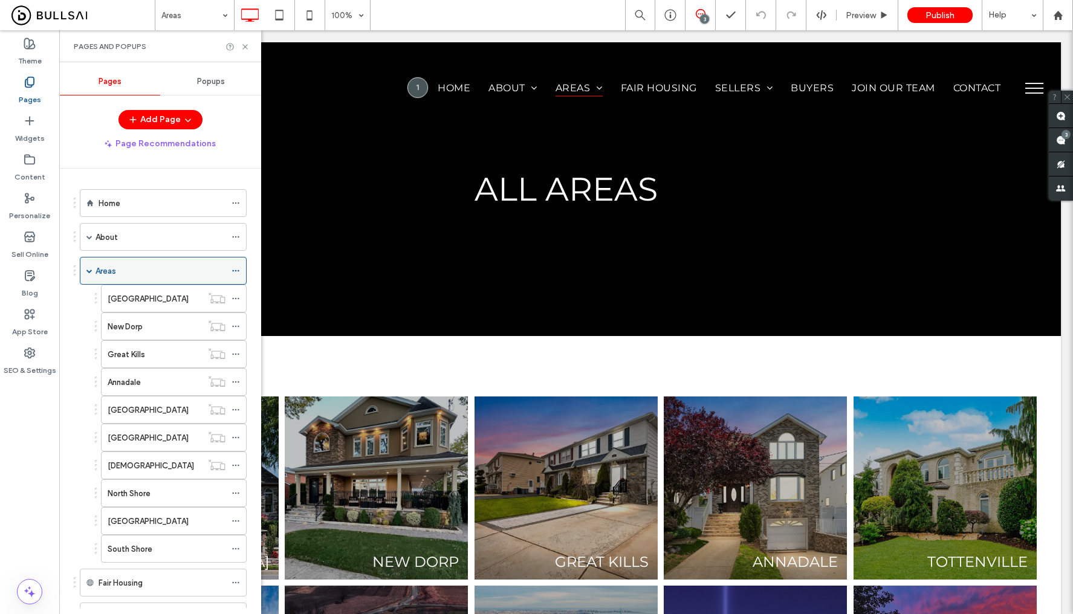
click at [238, 267] on icon at bounding box center [236, 271] width 8 height 8
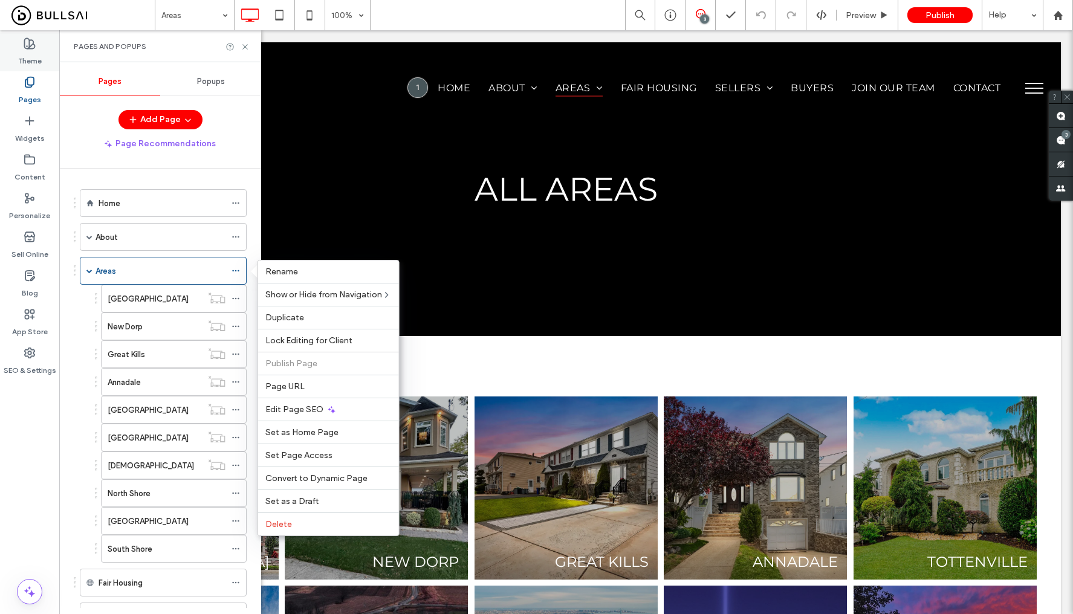
click at [40, 60] on label "Theme" at bounding box center [30, 58] width 24 height 17
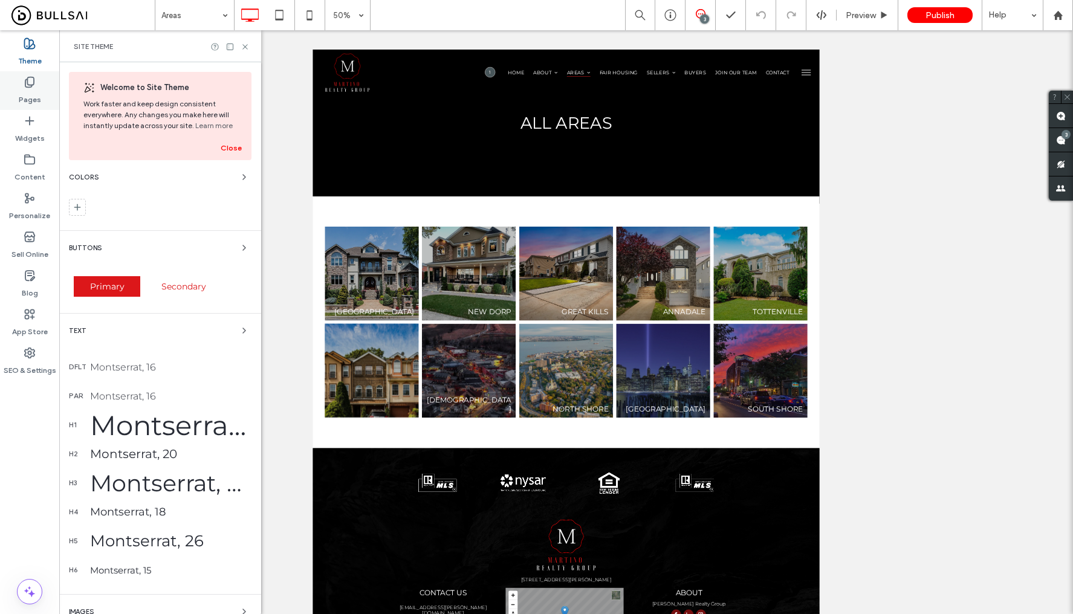
click at [37, 81] on div "Pages" at bounding box center [29, 90] width 59 height 39
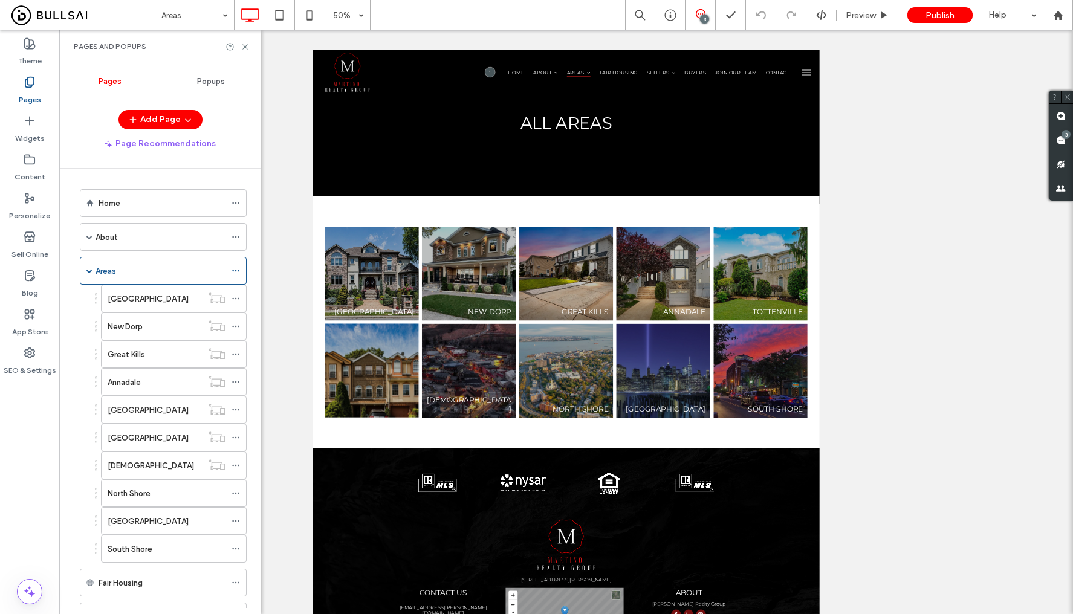
click at [232, 73] on div "Popups" at bounding box center [210, 81] width 101 height 27
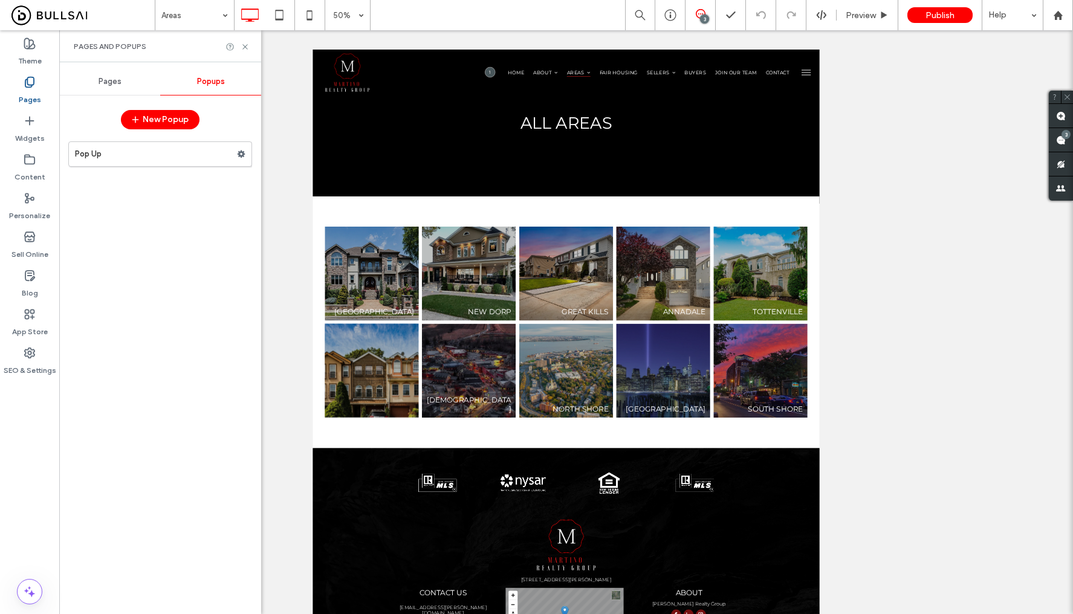
click at [115, 84] on span "Pages" at bounding box center [110, 82] width 23 height 10
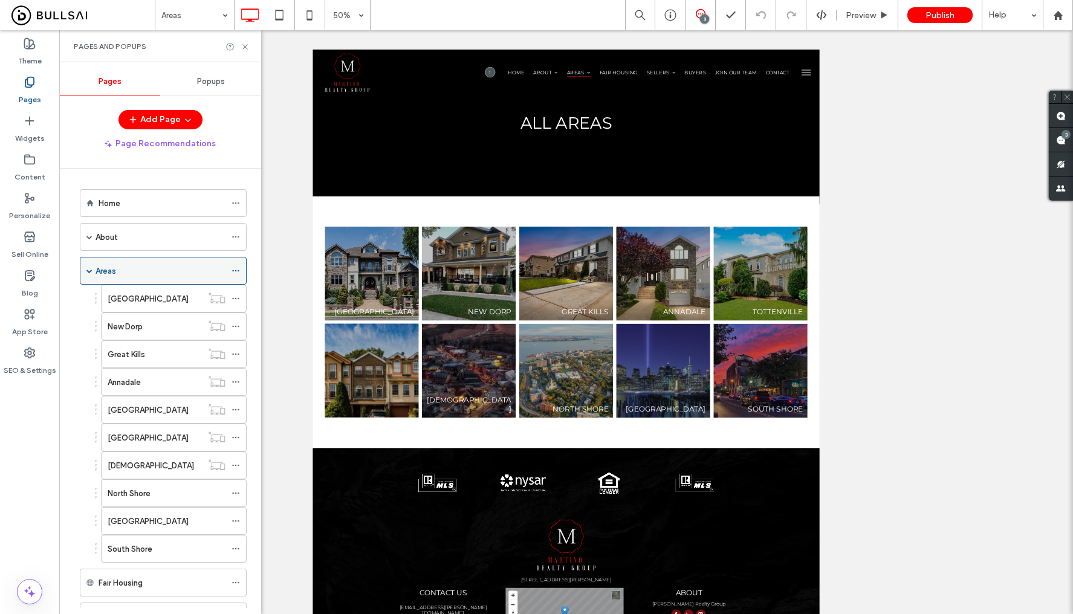
click at [135, 265] on div "Areas" at bounding box center [161, 271] width 130 height 13
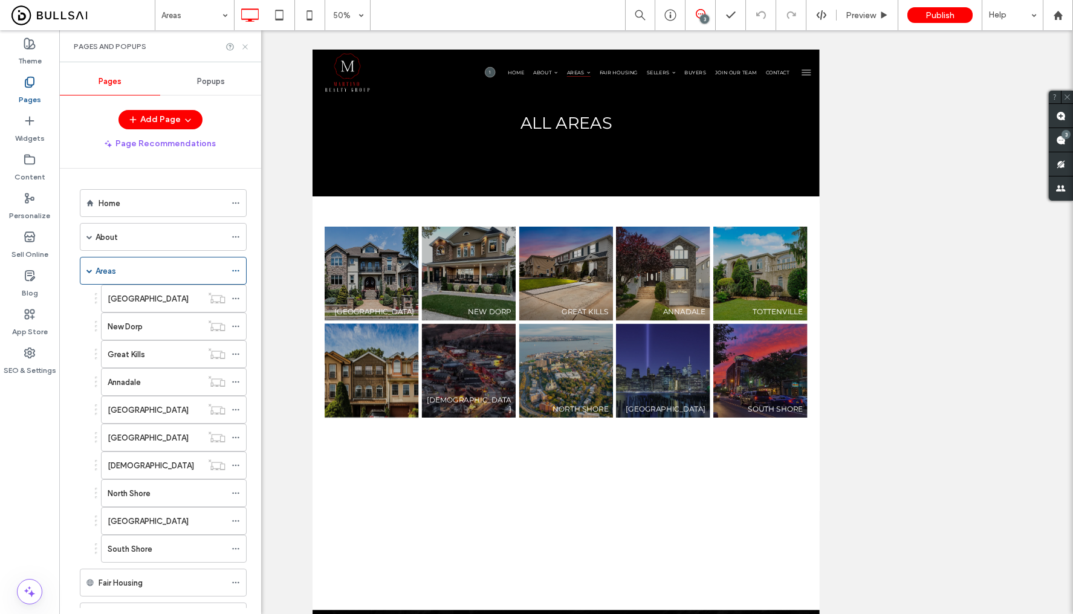
click at [248, 45] on icon at bounding box center [245, 46] width 9 height 9
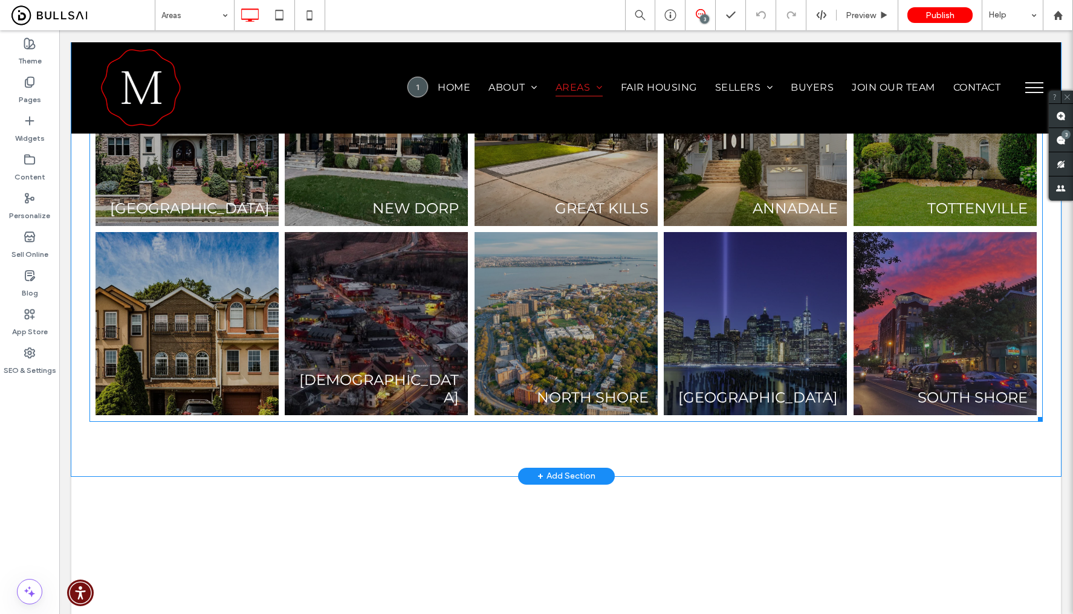
scroll to position [348, 0]
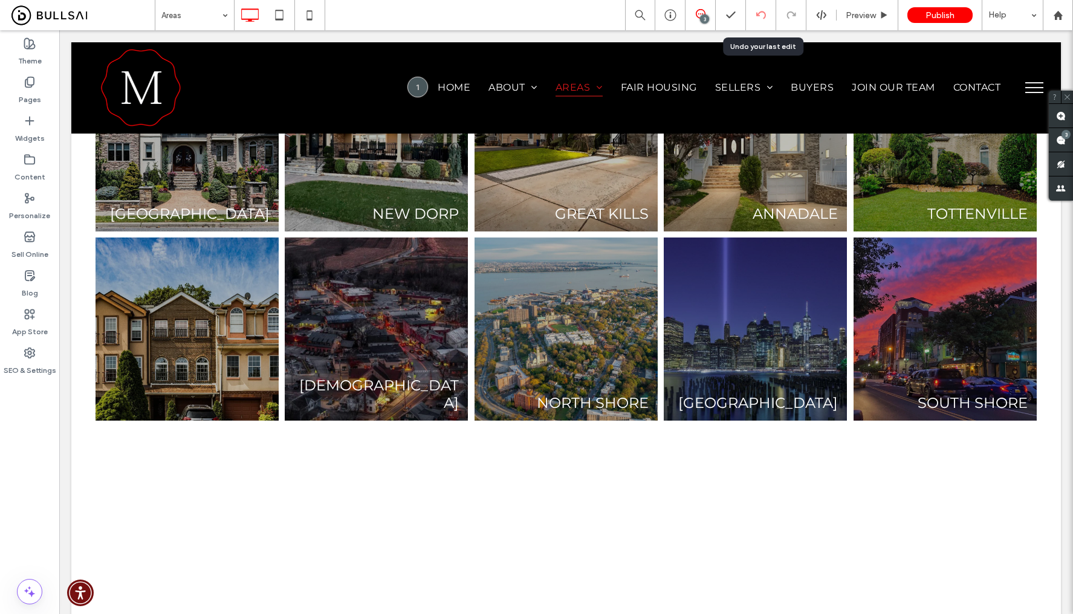
click at [763, 17] on icon at bounding box center [761, 15] width 10 height 10
click at [762, 16] on icon at bounding box center [761, 15] width 10 height 10
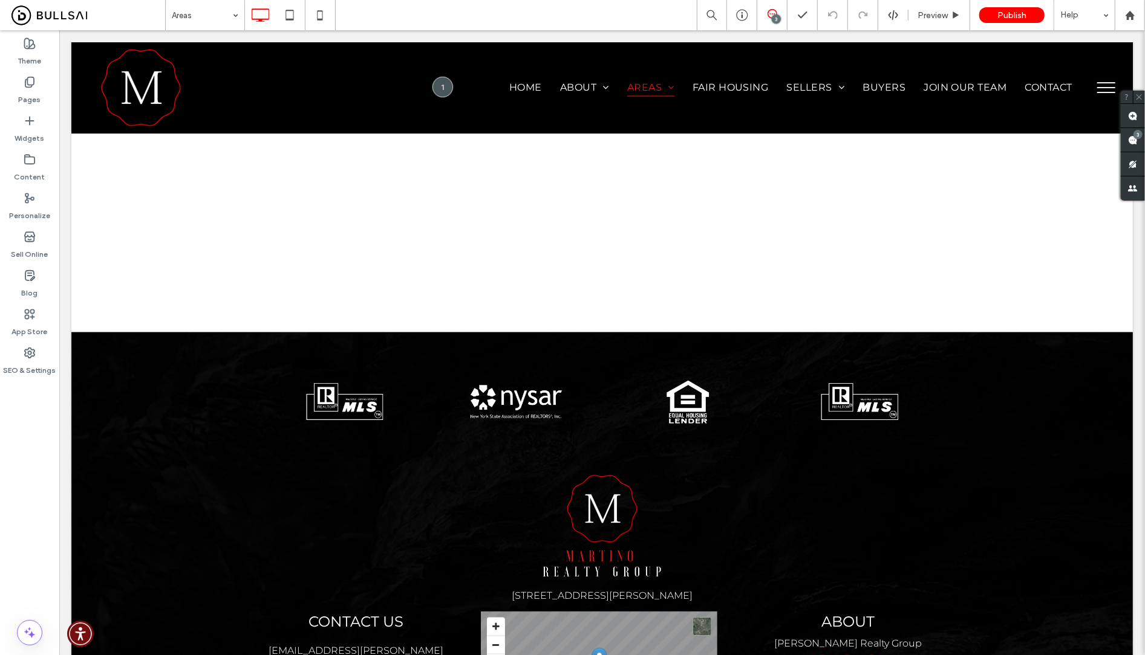
scroll to position [506, 0]
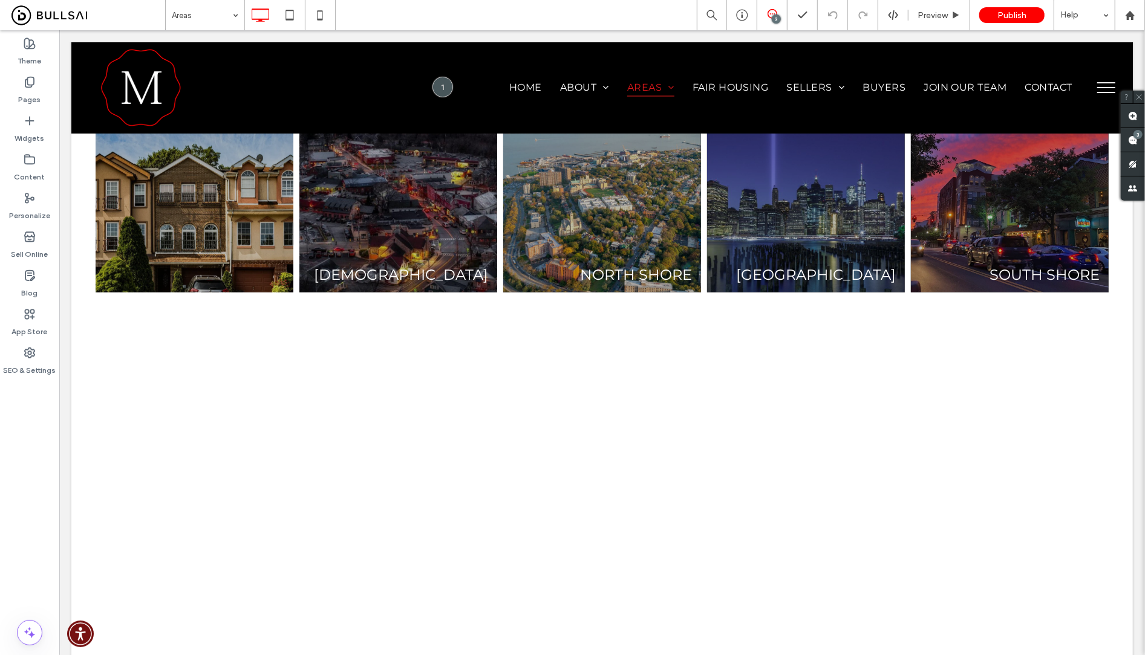
click at [657, 471] on div "all areas Click To Paste Row + Add Section RICHMONDTOWN Button NEW DORP Button …" at bounding box center [601, 97] width 1061 height 1122
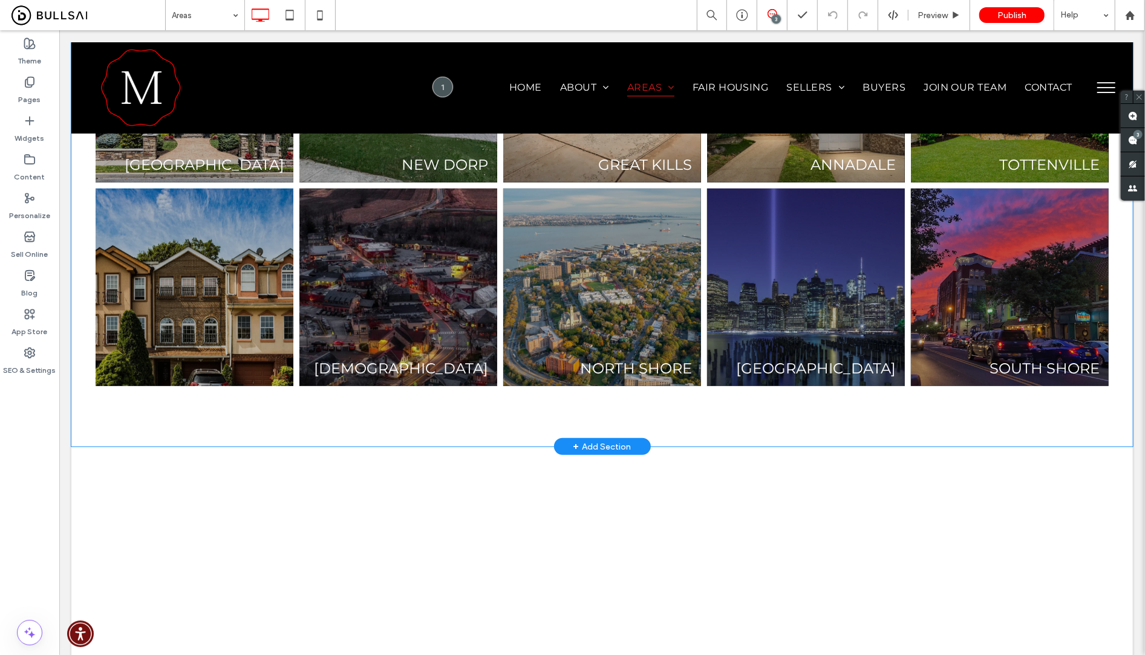
scroll to position [241, 0]
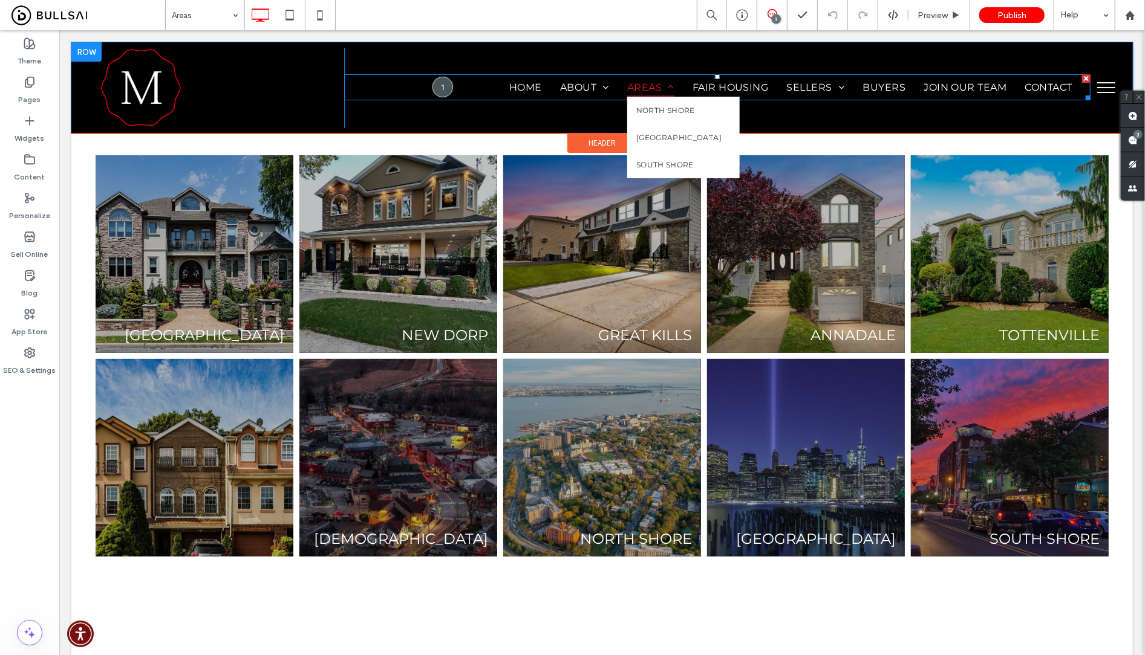
click at [639, 86] on span "Areas" at bounding box center [649, 87] width 47 height 18
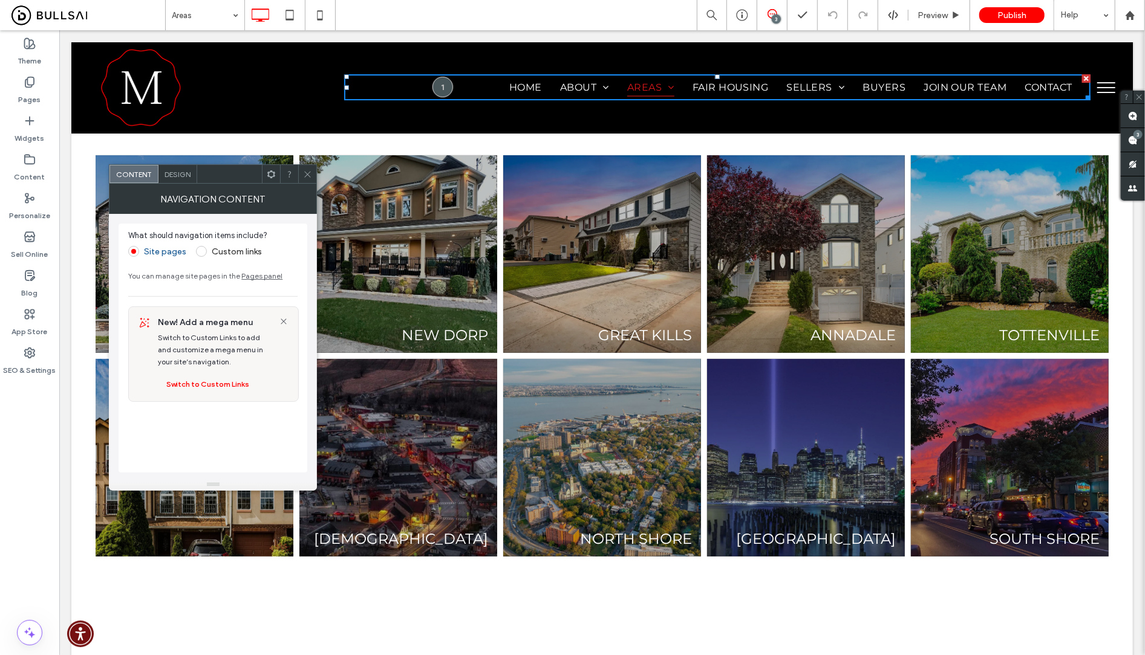
click at [175, 175] on span "Design" at bounding box center [177, 174] width 26 height 9
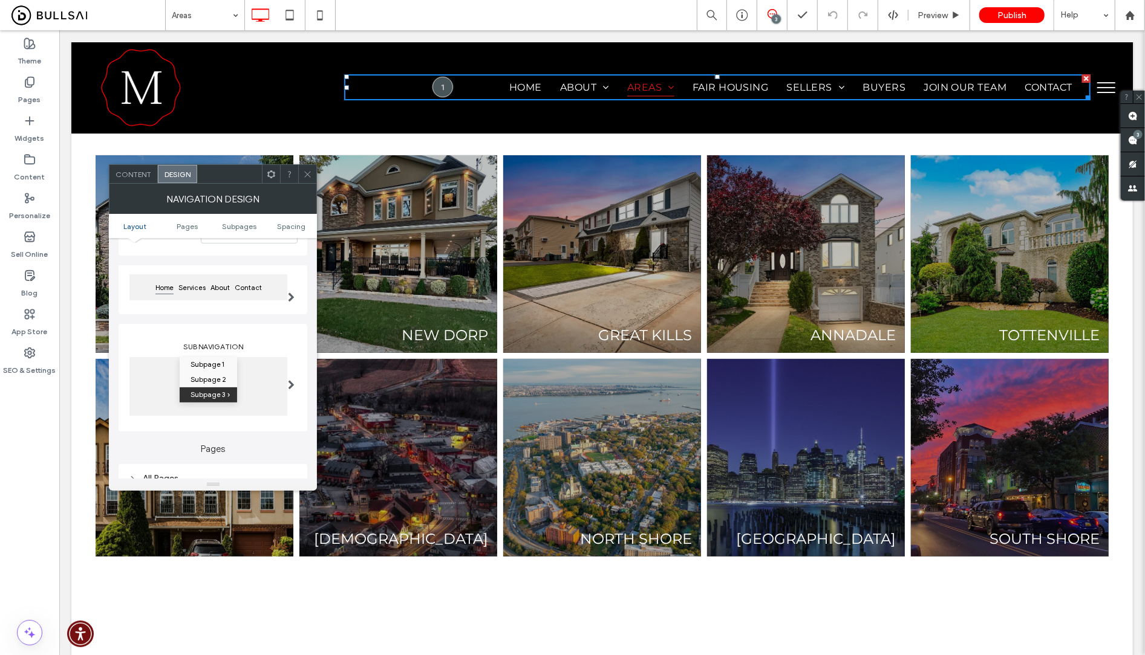
scroll to position [92, 0]
click at [191, 223] on span "Pages" at bounding box center [187, 226] width 21 height 9
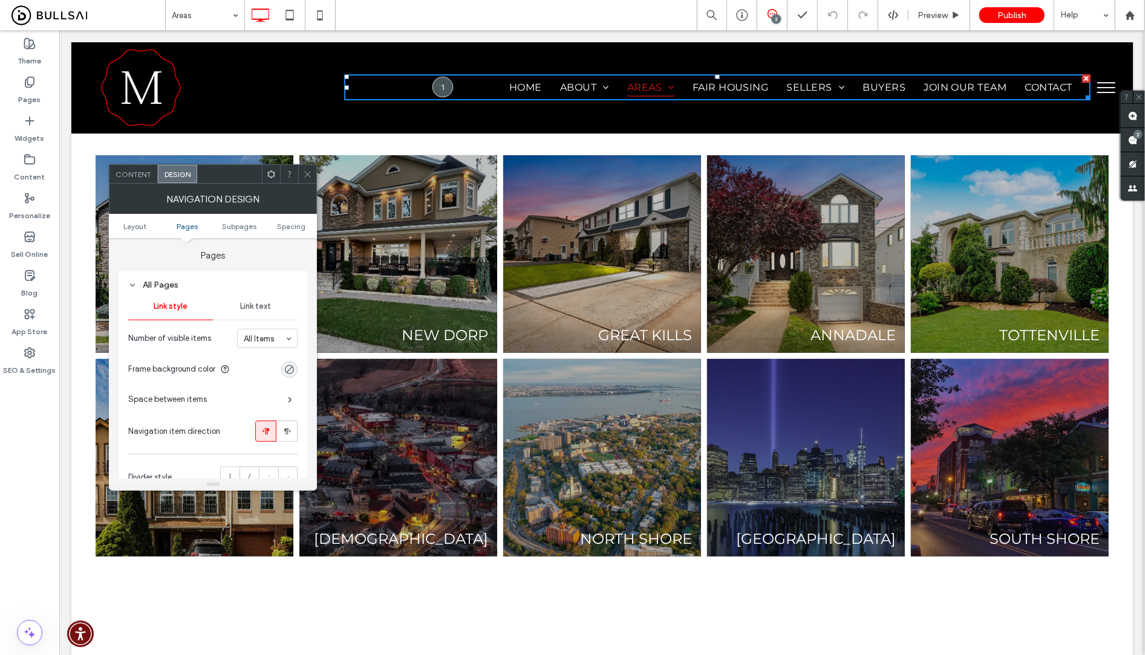
scroll to position [287, 0]
click at [253, 301] on span "Link text" at bounding box center [255, 306] width 31 height 10
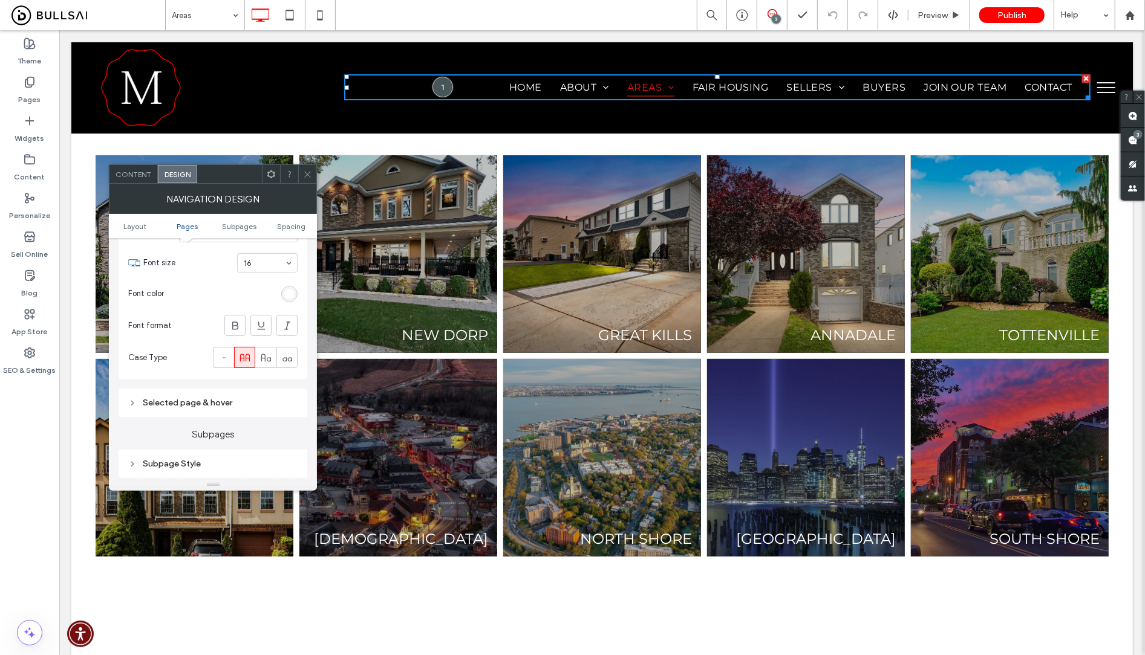
scroll to position [422, 0]
click at [146, 402] on div "Selected page & hover" at bounding box center [212, 402] width 169 height 10
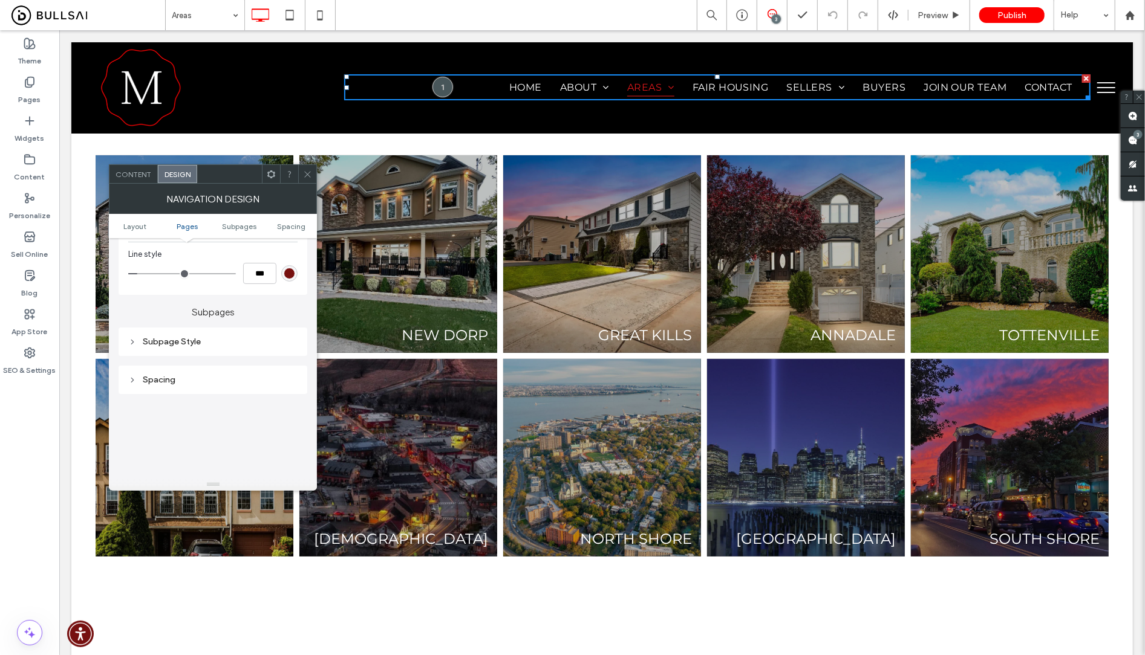
scroll to position [735, 0]
click at [195, 335] on div "Subpage Style" at bounding box center [212, 342] width 169 height 16
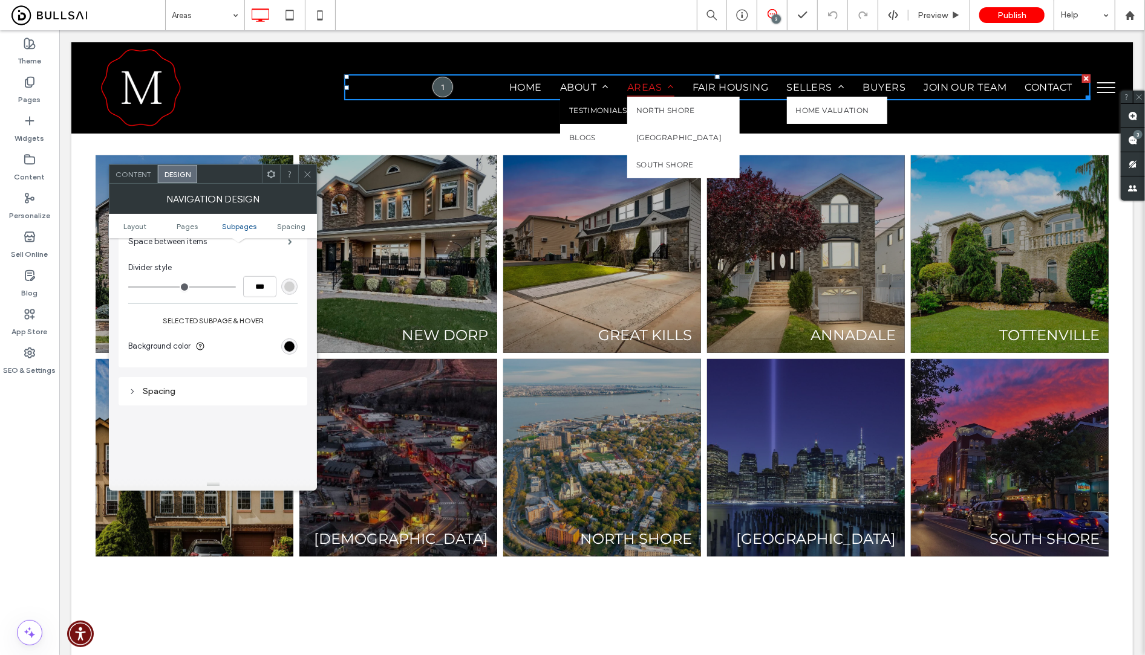
scroll to position [952, 0]
click at [206, 389] on div "Spacing" at bounding box center [212, 388] width 169 height 10
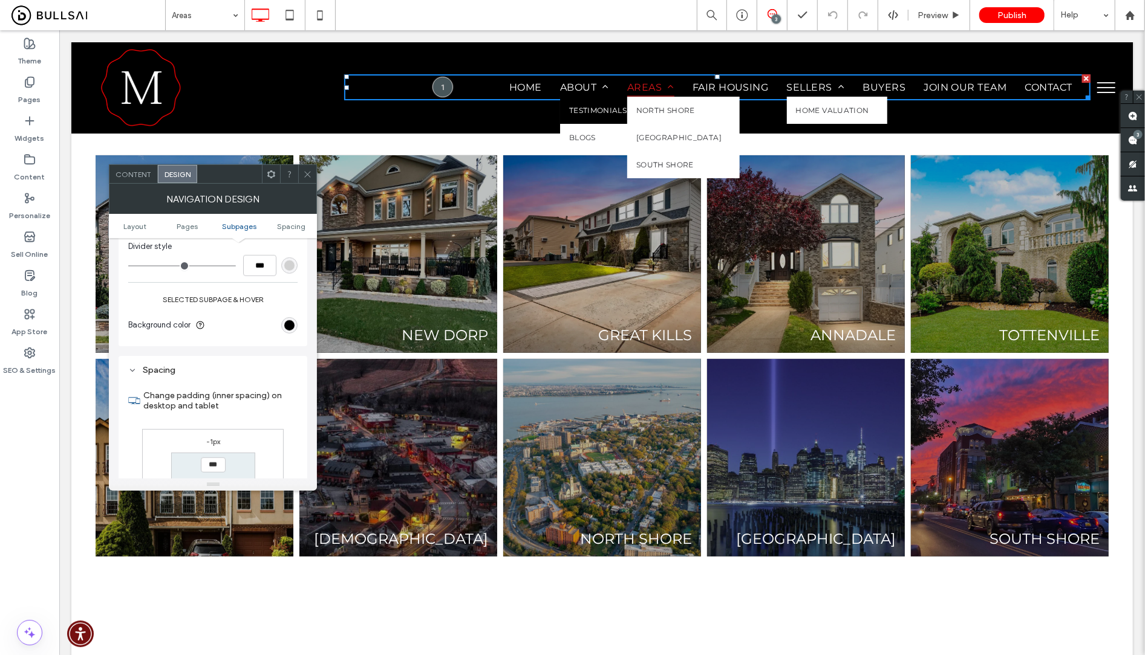
scroll to position [986, 0]
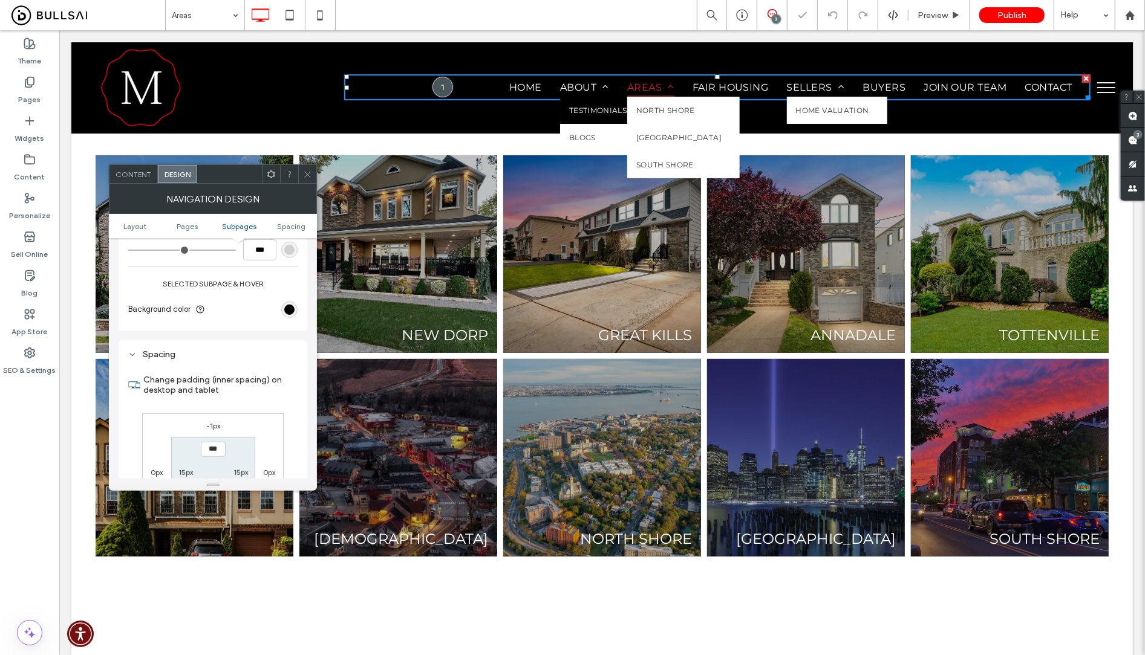
type input "*"
click at [146, 173] on span "Content" at bounding box center [133, 174] width 36 height 9
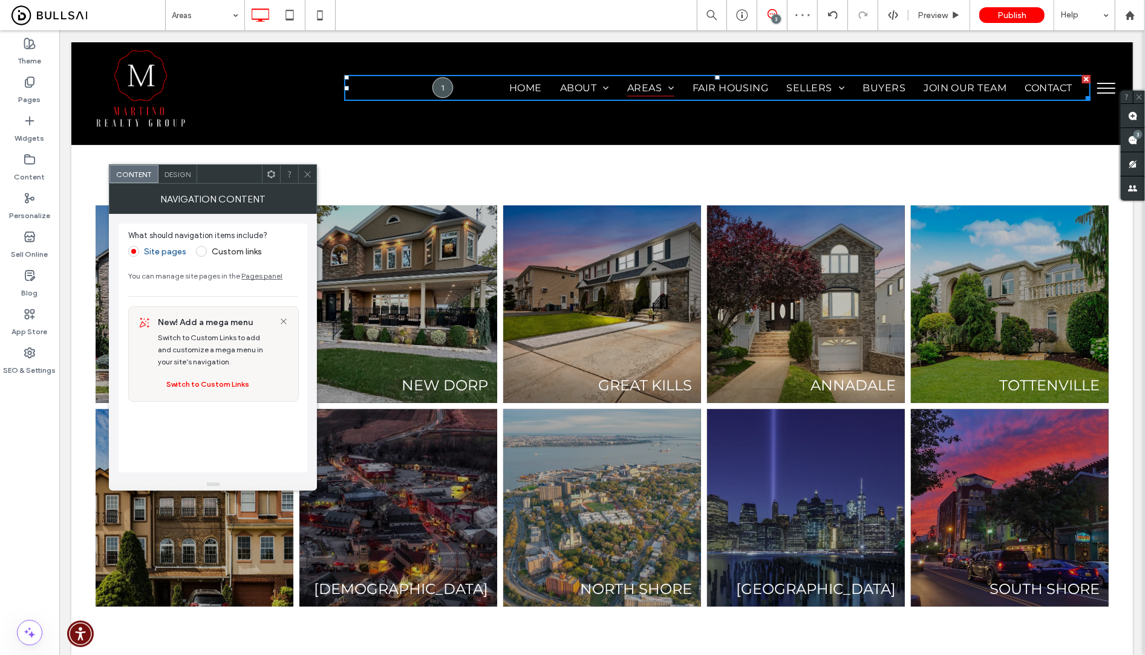
scroll to position [0, 0]
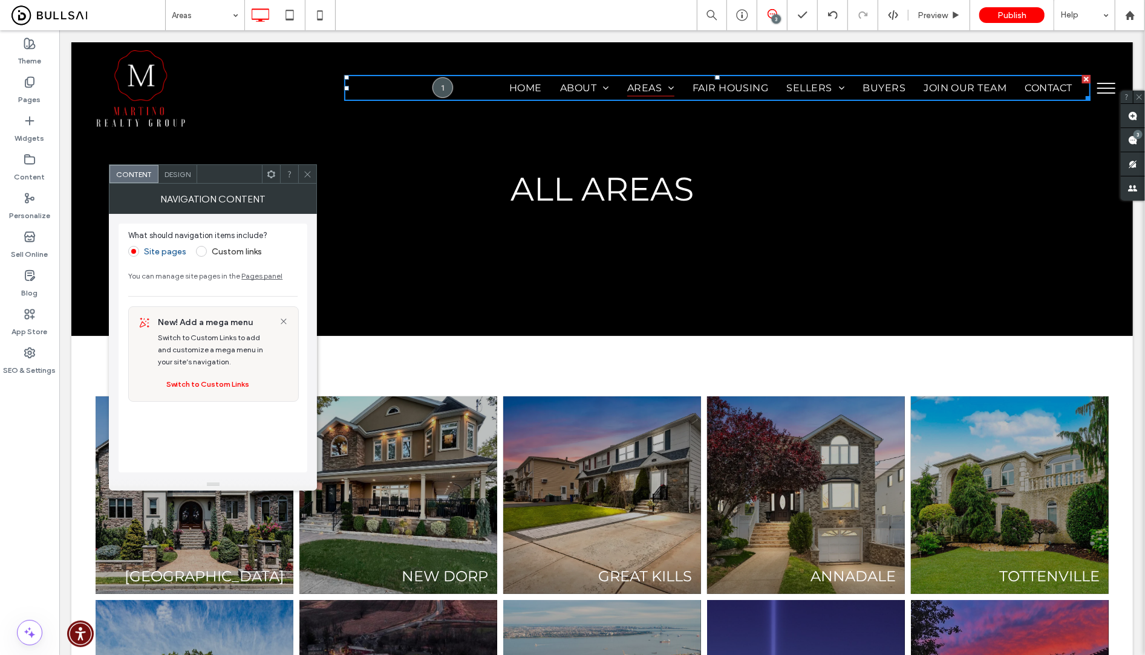
click at [312, 175] on icon at bounding box center [307, 174] width 9 height 9
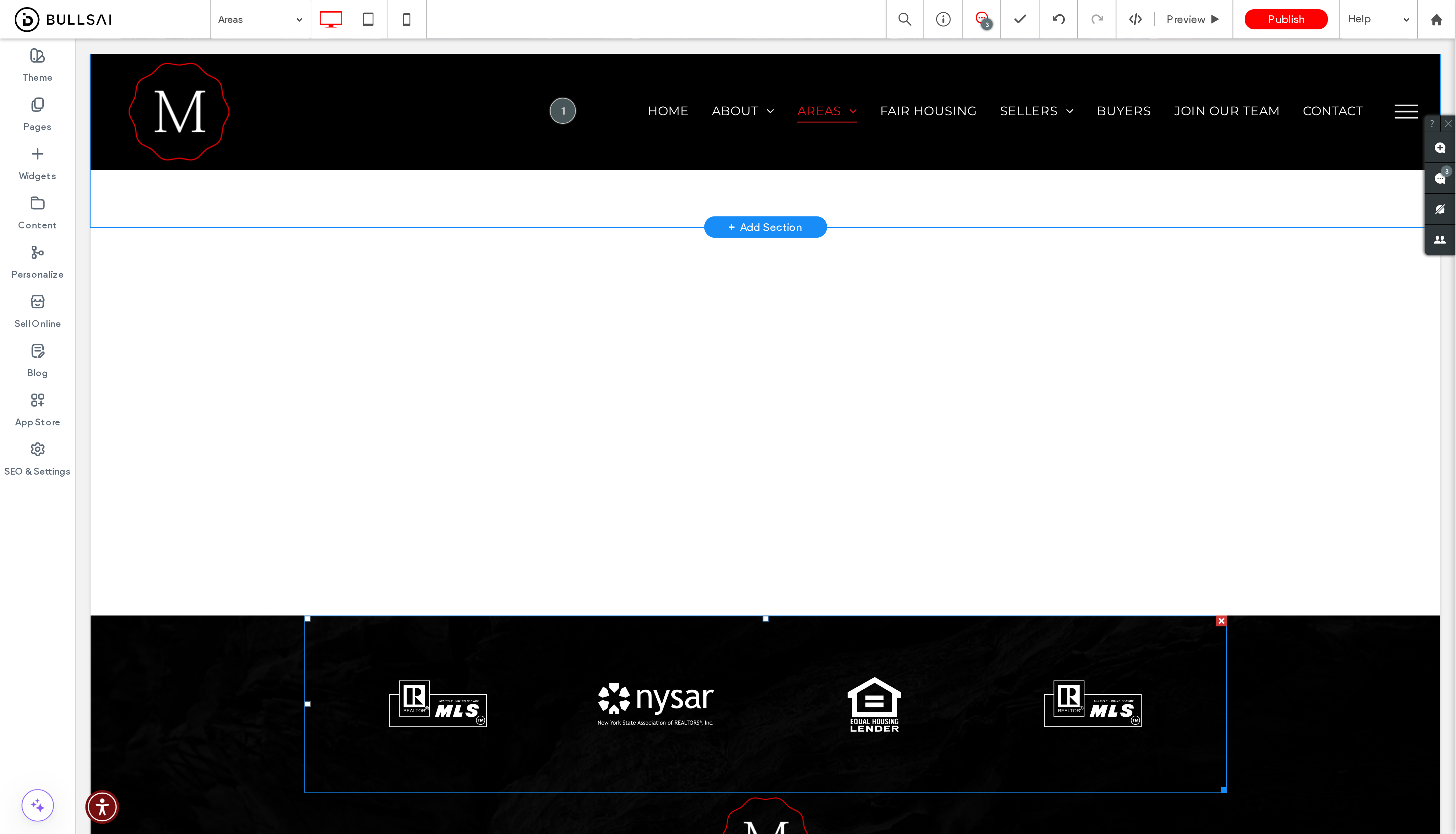
scroll to position [339, 0]
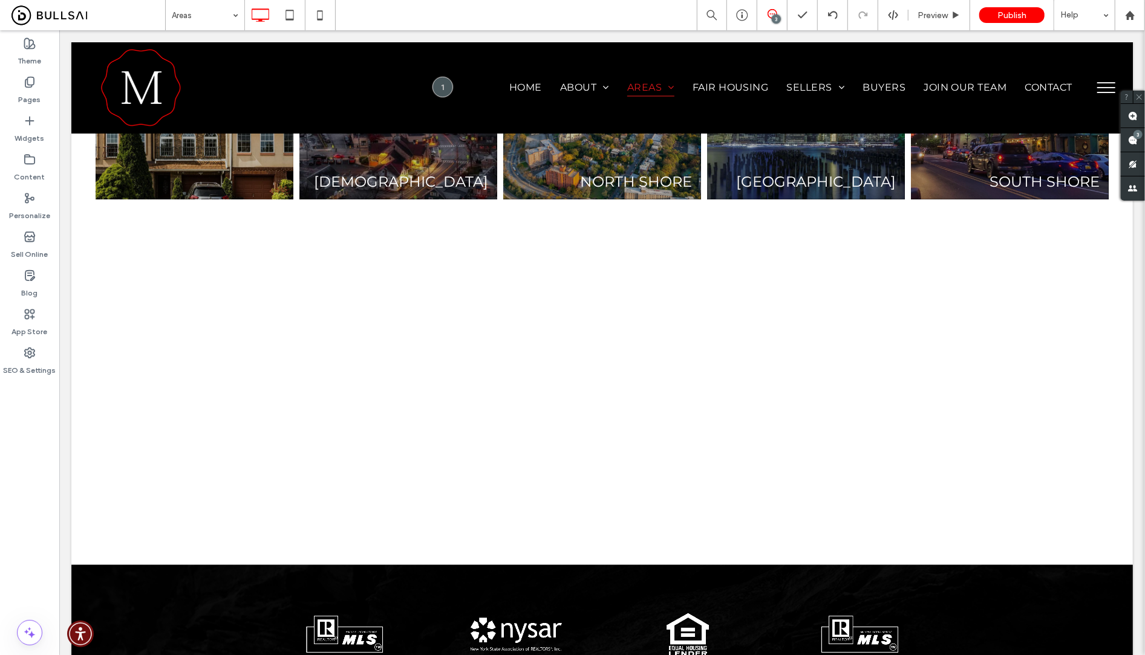
click at [654, 489] on div "all areas Click To Paste Row + Add Section RICHMONDTOWN Button NEW DORP Button …" at bounding box center [601, 4] width 1061 height 1122
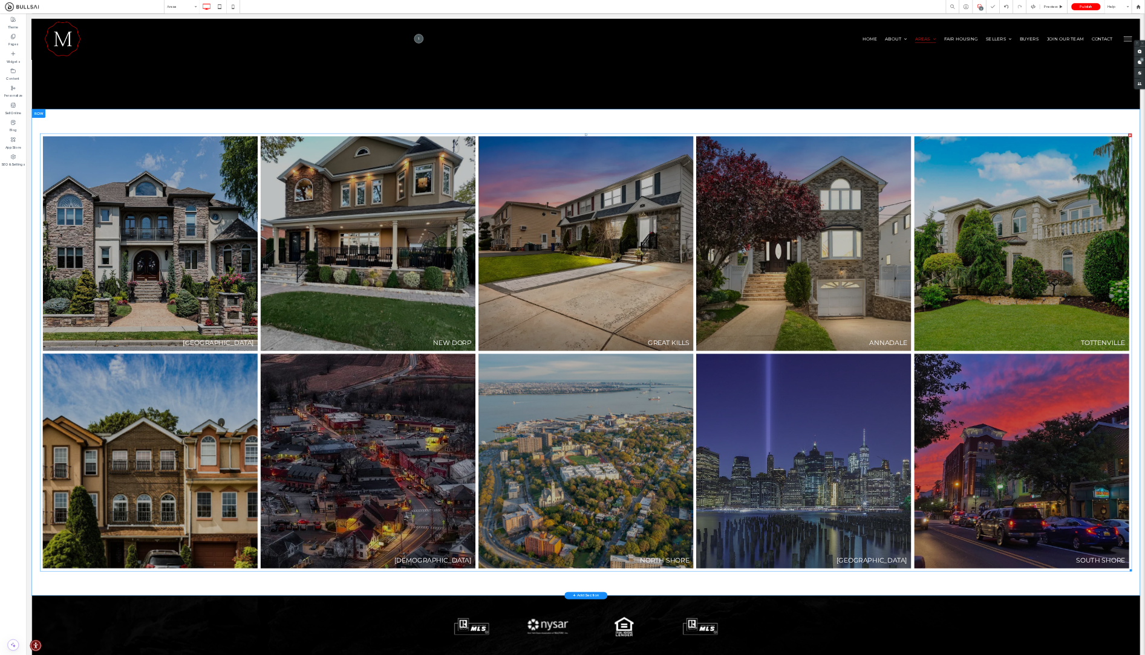
scroll to position [0, 0]
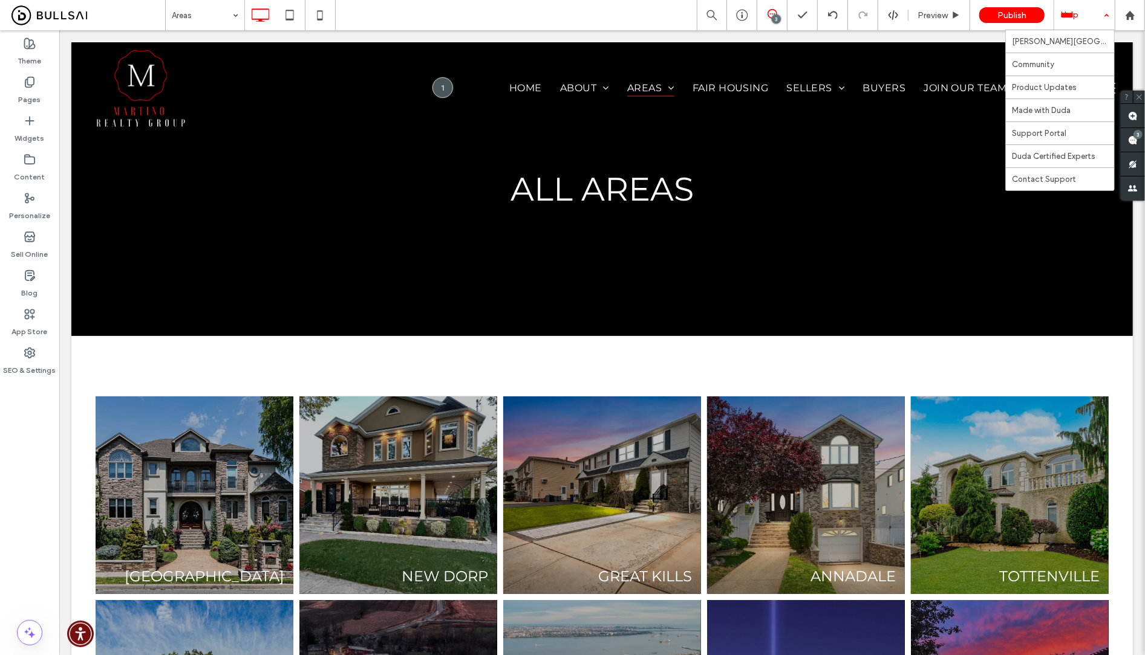
click at [1088, 16] on div "Help" at bounding box center [1084, 15] width 60 height 30
click at [837, 15] on use at bounding box center [832, 15] width 10 height 8
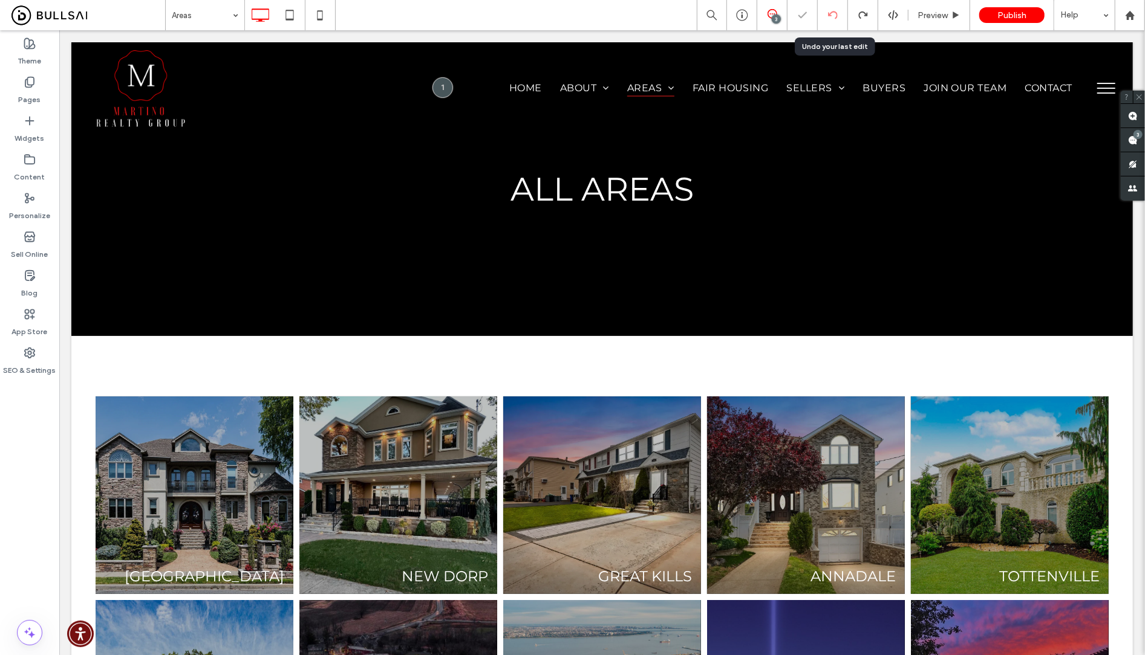
click at [836, 19] on icon at bounding box center [833, 15] width 10 height 10
click at [834, 14] on icon at bounding box center [833, 15] width 10 height 10
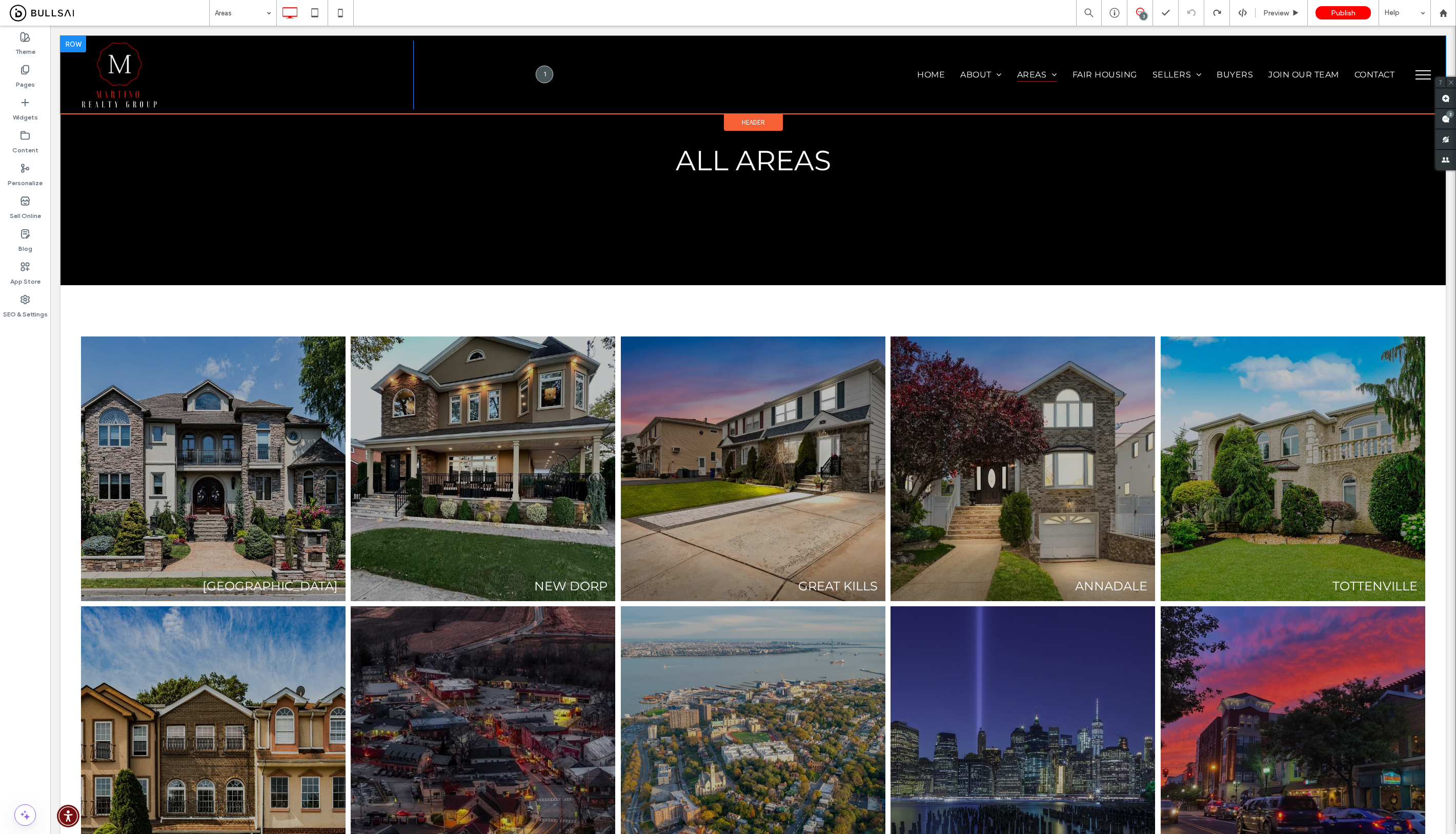
click at [448, 97] on div "Home About Testimonials Blogs Areas North Shore Mid Island South Shore Fair Hou…" at bounding box center [912, 75] width 997 height 69
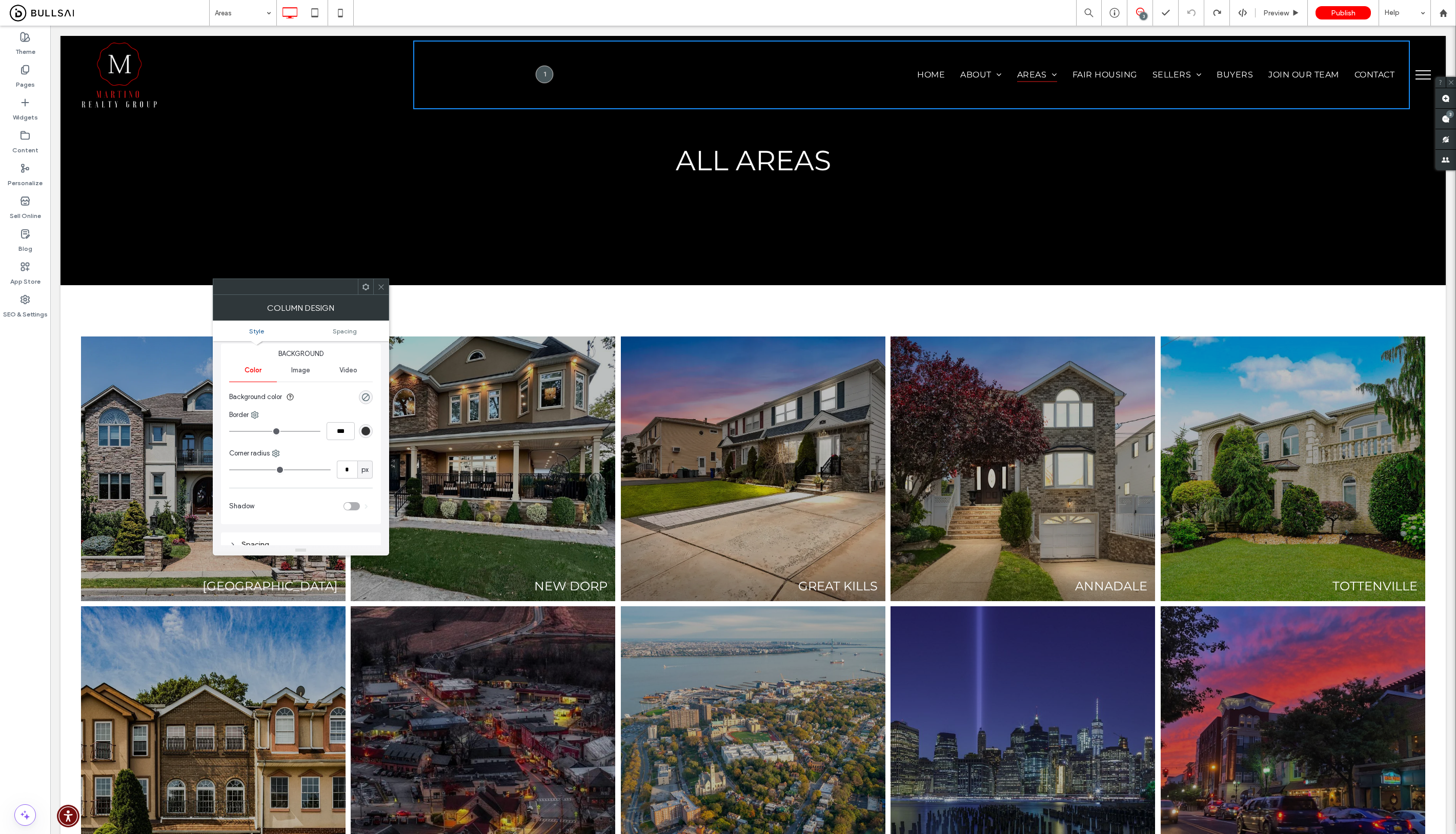
scroll to position [25, 0]
click at [316, 67] on div "Click To Paste" at bounding box center [248, 75] width 332 height 69
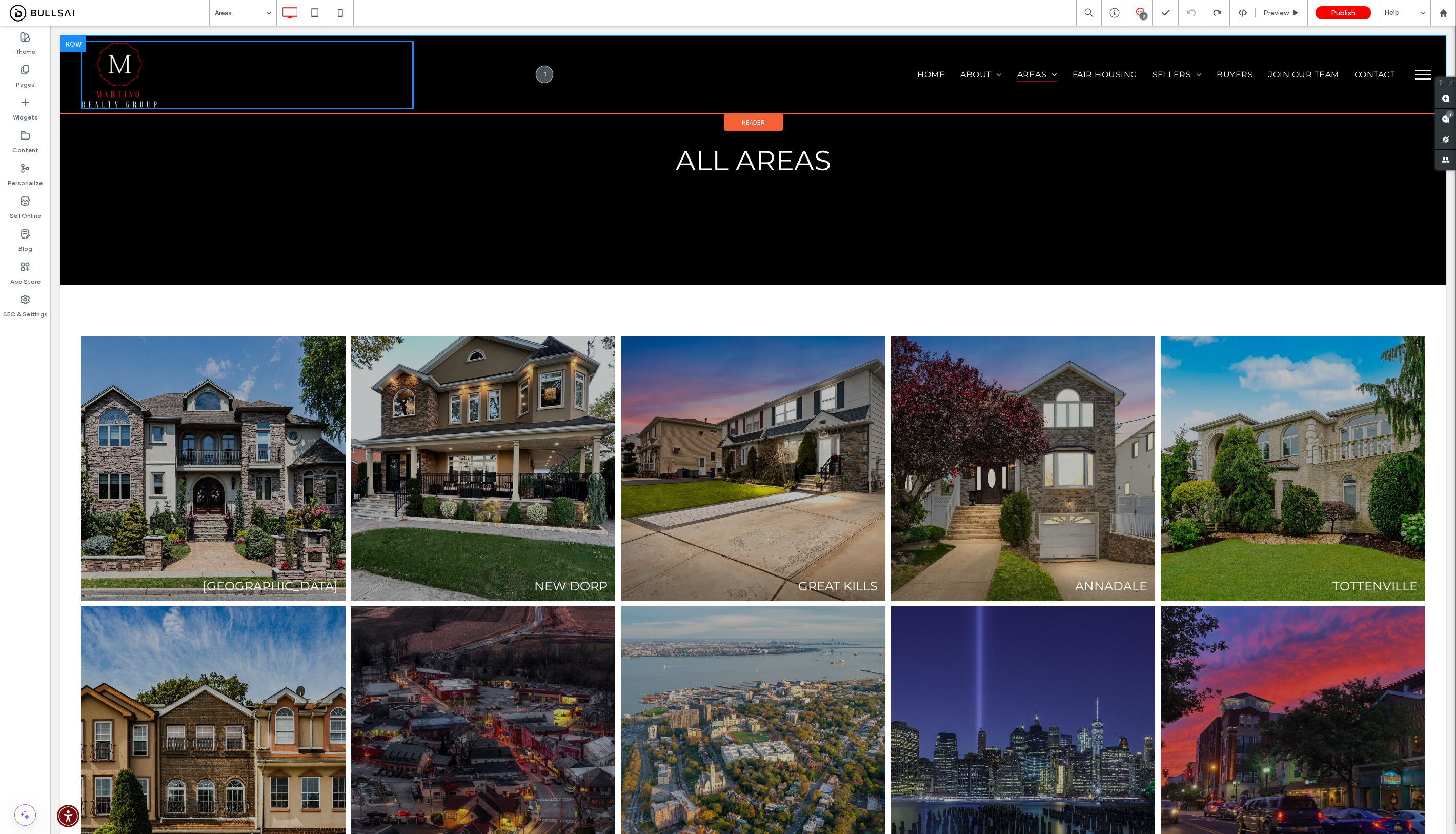
click at [317, 67] on div "Click To Paste" at bounding box center [248, 75] width 332 height 69
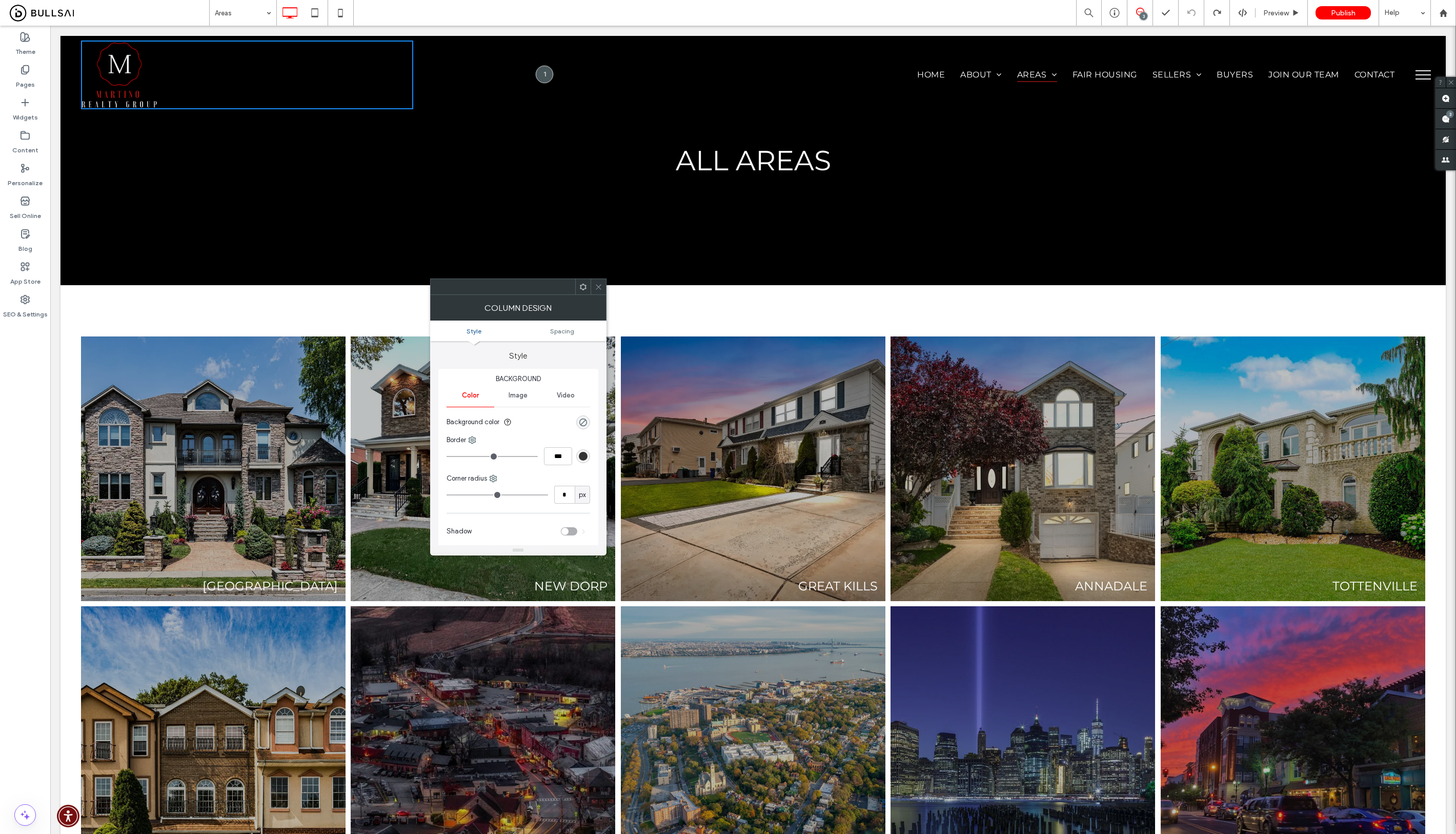
click at [468, 62] on div "Home About Testimonials Blogs Areas North Shore Mid Island South Shore Fair Hou…" at bounding box center [912, 75] width 997 height 69
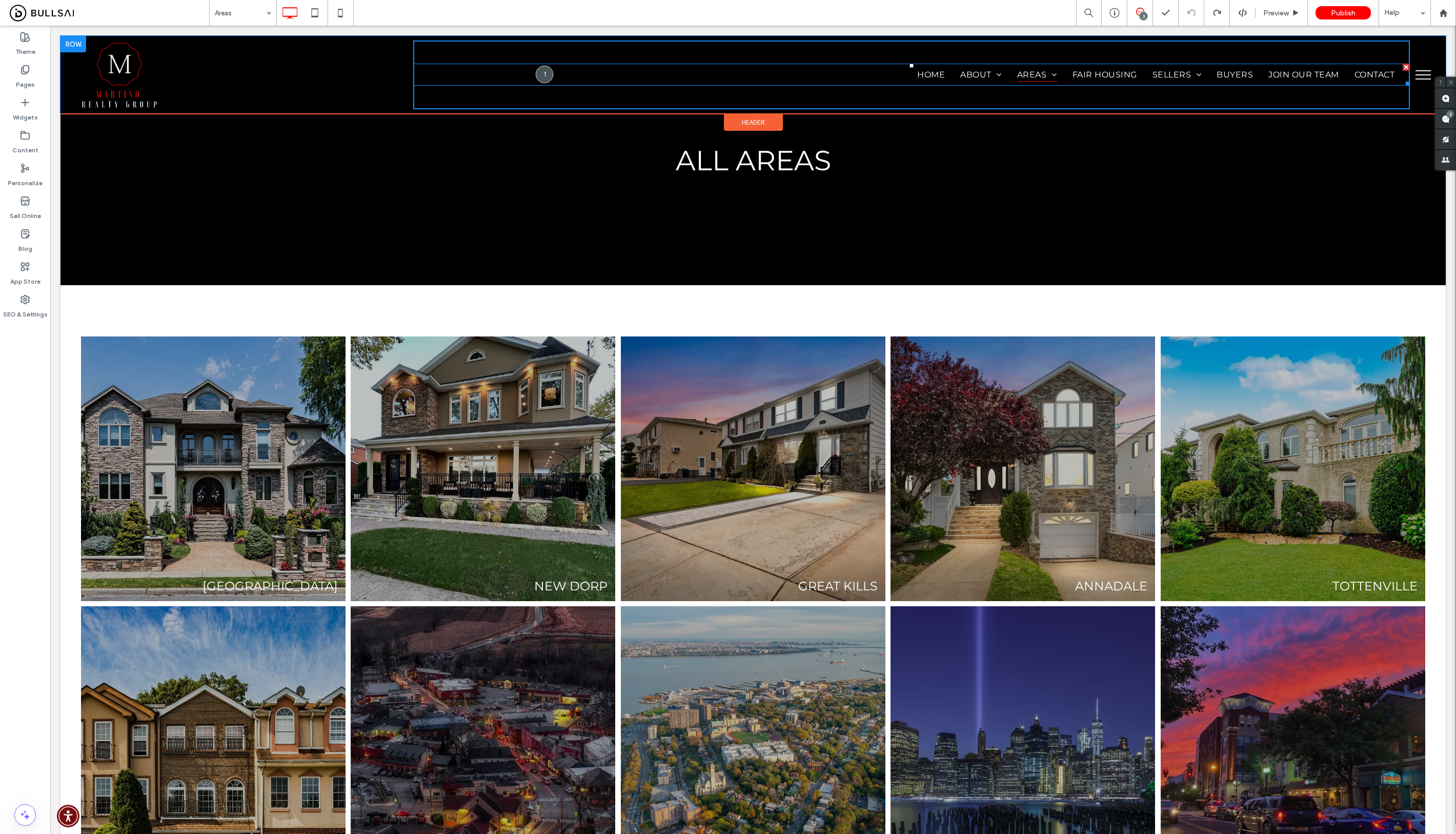
click at [476, 68] on nav "Home About Testimonials Blogs Areas North Shore Mid Island South Shore Fair Hou…" at bounding box center [912, 75] width 997 height 22
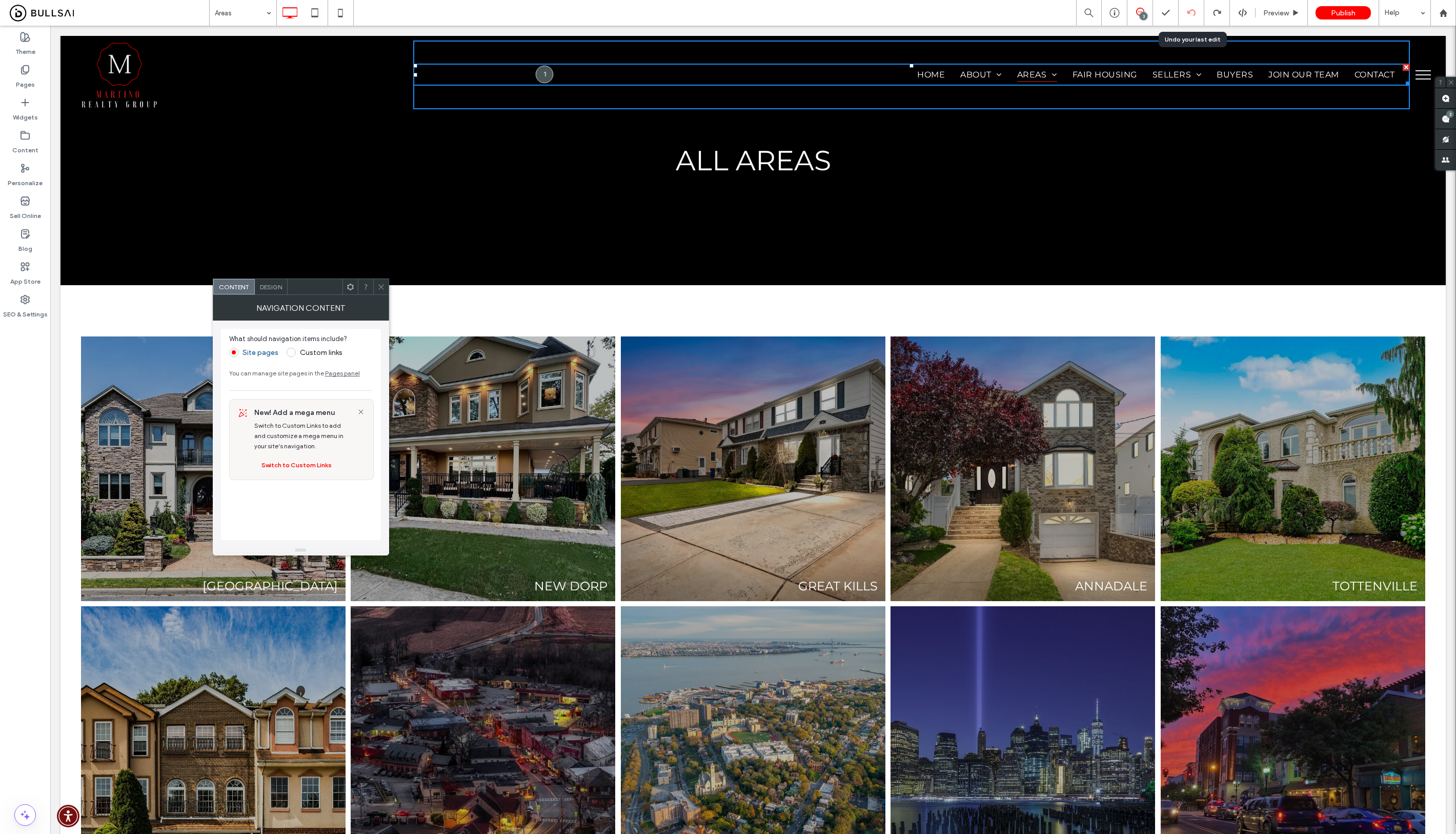
click at [1091, 9] on icon at bounding box center [1191, 13] width 8 height 8
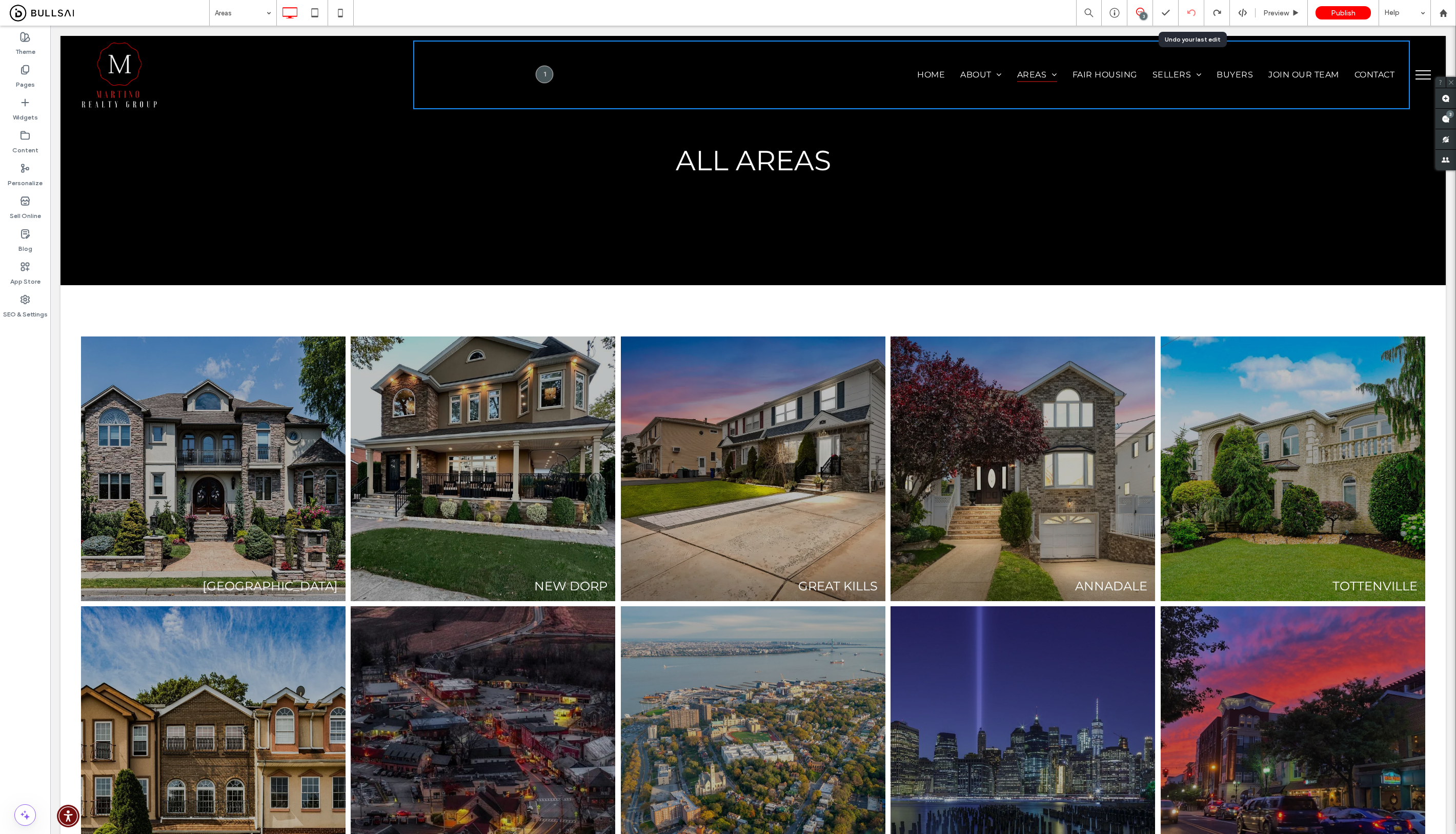
click at [1091, 9] on icon at bounding box center [1191, 13] width 8 height 8
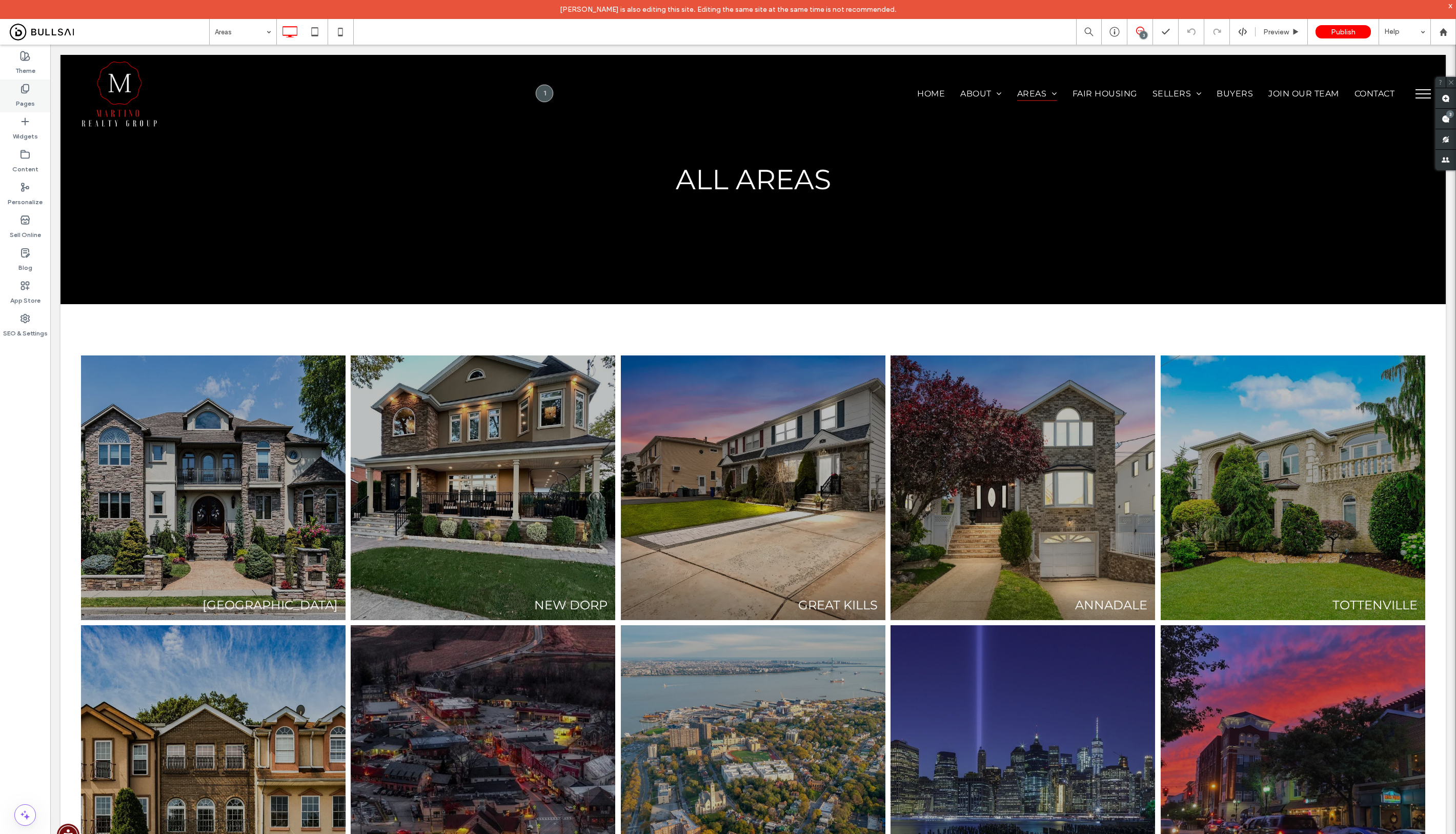
click at [20, 98] on label "Pages" at bounding box center [25, 101] width 19 height 14
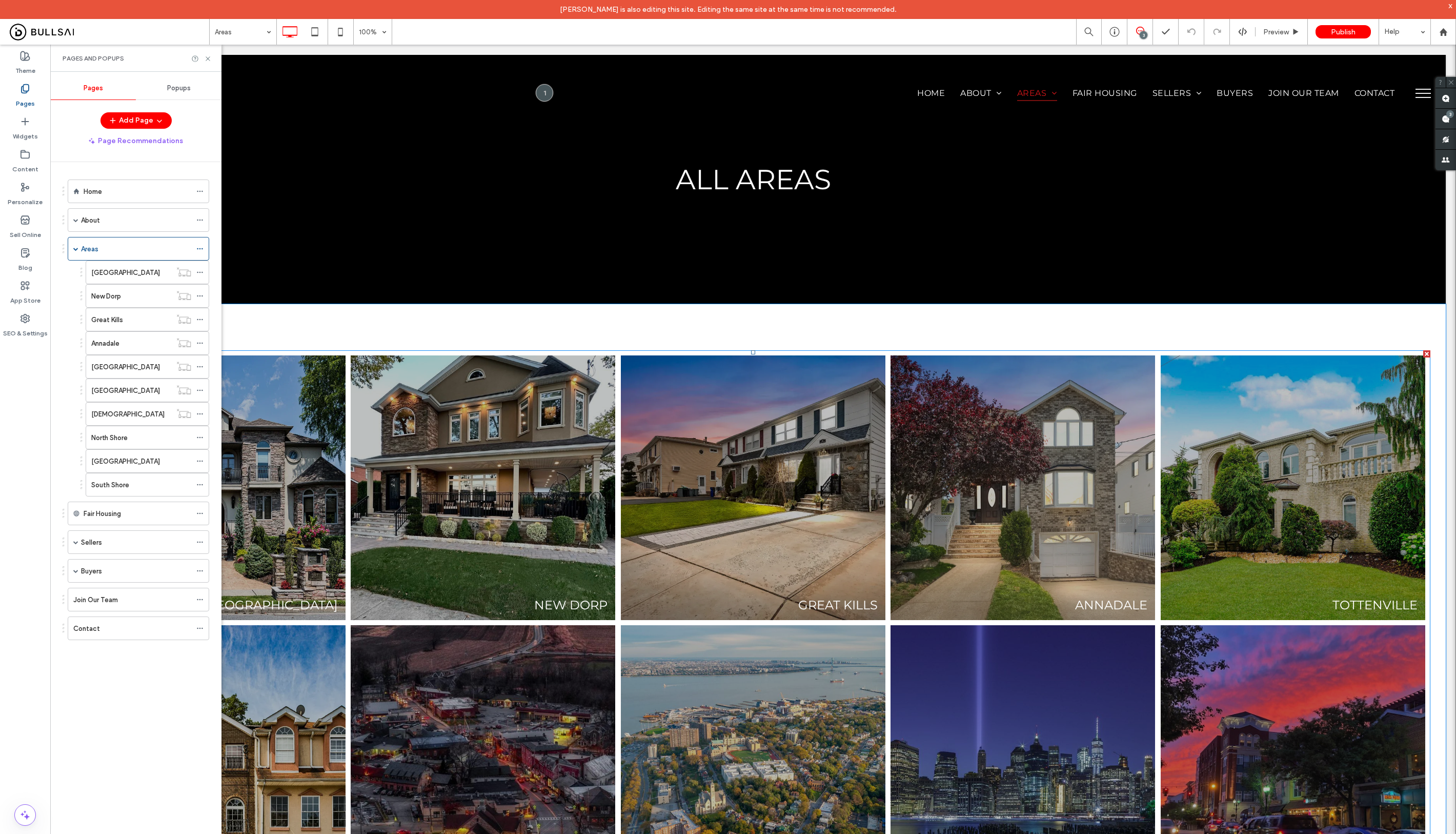
scroll to position [569, 0]
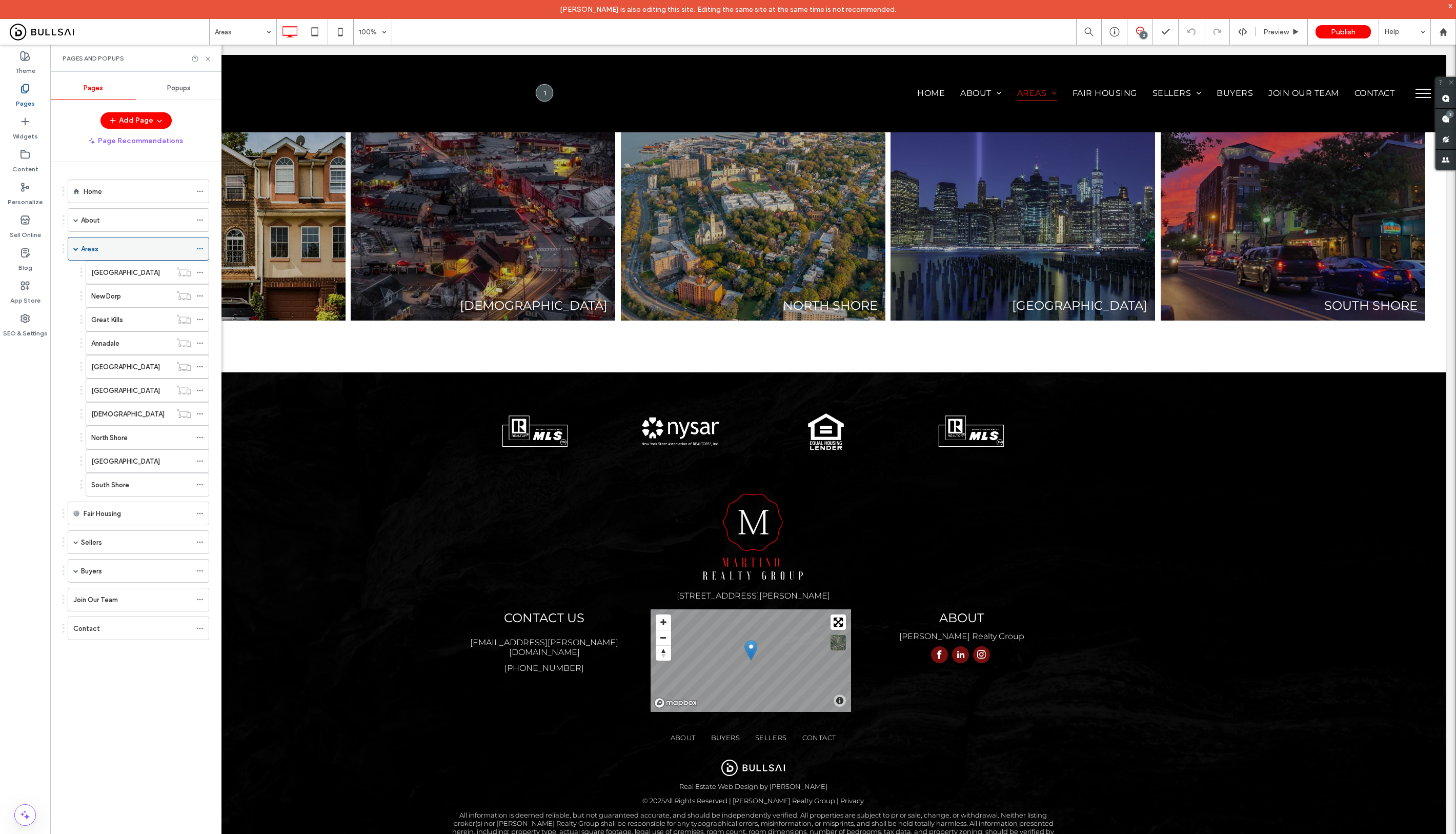
click at [198, 245] on icon at bounding box center [200, 249] width 7 height 7
click at [210, 58] on icon at bounding box center [208, 59] width 8 height 8
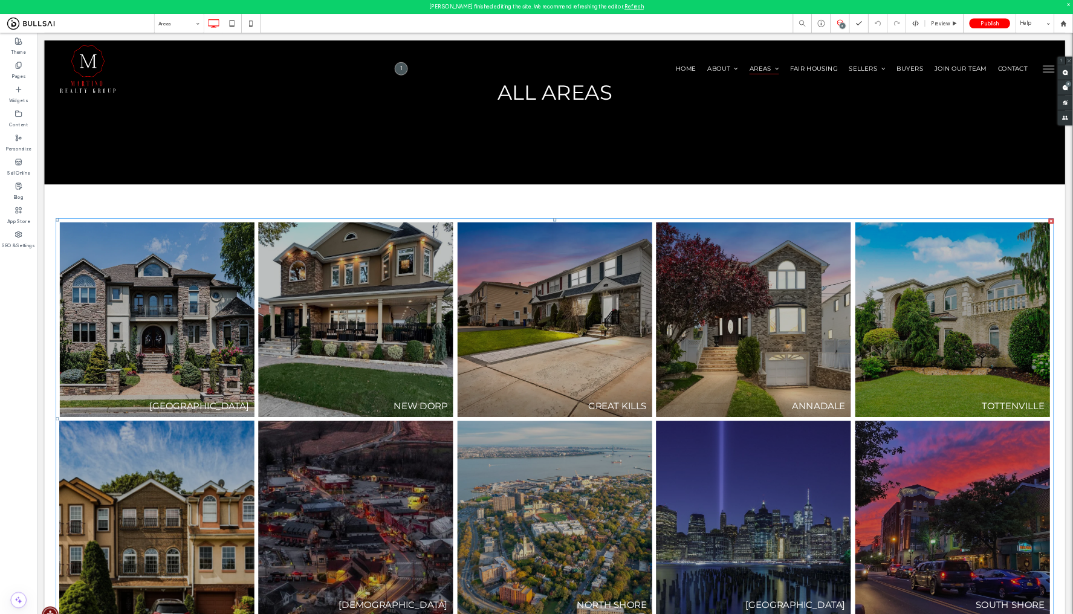
scroll to position [0, 0]
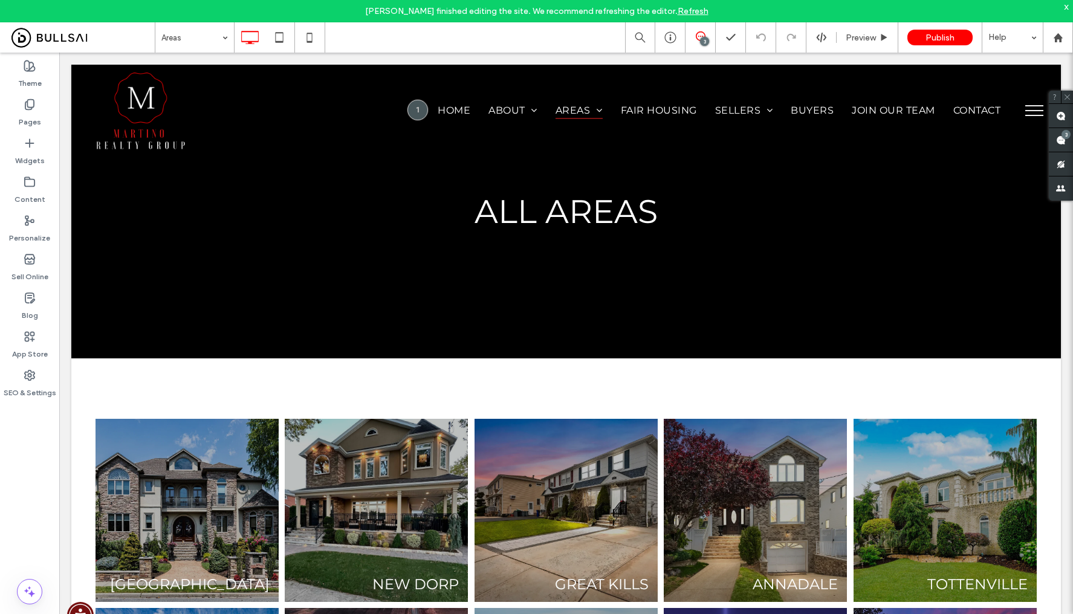
click at [678, 15] on link "Refresh" at bounding box center [693, 11] width 31 height 10
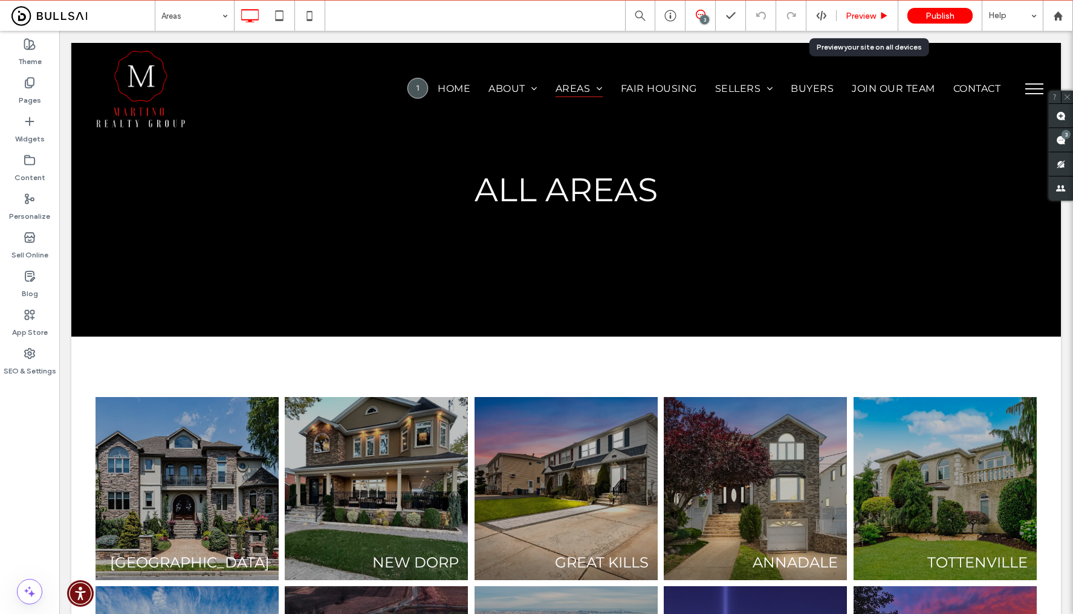
click at [871, 23] on div "Preview" at bounding box center [868, 16] width 62 height 30
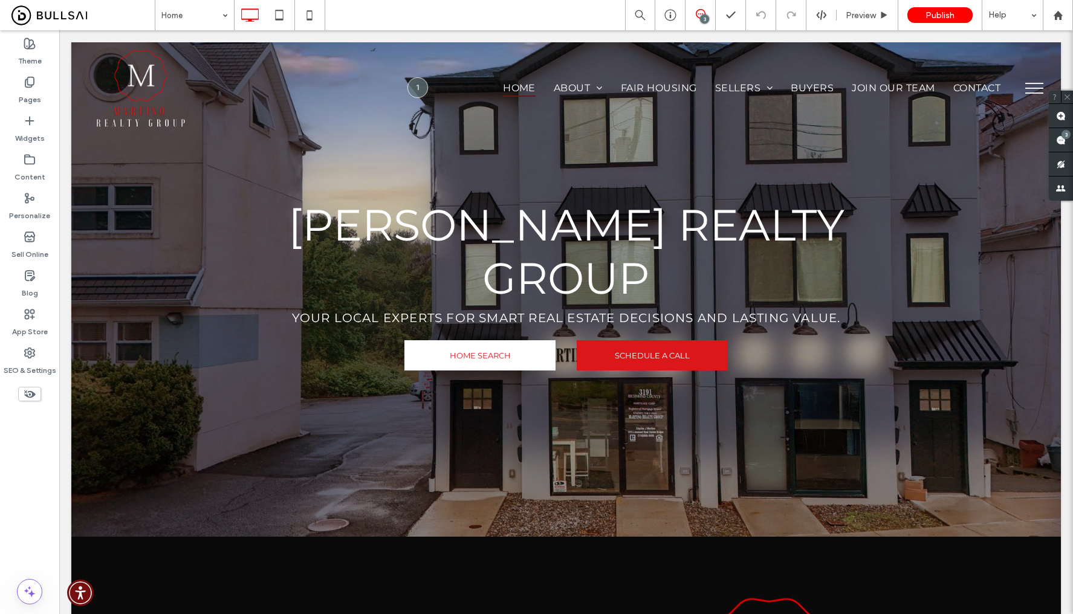
click at [1020, 91] on button "menu" at bounding box center [1034, 88] width 31 height 31
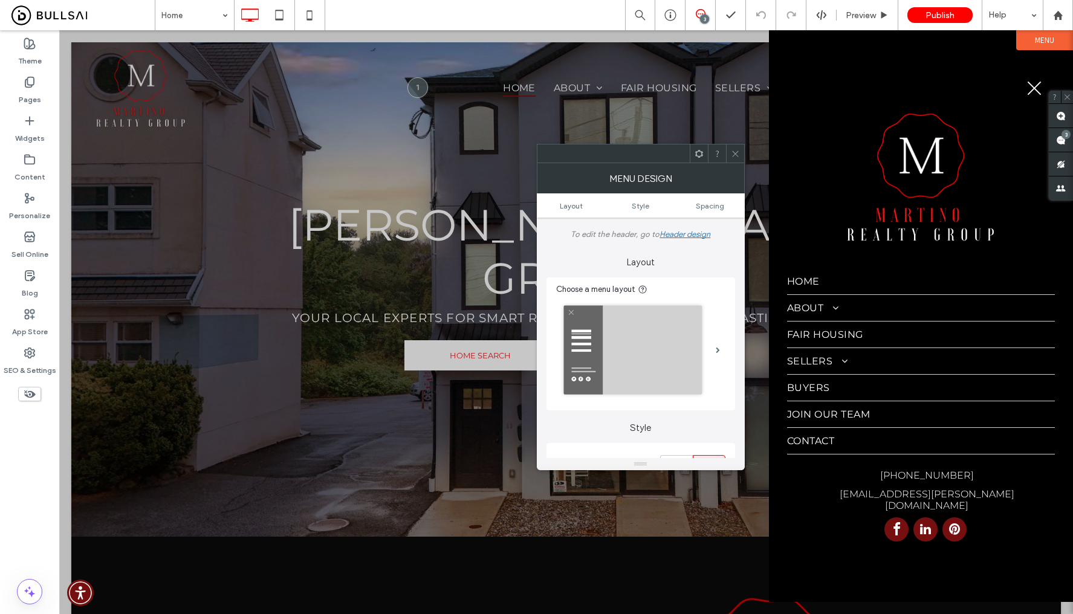
click at [1029, 82] on span "menu" at bounding box center [1035, 89] width 14 height 14
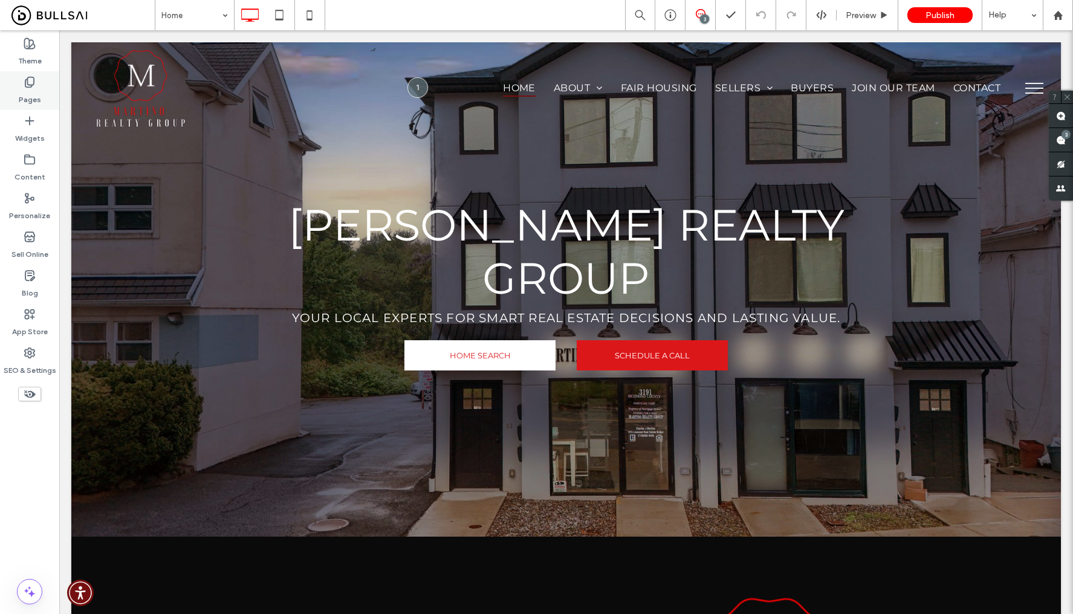
click at [27, 93] on label "Pages" at bounding box center [30, 96] width 22 height 17
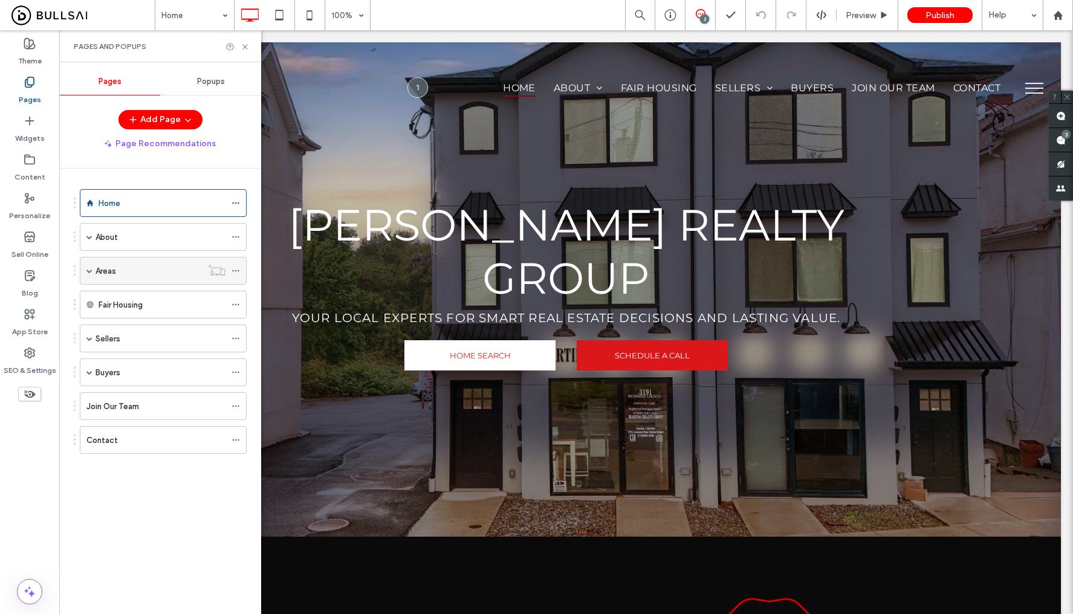
click at [176, 268] on div "Areas" at bounding box center [149, 271] width 106 height 13
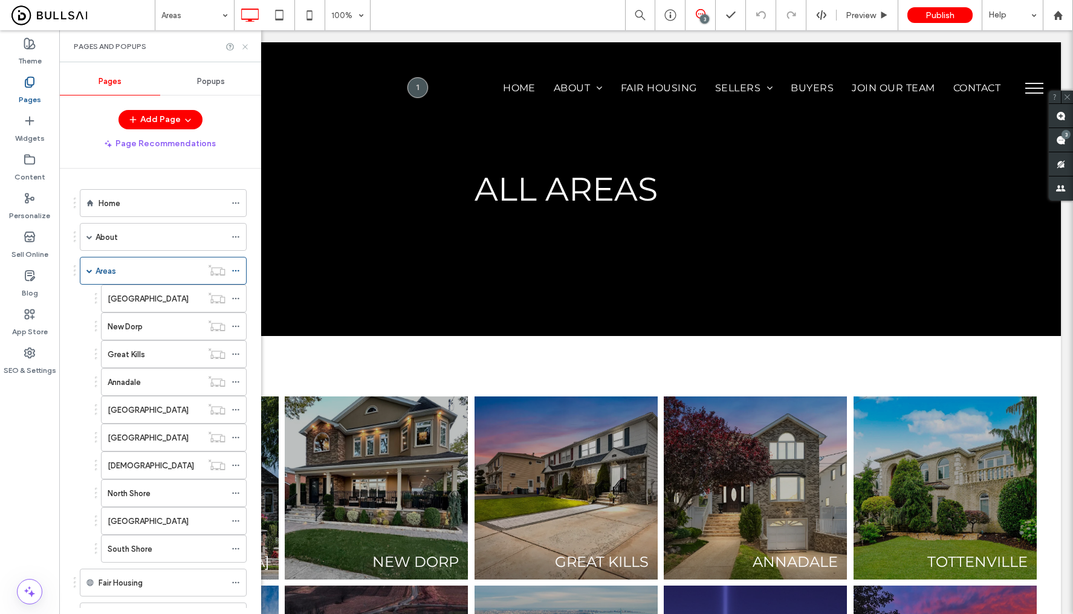
click at [246, 45] on icon at bounding box center [245, 46] width 9 height 9
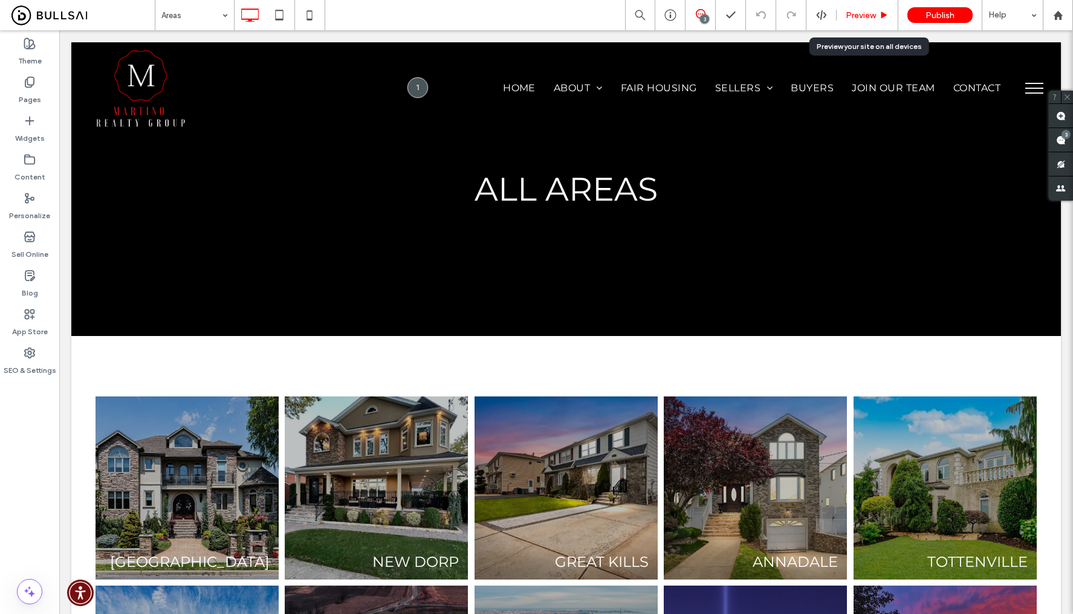
click at [859, 21] on div "Preview" at bounding box center [868, 15] width 62 height 30
click at [872, 11] on span "Preview" at bounding box center [861, 15] width 30 height 10
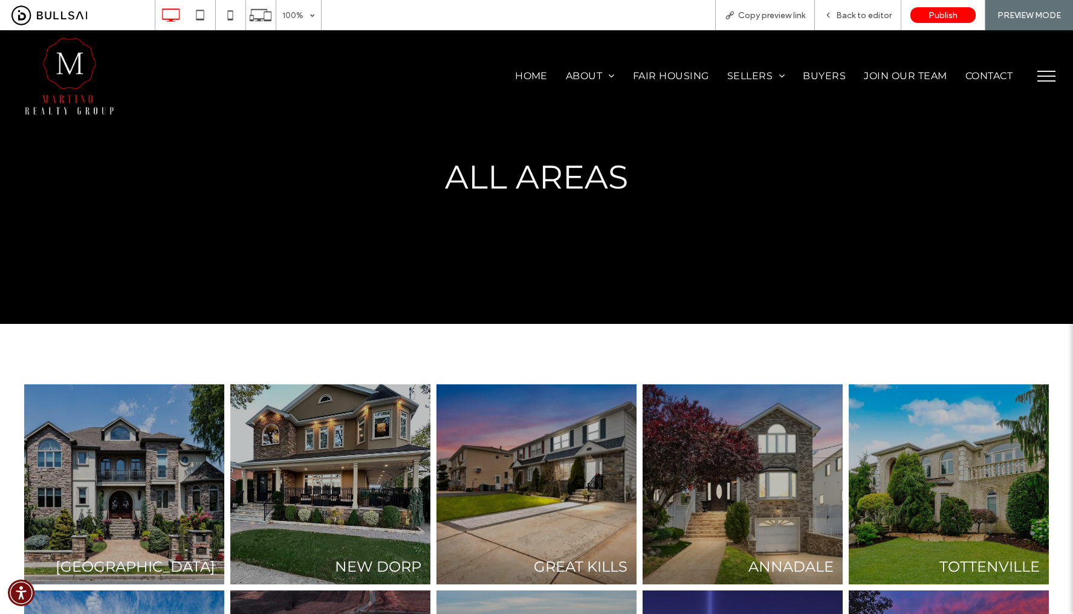
click at [79, 61] on img at bounding box center [69, 76] width 91 height 81
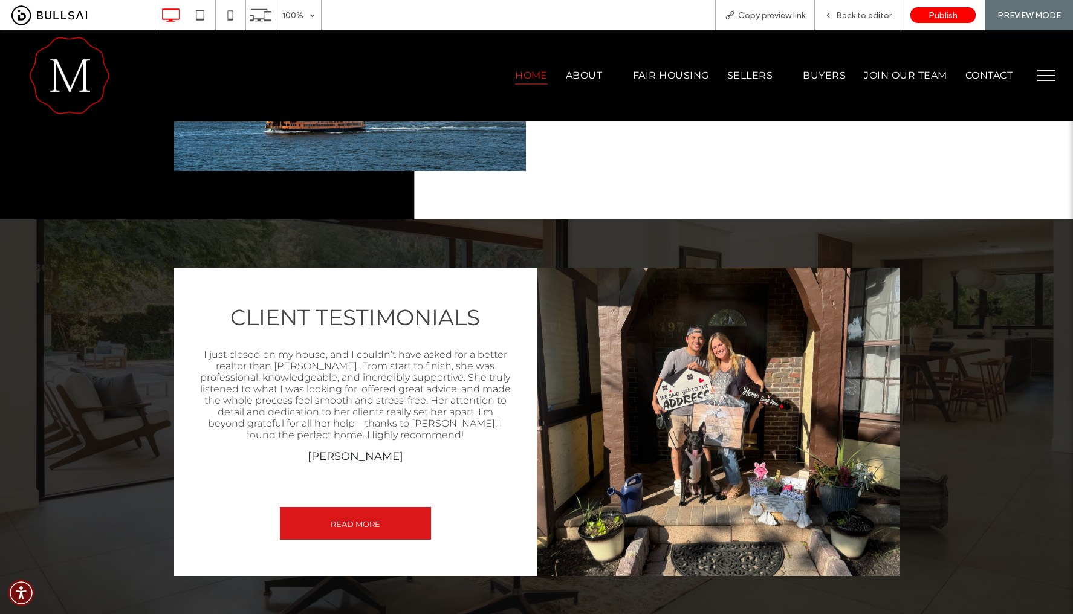
scroll to position [1340, 0]
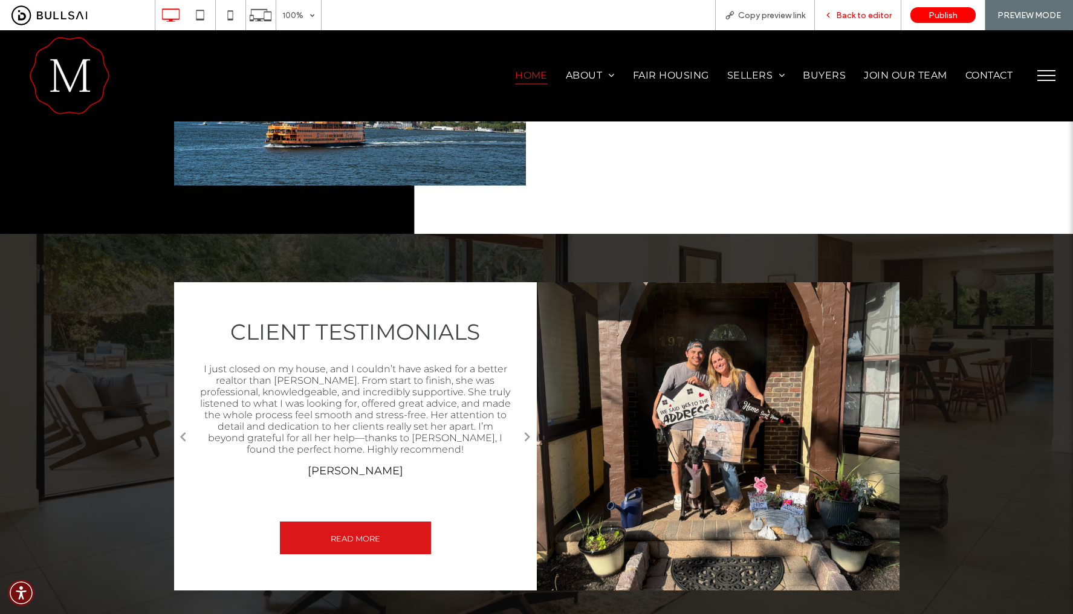
click at [856, 16] on span "Back to editor" at bounding box center [864, 15] width 56 height 10
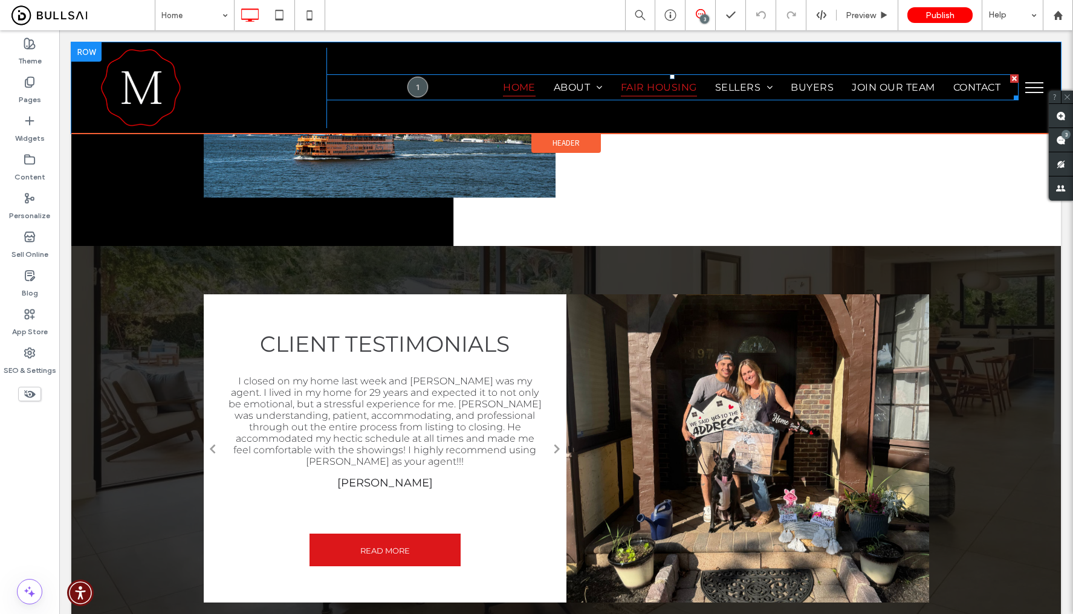
click at [612, 86] on link "Fair Housing" at bounding box center [659, 88] width 94 height 18
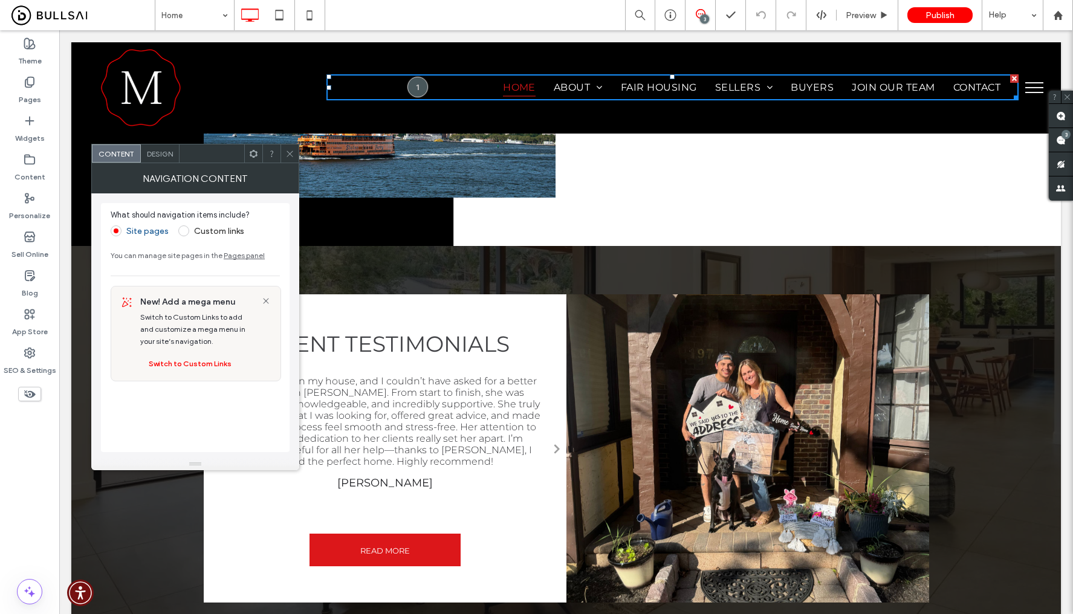
click at [183, 232] on span at bounding box center [183, 231] width 11 height 11
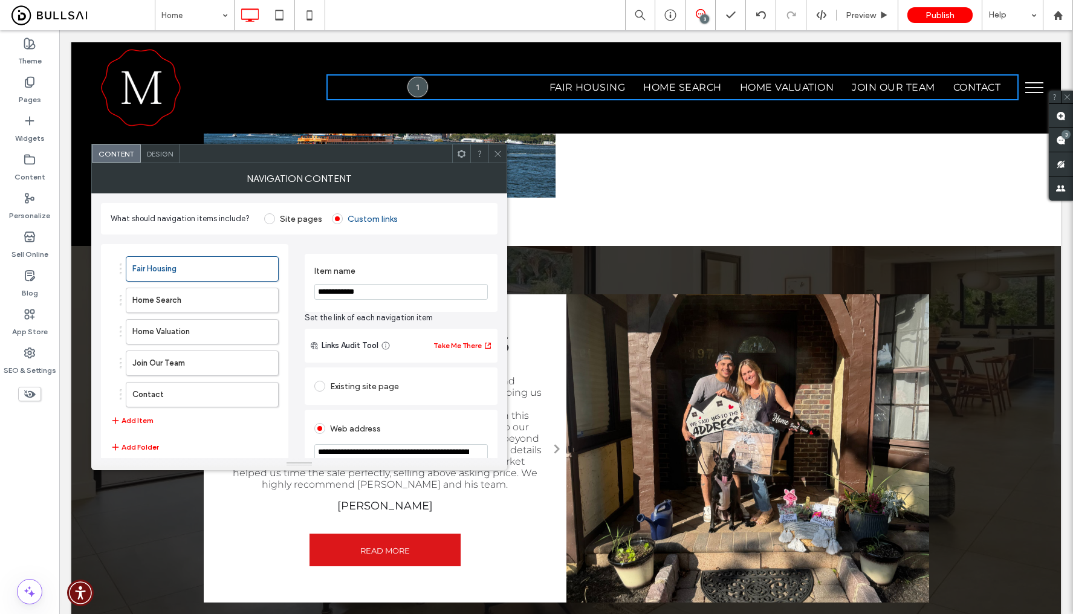
click at [273, 220] on label "Site pages" at bounding box center [293, 218] width 58 height 11
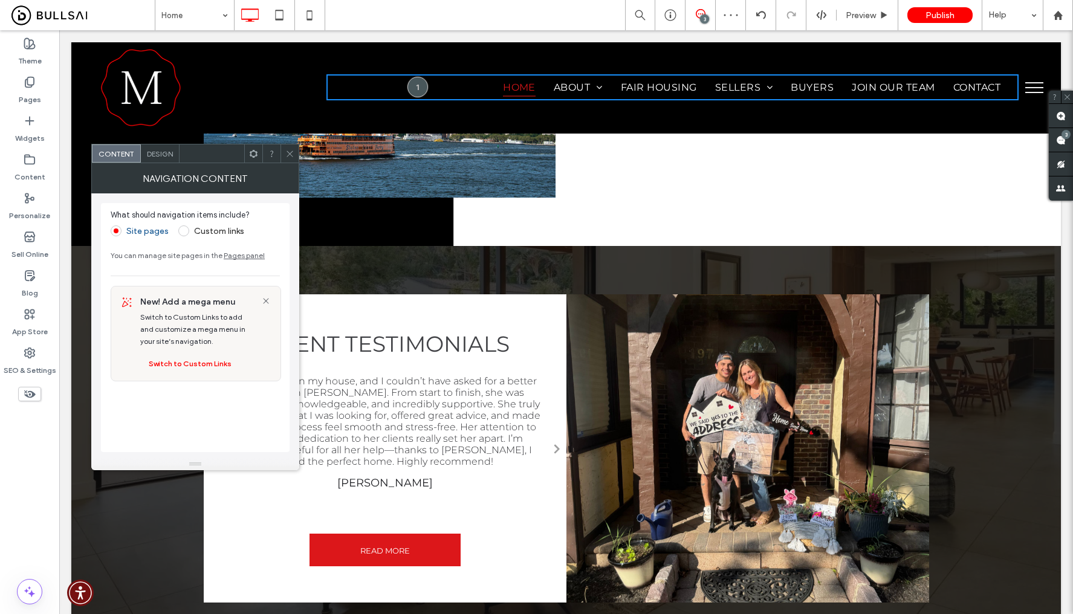
click at [152, 408] on div "What should navigation items include? Site pages Custom links You can manage si…" at bounding box center [195, 327] width 189 height 249
click at [293, 152] on icon at bounding box center [289, 153] width 9 height 9
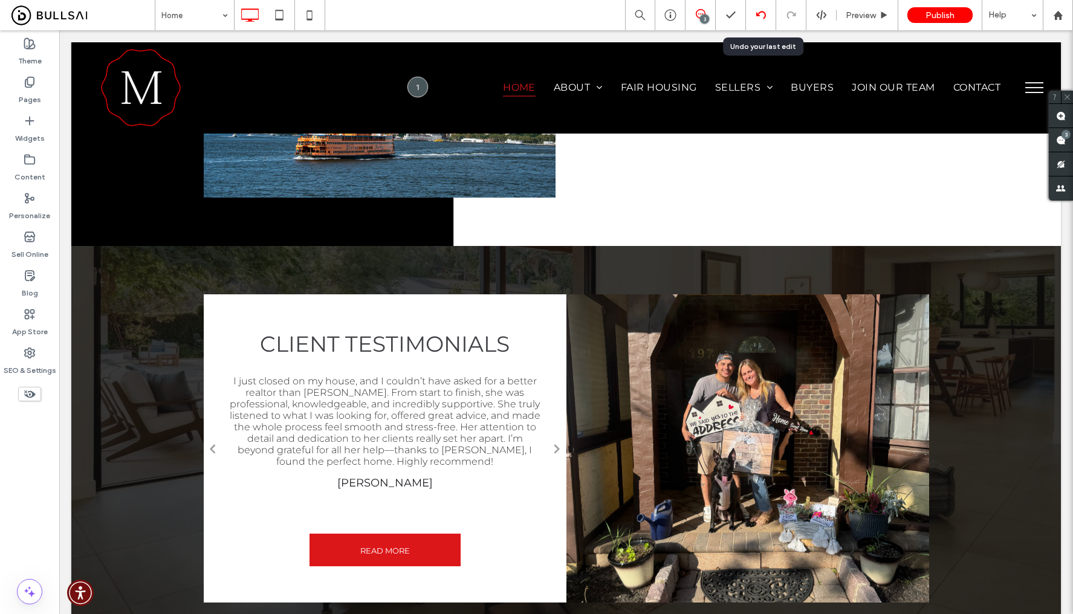
click at [758, 15] on use at bounding box center [761, 15] width 10 height 8
click at [760, 16] on use at bounding box center [761, 15] width 10 height 8
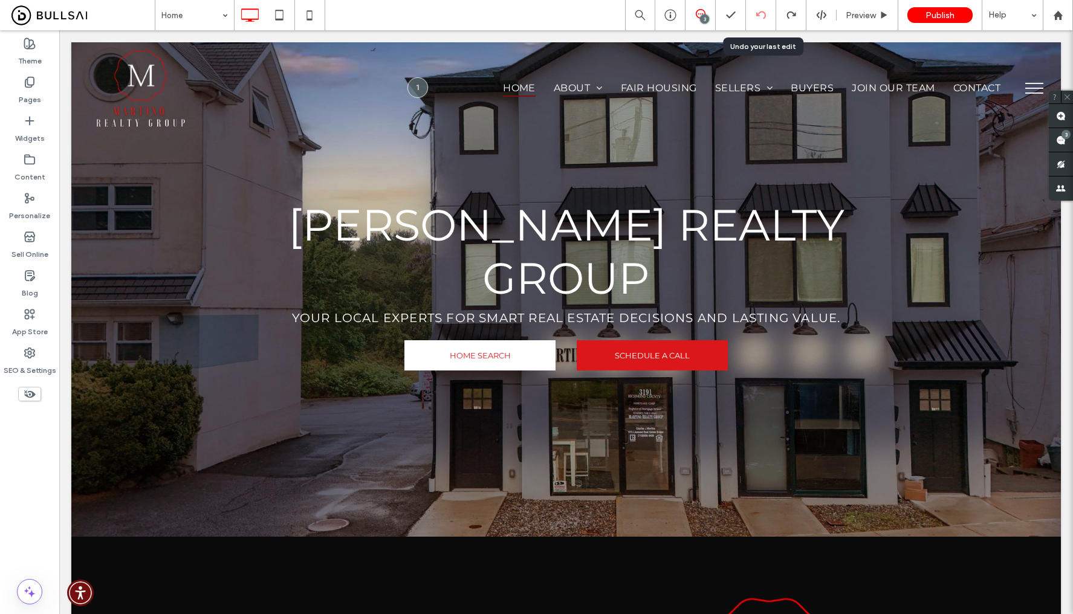
click at [761, 17] on icon at bounding box center [761, 15] width 10 height 10
click at [867, 18] on span "Preview" at bounding box center [861, 15] width 30 height 10
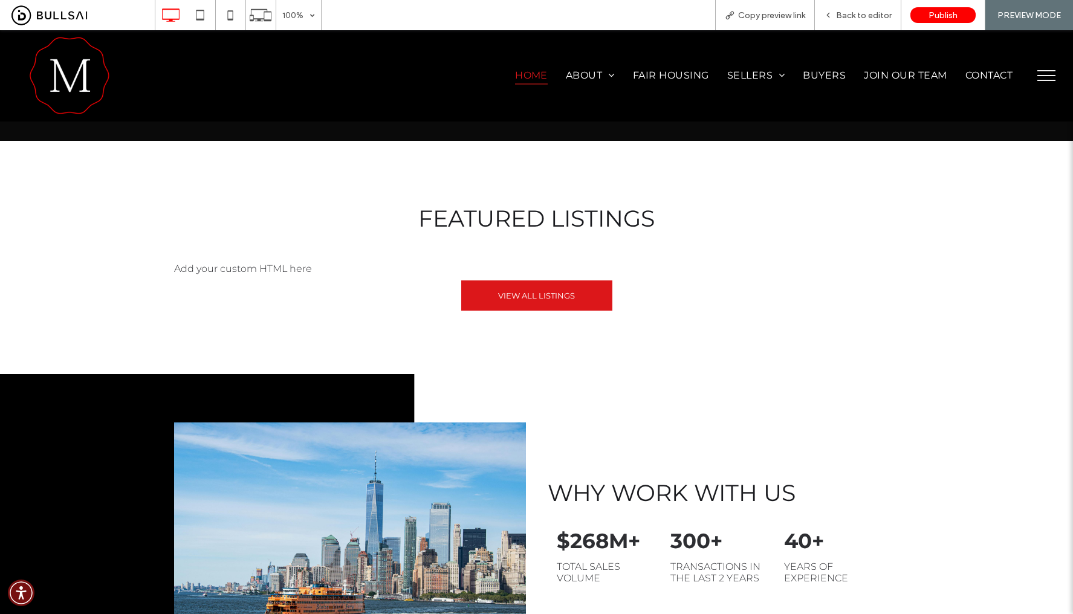
scroll to position [714, 0]
